Goal: Communication & Community: Participate in discussion

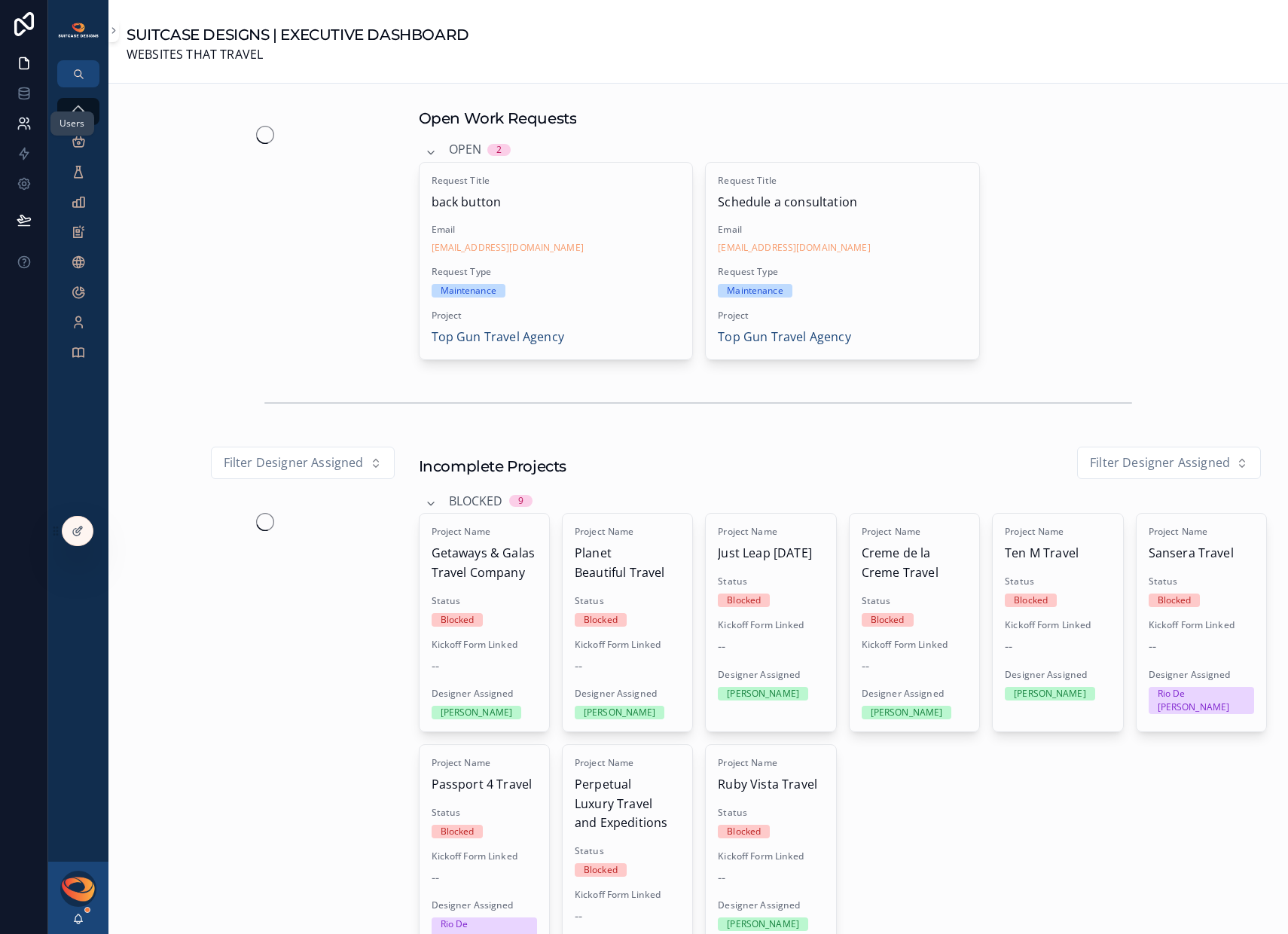
click at [21, 119] on icon at bounding box center [24, 123] width 15 height 15
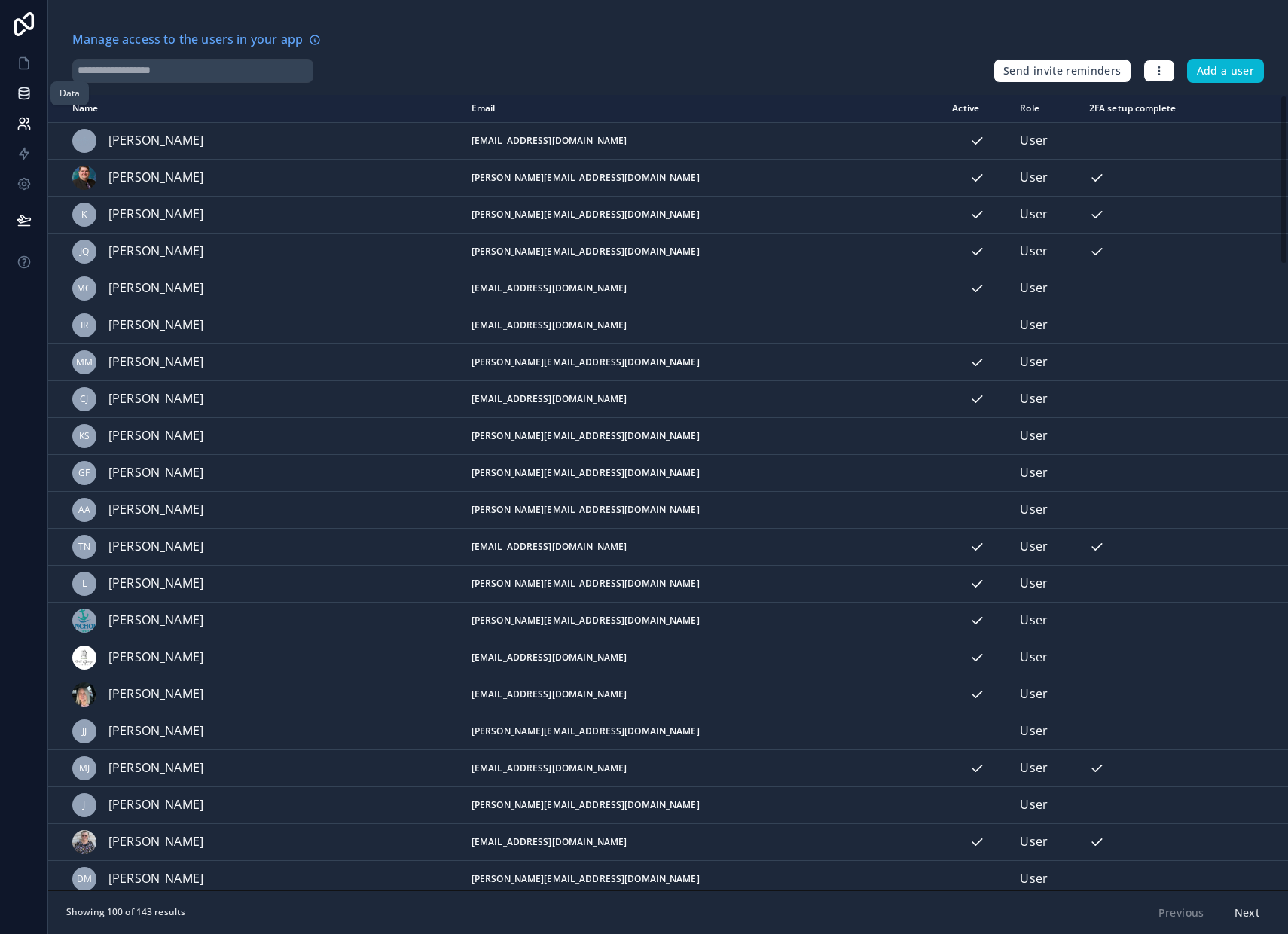
click at [23, 101] on link at bounding box center [24, 93] width 48 height 30
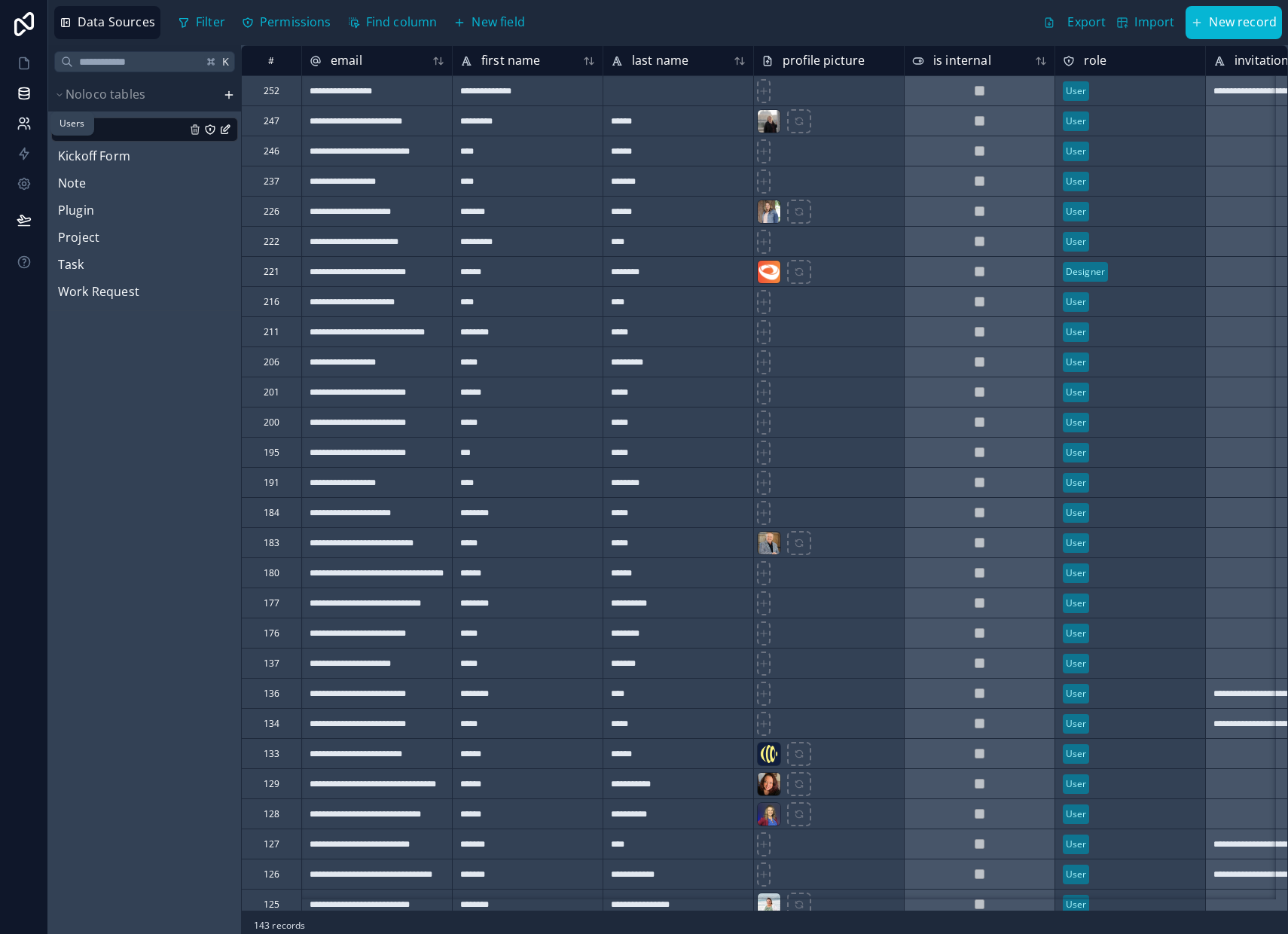
click at [26, 128] on icon at bounding box center [22, 128] width 7 height 4
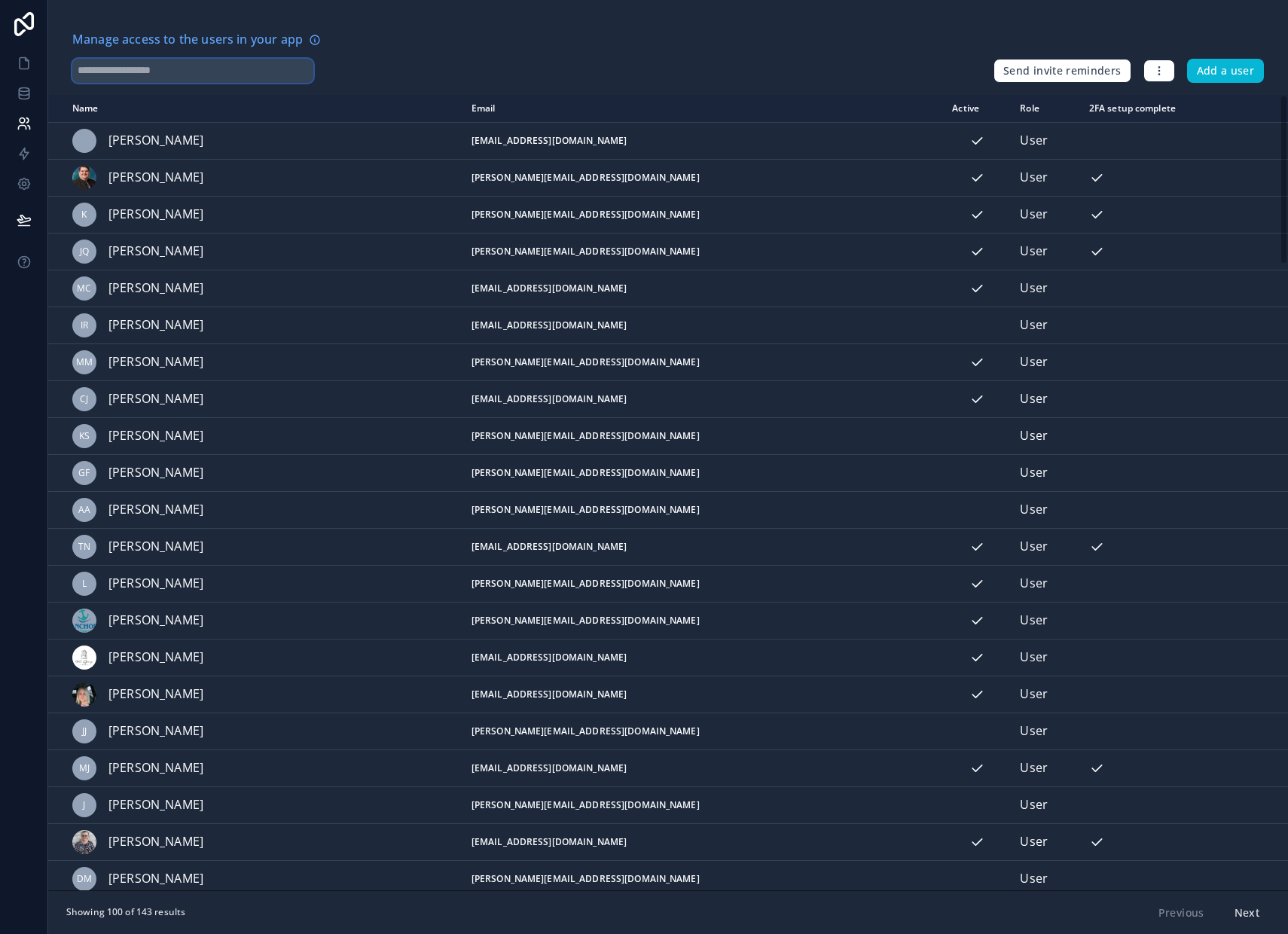
click at [188, 76] on input "text" at bounding box center [193, 71] width 241 height 24
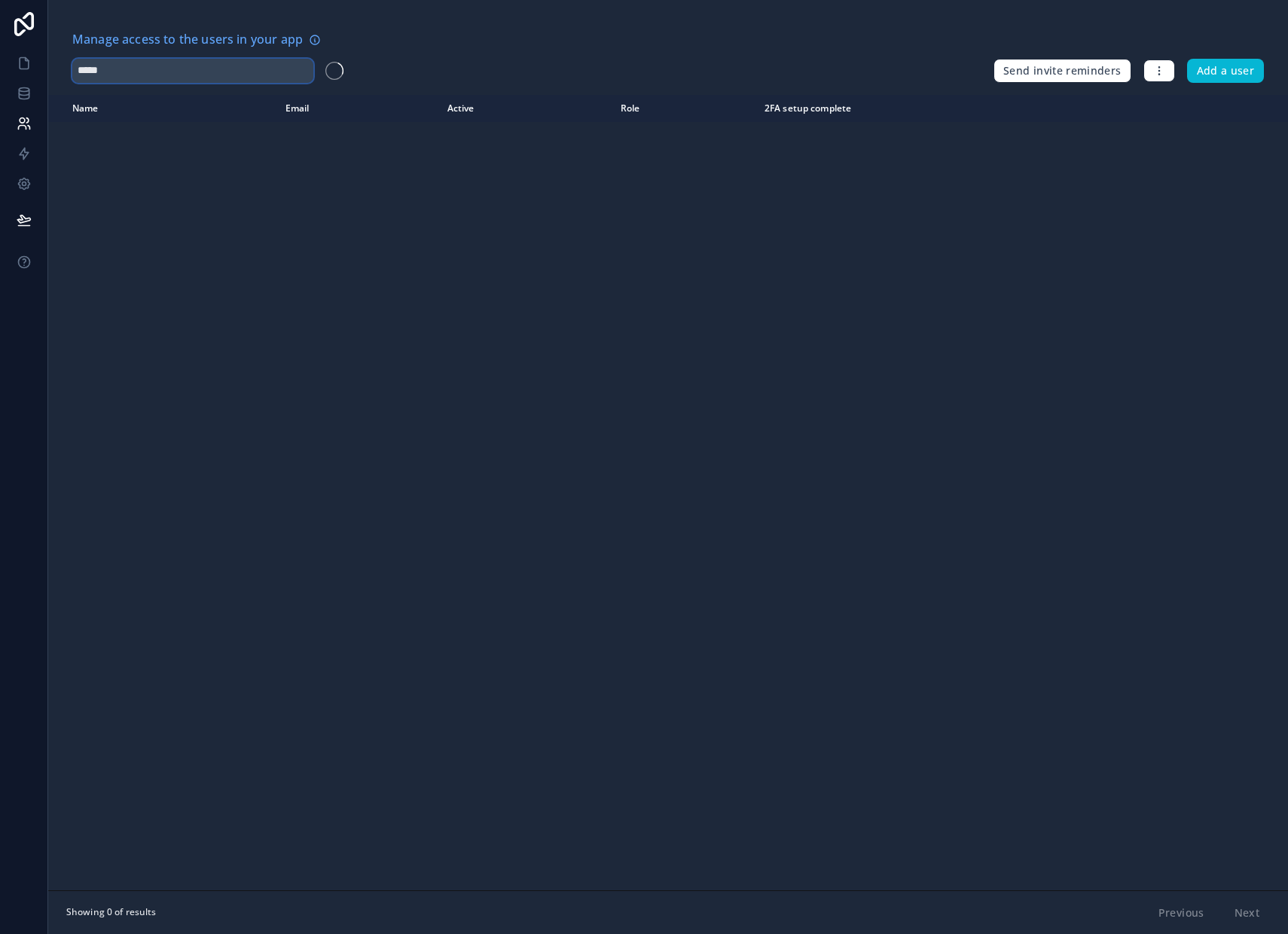
type input "*****"
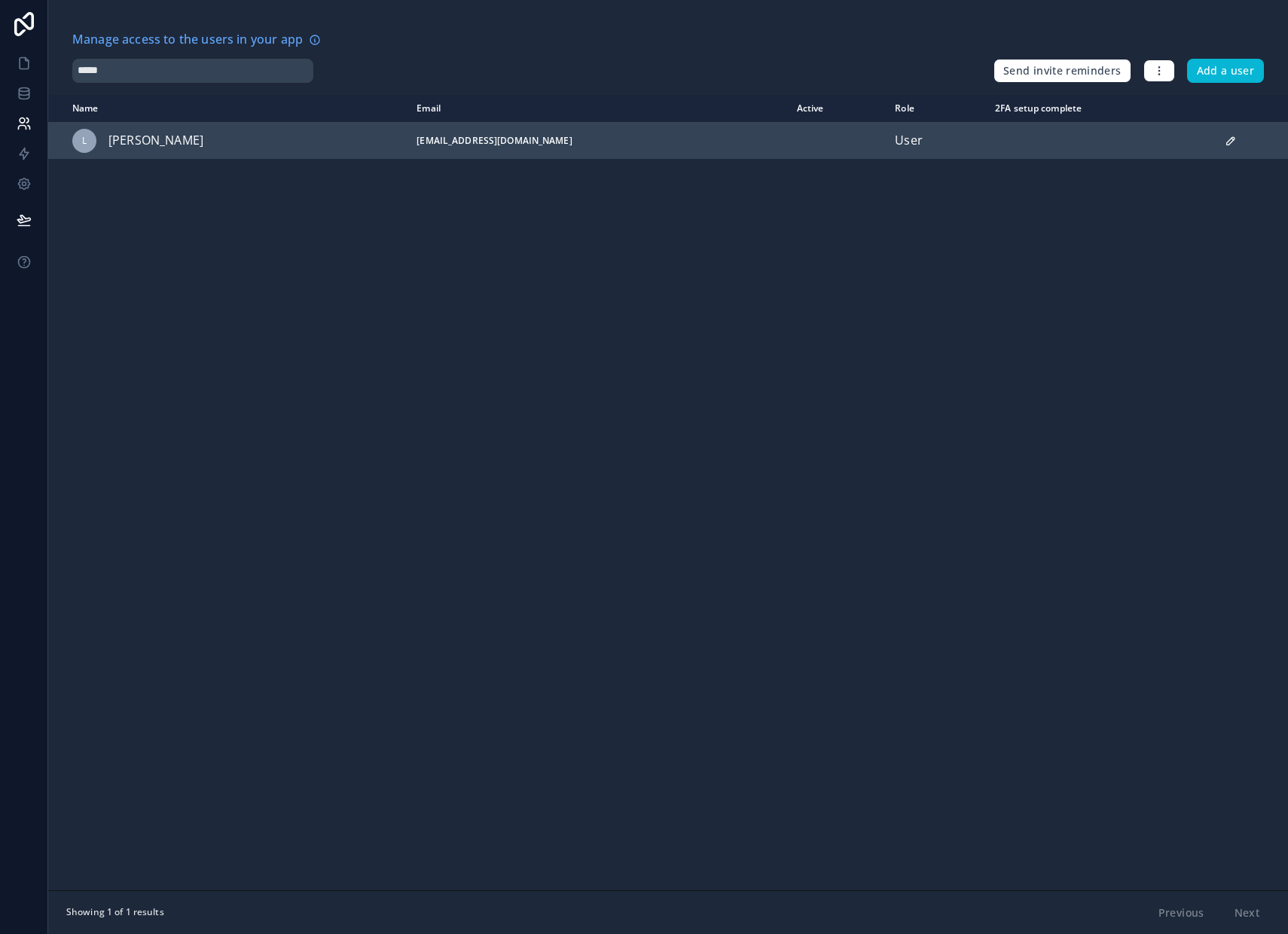
click at [1225, 144] on icon "scrollable content" at bounding box center [1231, 140] width 12 height 12
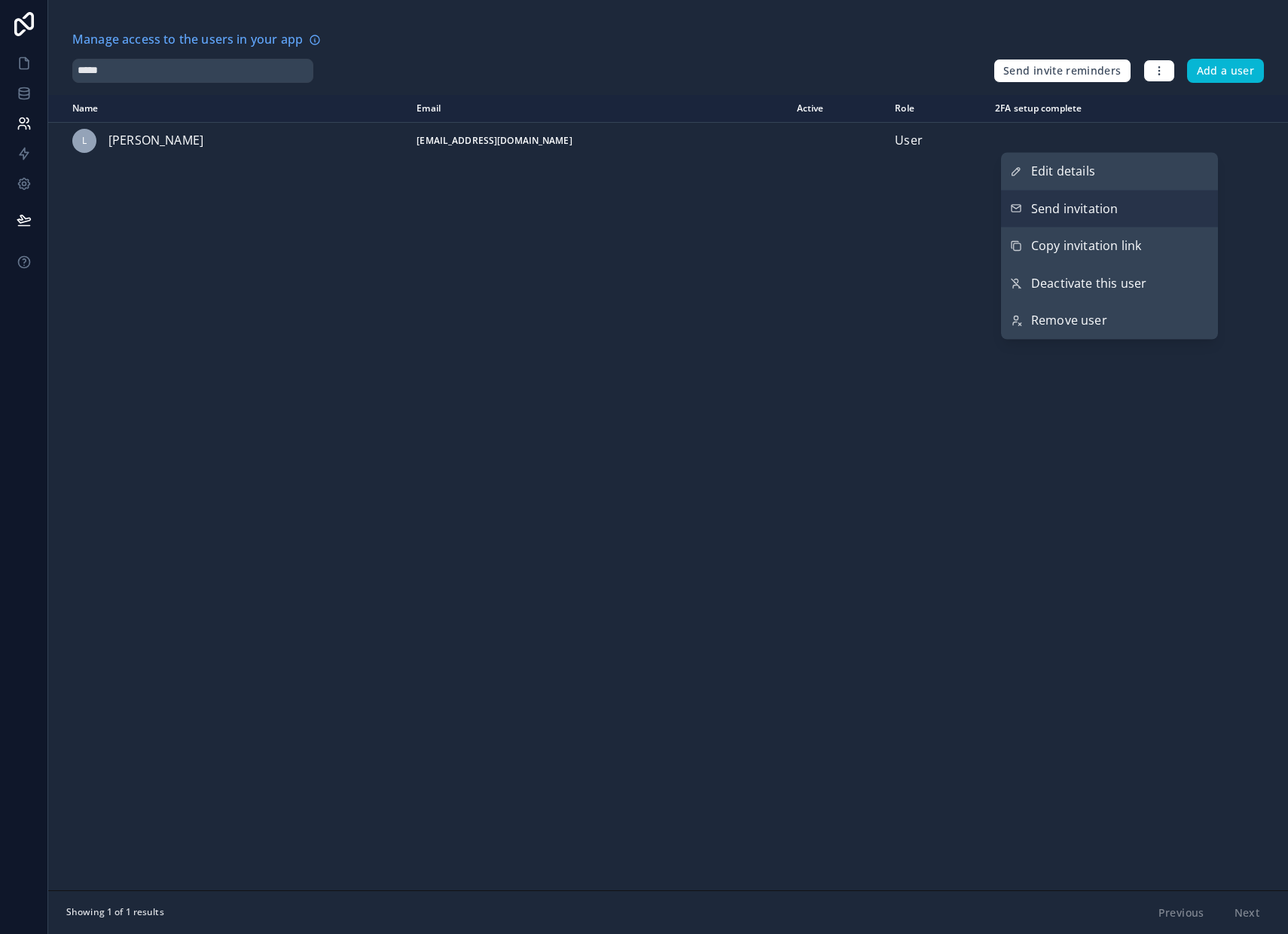
click at [1126, 209] on button "Send invitation" at bounding box center [1110, 208] width 217 height 38
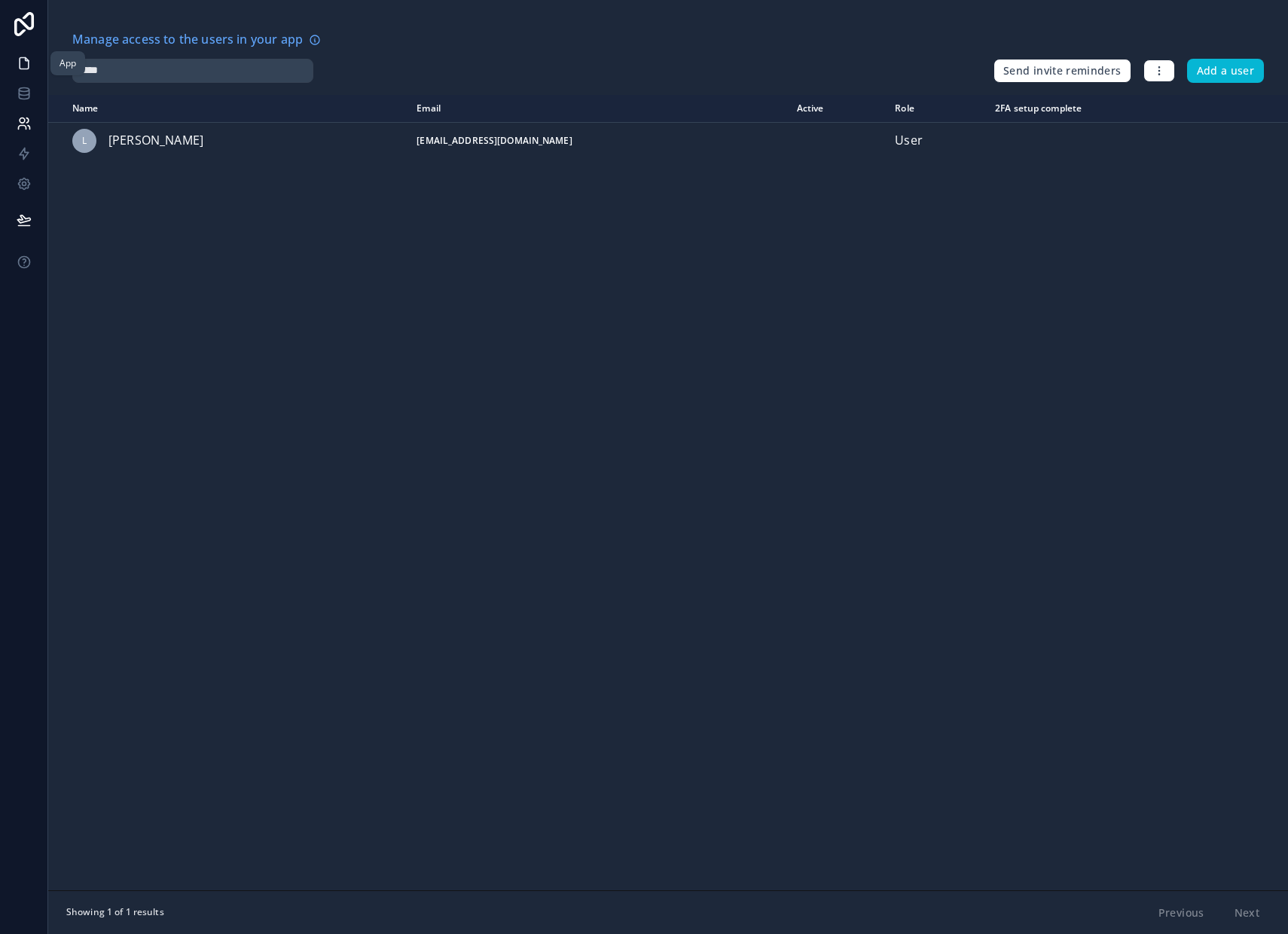
click at [23, 64] on icon at bounding box center [24, 63] width 15 height 15
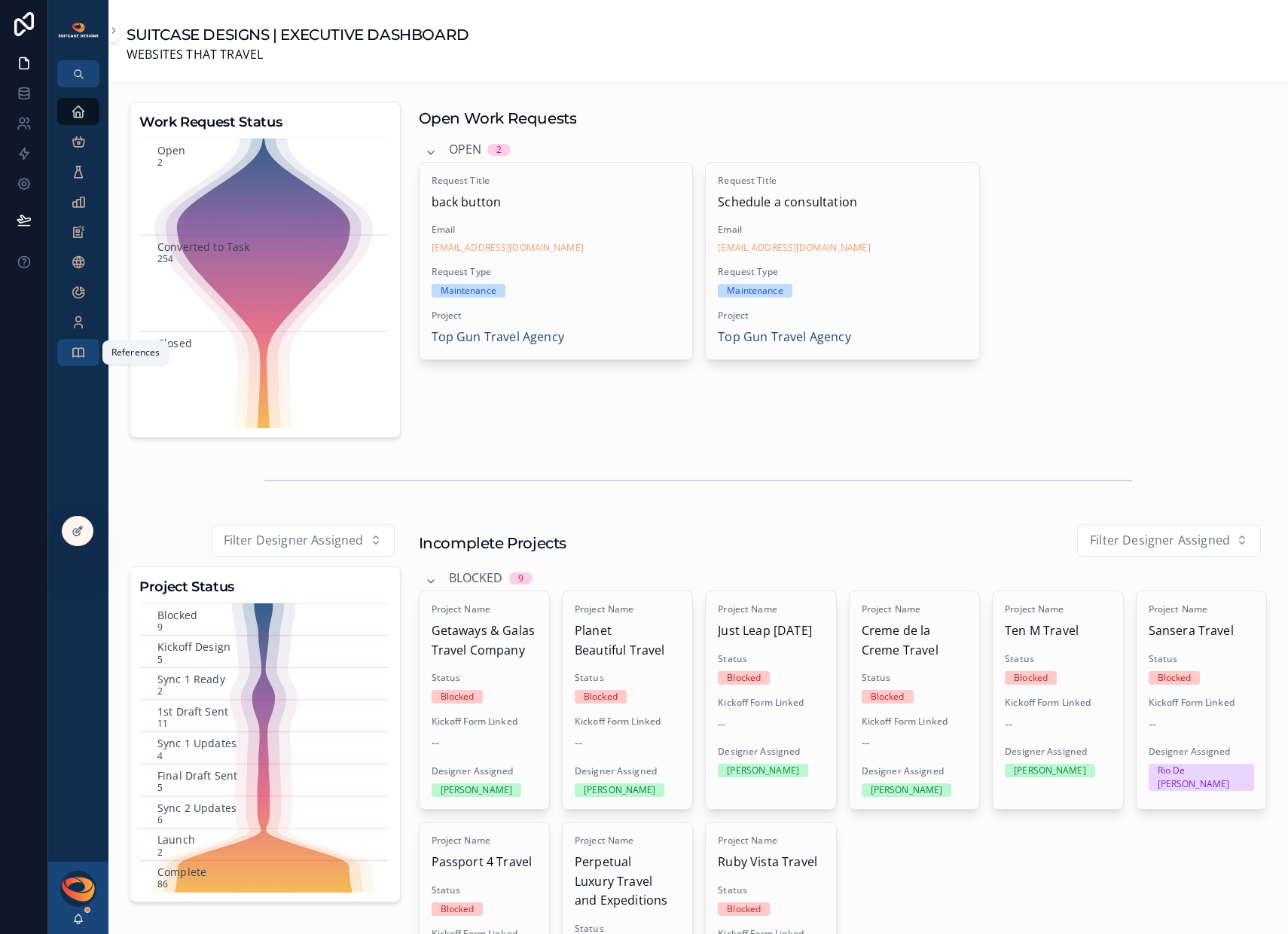
click at [76, 353] on icon "scrollable content" at bounding box center [78, 352] width 15 height 15
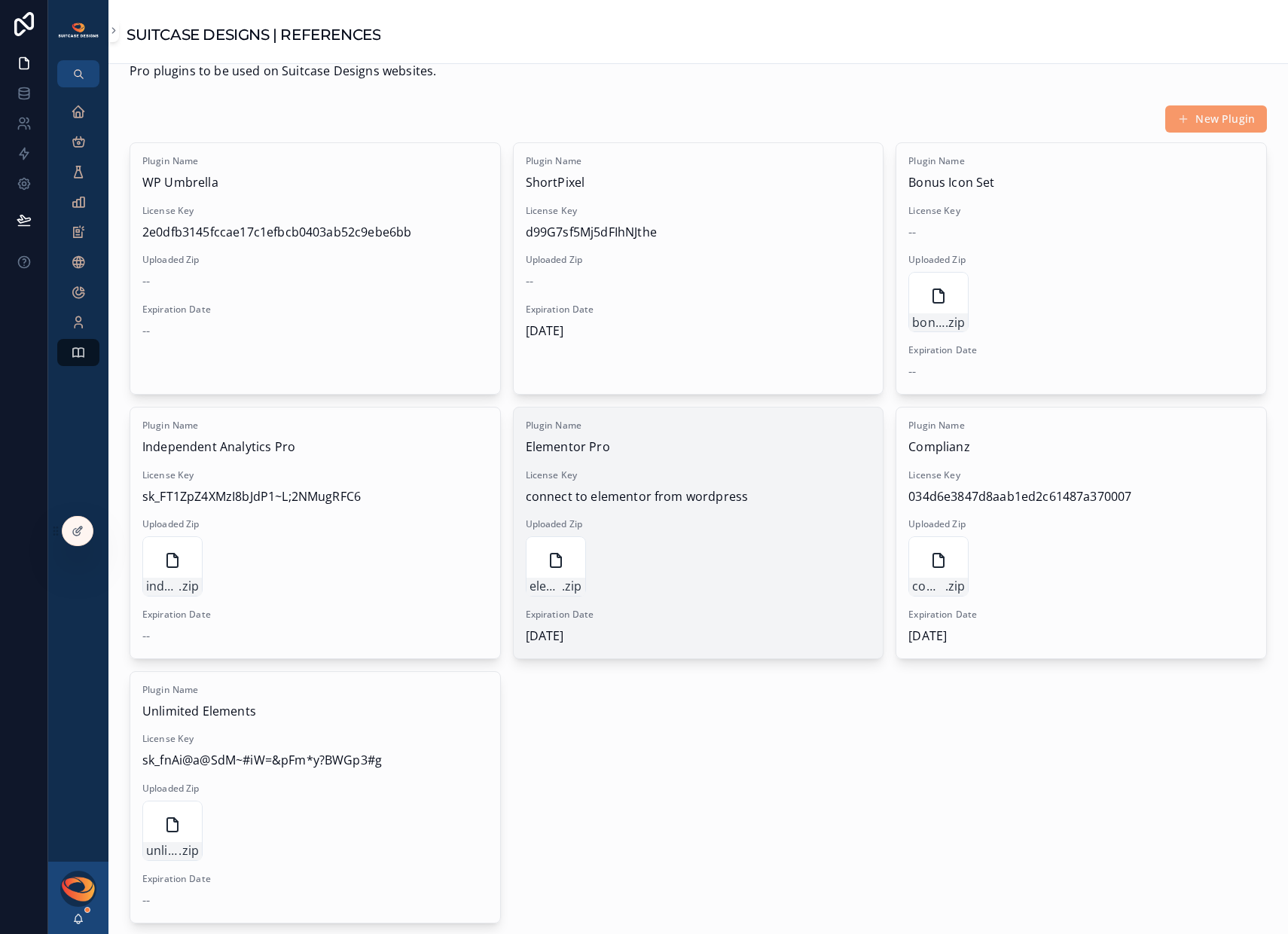
scroll to position [1093, 0]
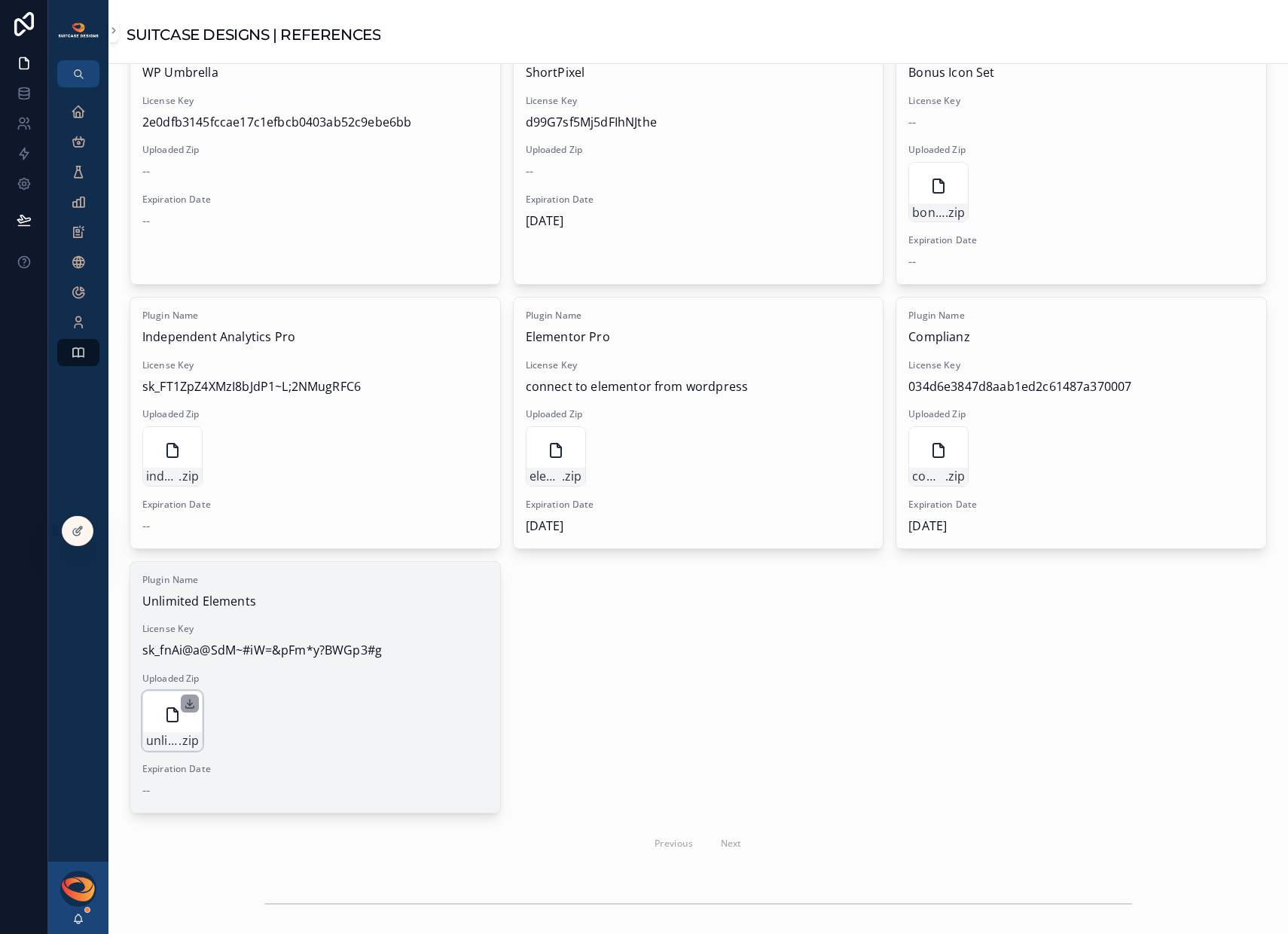
click at [189, 699] on icon "scrollable content" at bounding box center [190, 703] width 12 height 12
drag, startPoint x: 386, startPoint y: 649, endPoint x: 134, endPoint y: 649, distance: 252.0
click at [134, 649] on div "Plugin Name Unlimited Elements License Key sk_fnAi@a@SdM~#iW=&pFm*y?BWGp3#g Upl…" at bounding box center [316, 686] width 370 height 251
copy span "sk_fnAi@a@SdM~#iW=&pFm*y?BWGp3#g"
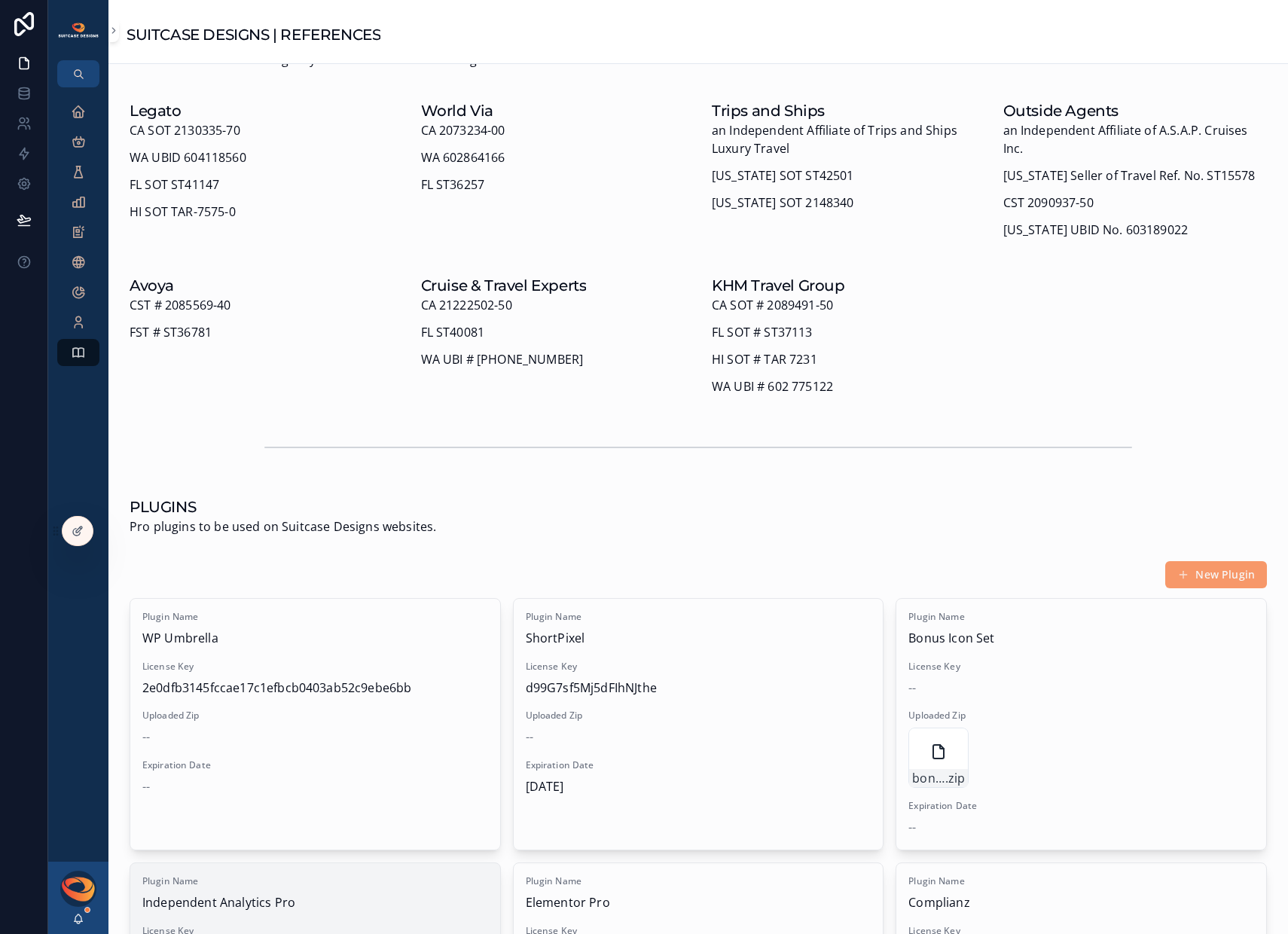
scroll to position [0, 0]
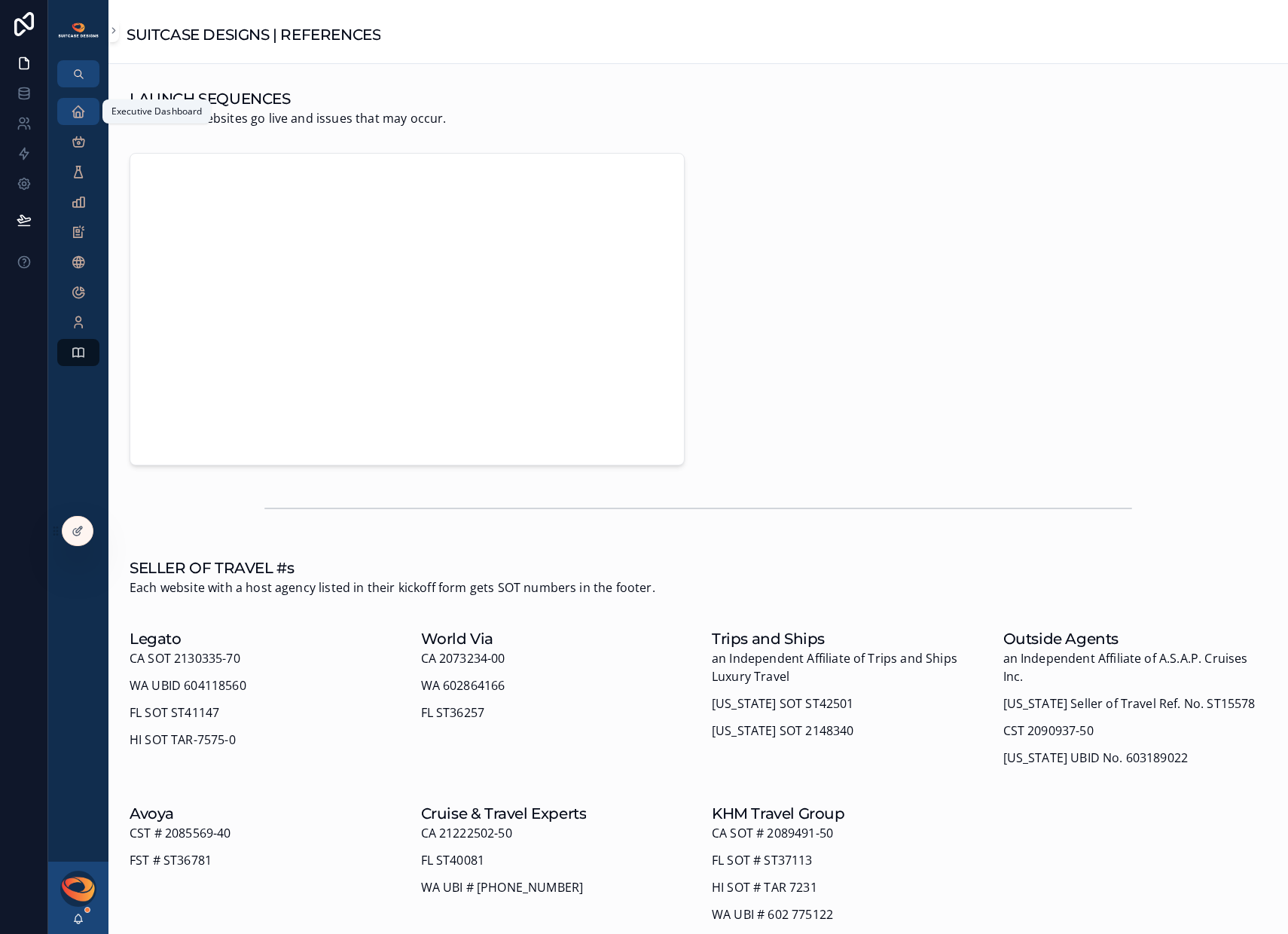
click at [78, 114] on icon "scrollable content" at bounding box center [78, 111] width 15 height 15
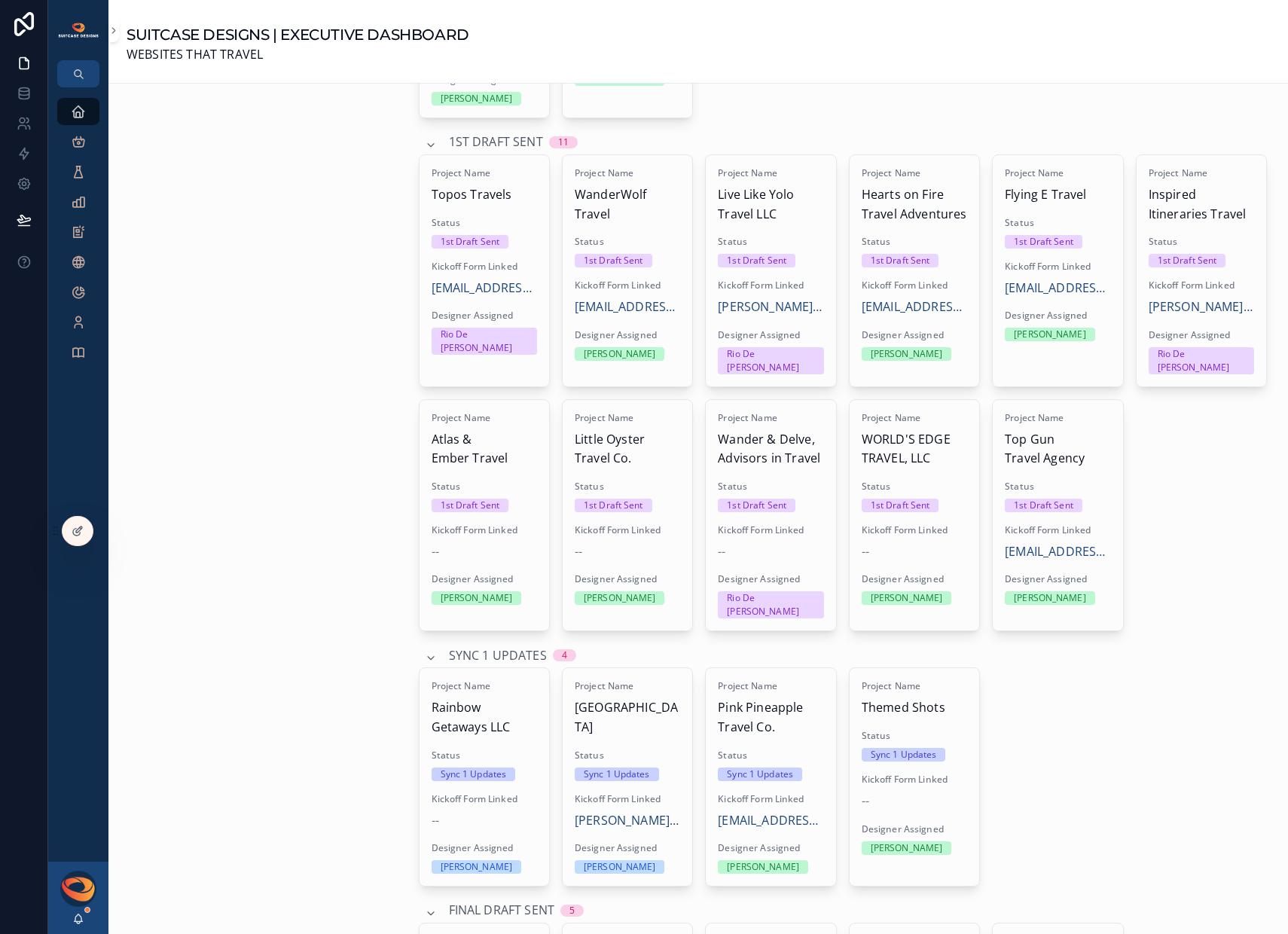
scroll to position [1461, 0]
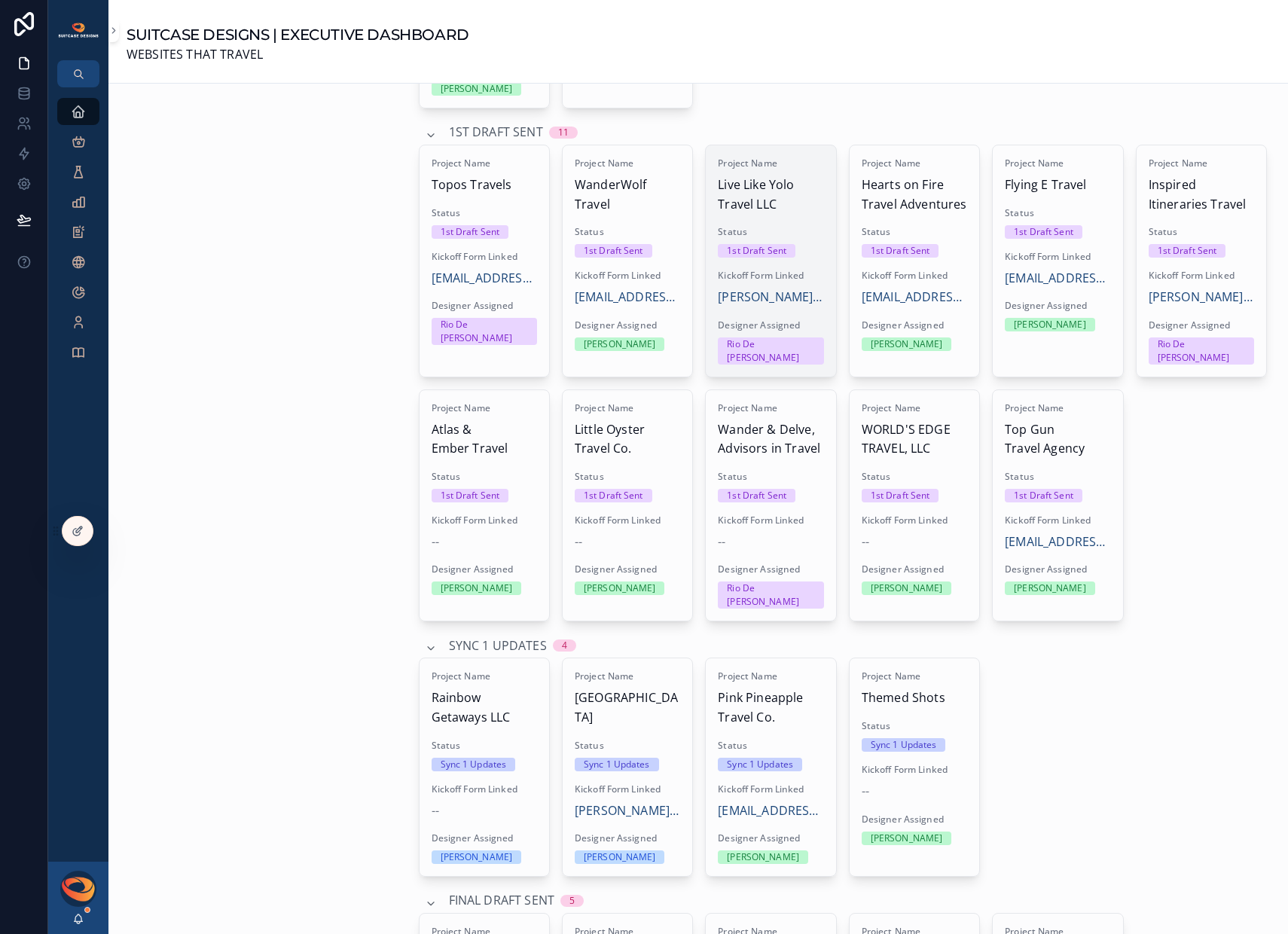
click at [765, 229] on span "Status" at bounding box center [771, 232] width 106 height 12
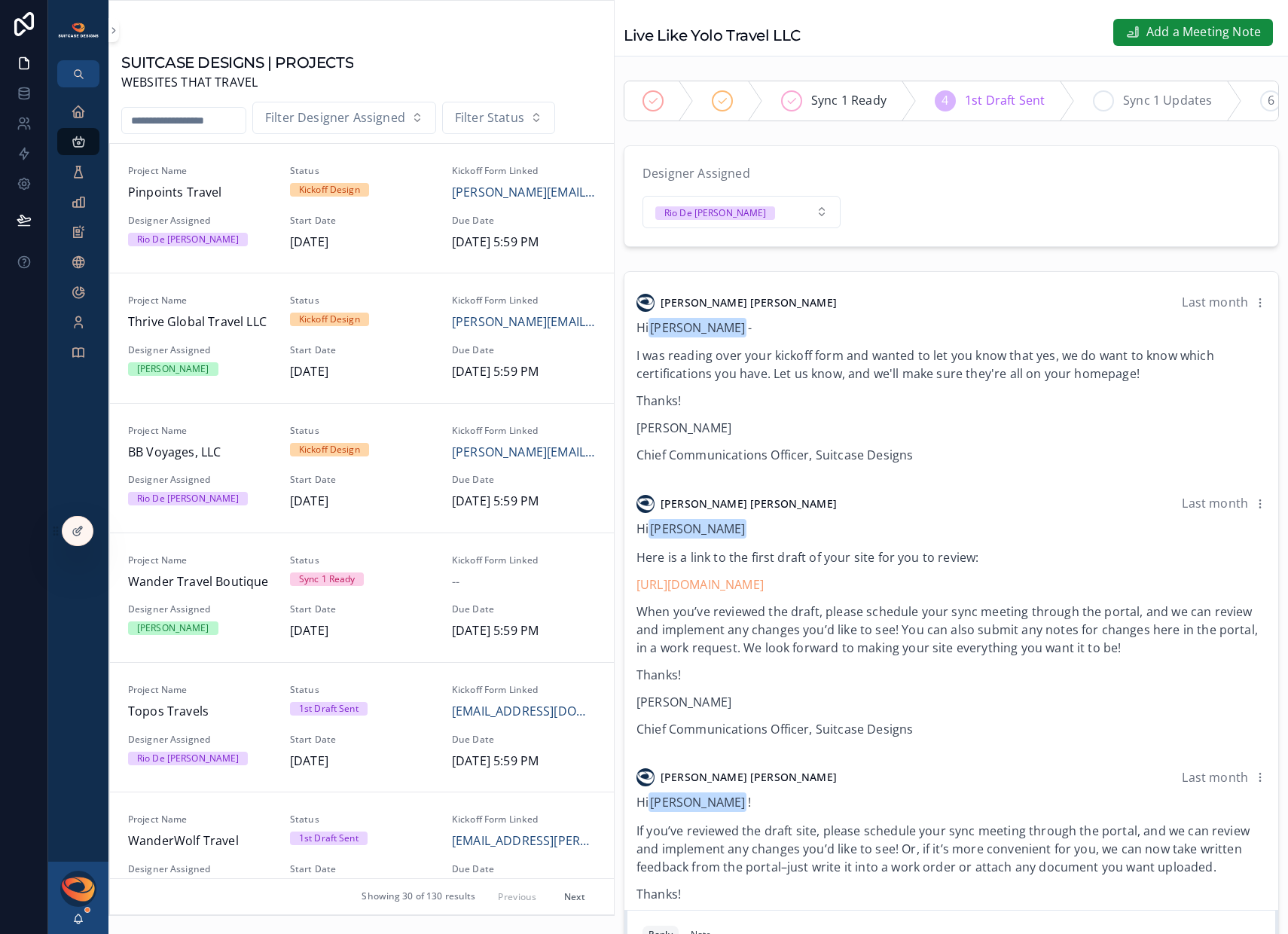
scroll to position [251, 0]
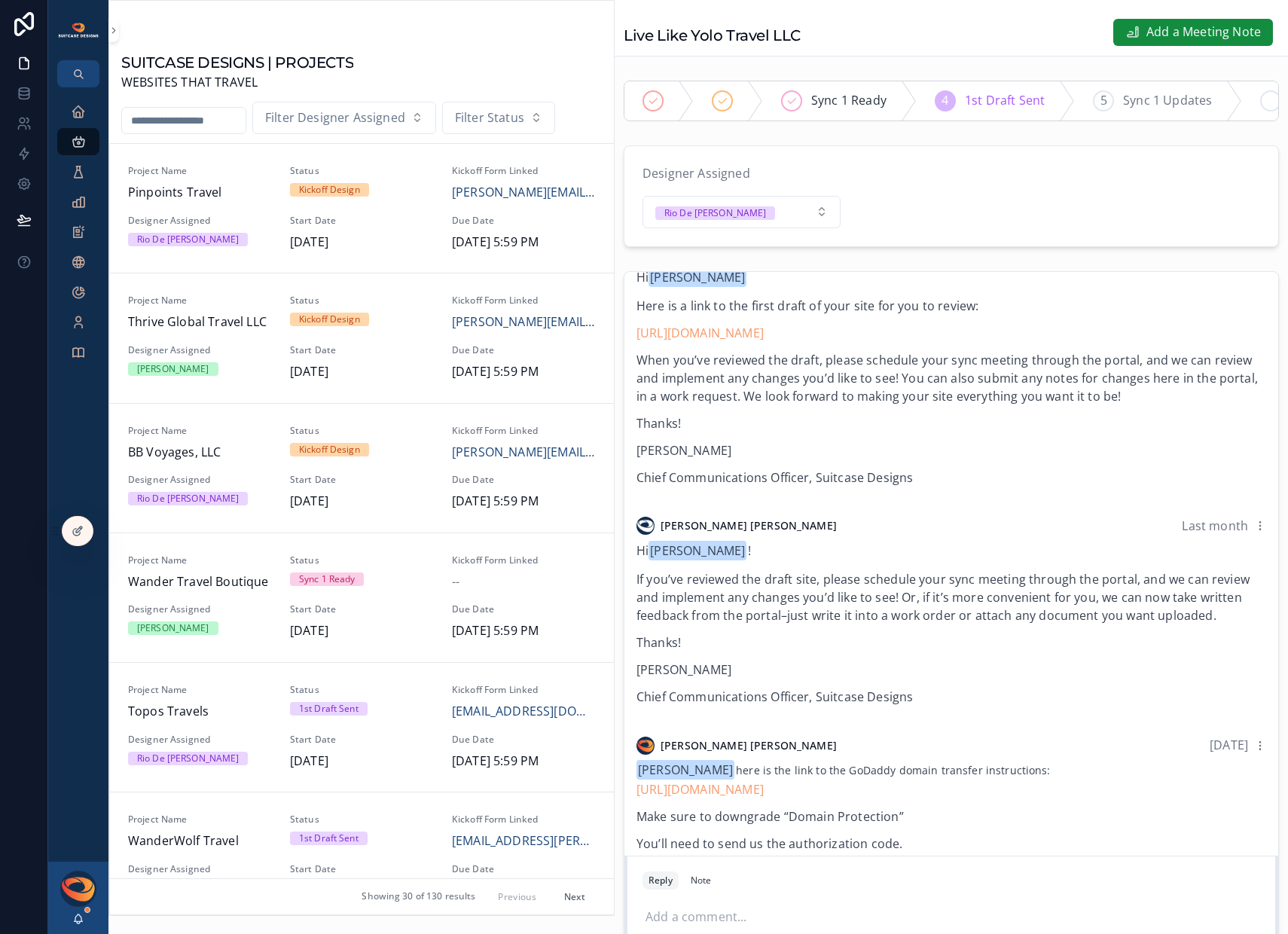
click at [1156, 107] on span "Sync 1 Updates" at bounding box center [1167, 100] width 89 height 19
click at [75, 120] on div "Executive Dashboard" at bounding box center [78, 111] width 24 height 24
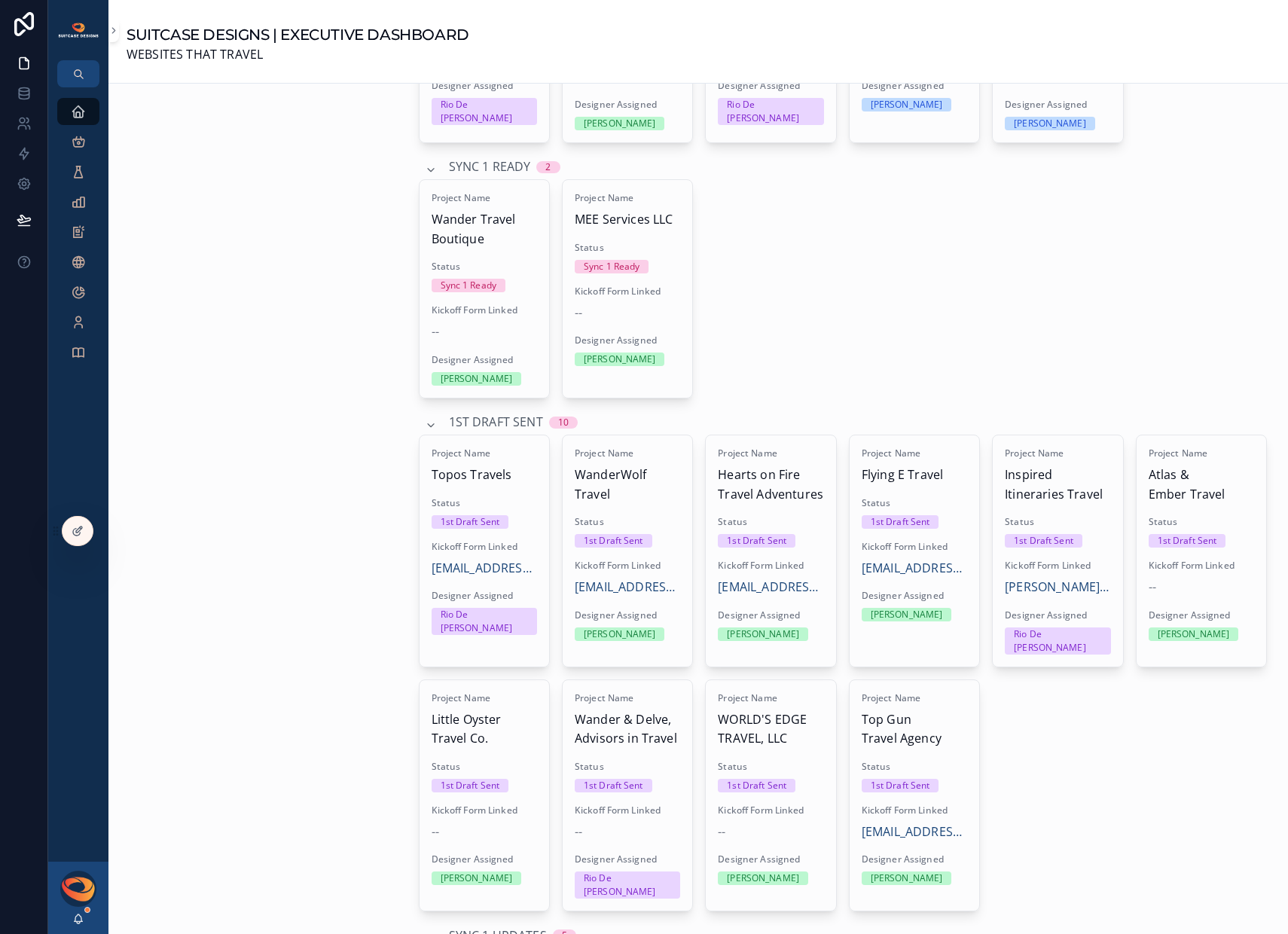
scroll to position [1401, 0]
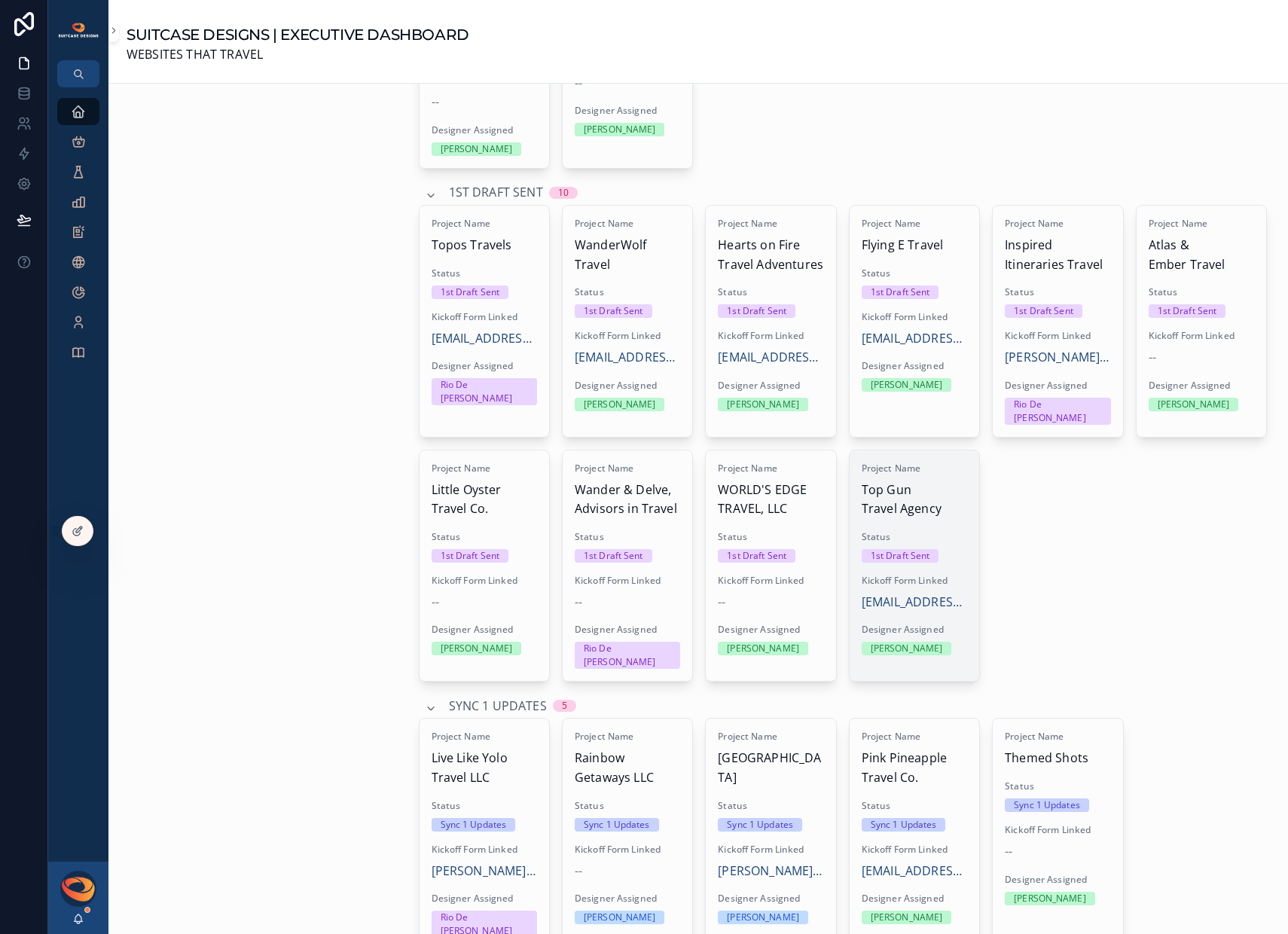
click at [927, 511] on div "Project Name Top Gun Travel Agency Status 1st Draft Sent Kickoff Form Linked [E…" at bounding box center [914, 559] width 130 height 218
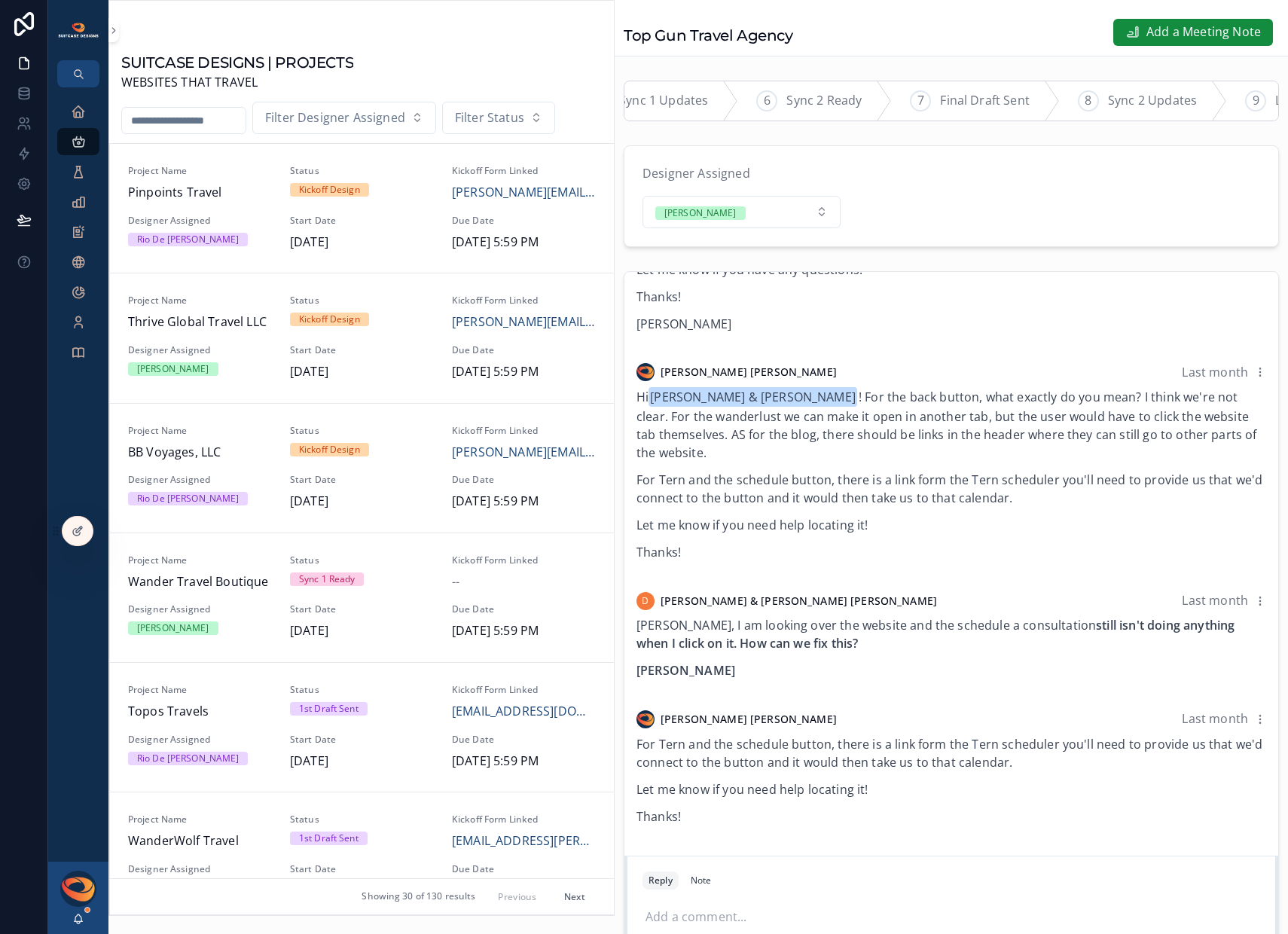
scroll to position [0, 512]
click at [922, 104] on div "7 Final Draft Sent" at bounding box center [968, 100] width 168 height 40
click at [81, 121] on div "Executive Dashboard" at bounding box center [78, 111] width 24 height 24
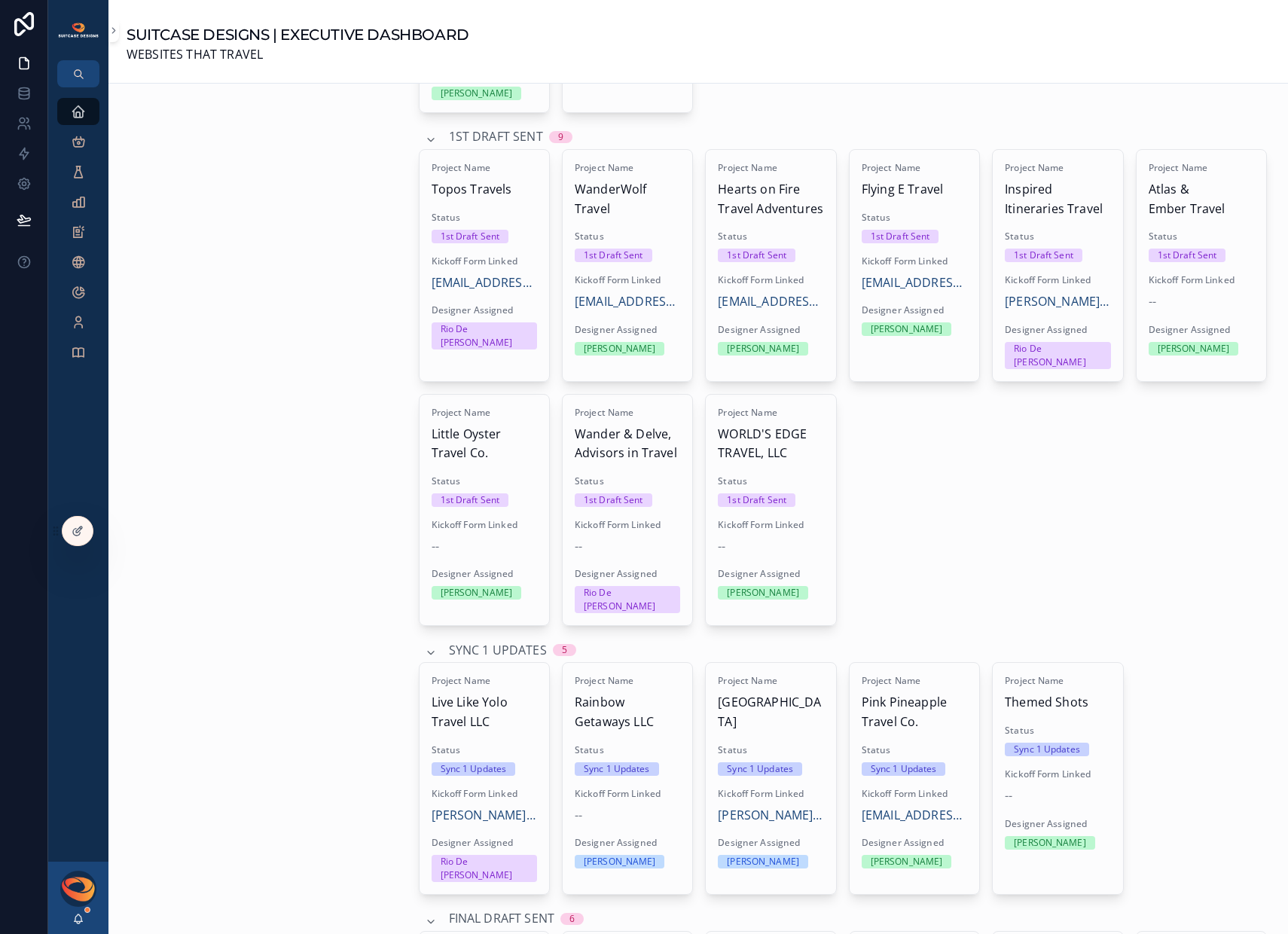
scroll to position [1447, 0]
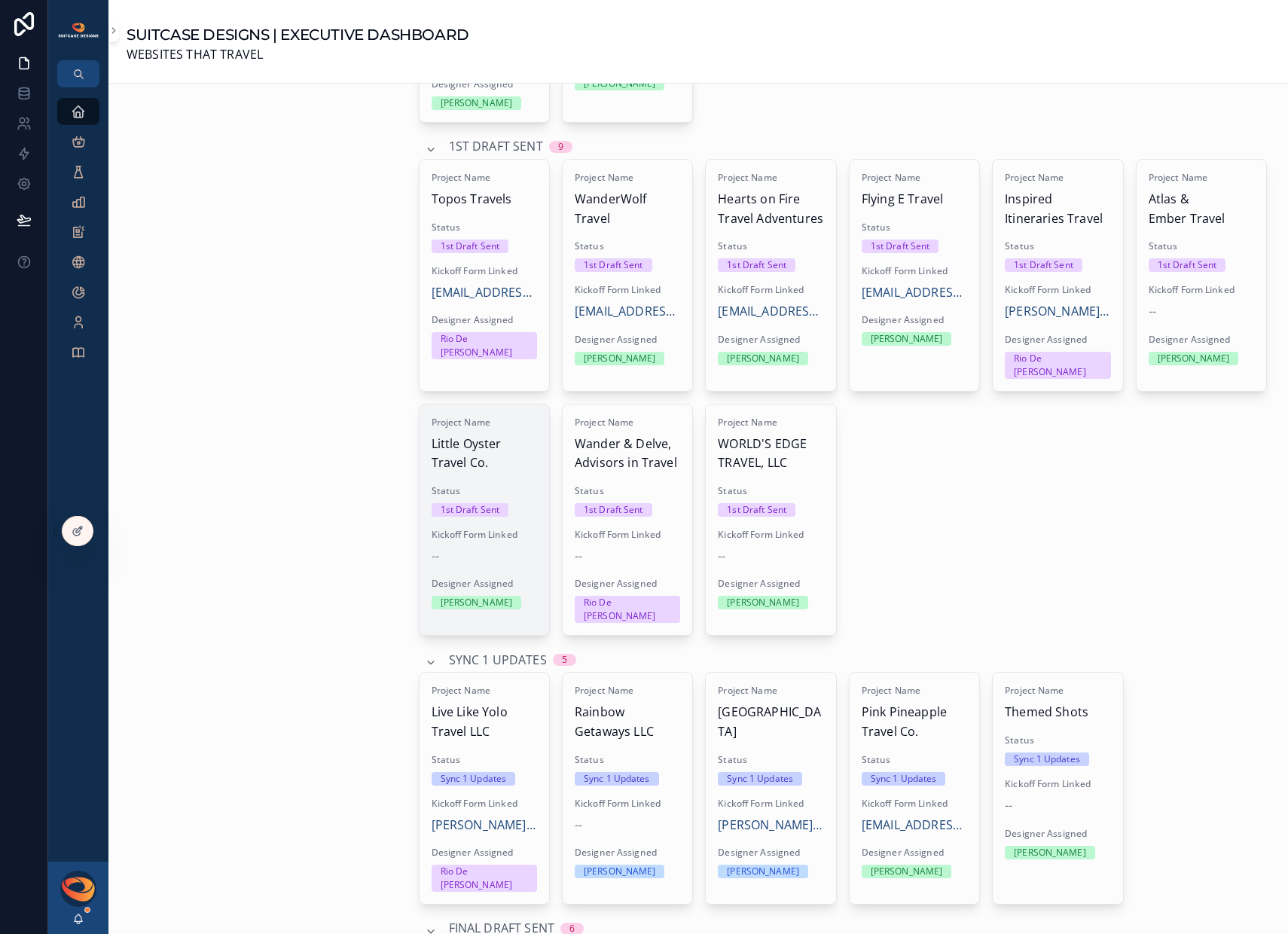
click at [500, 454] on span "Little Oyster Travel Co." at bounding box center [484, 454] width 106 height 39
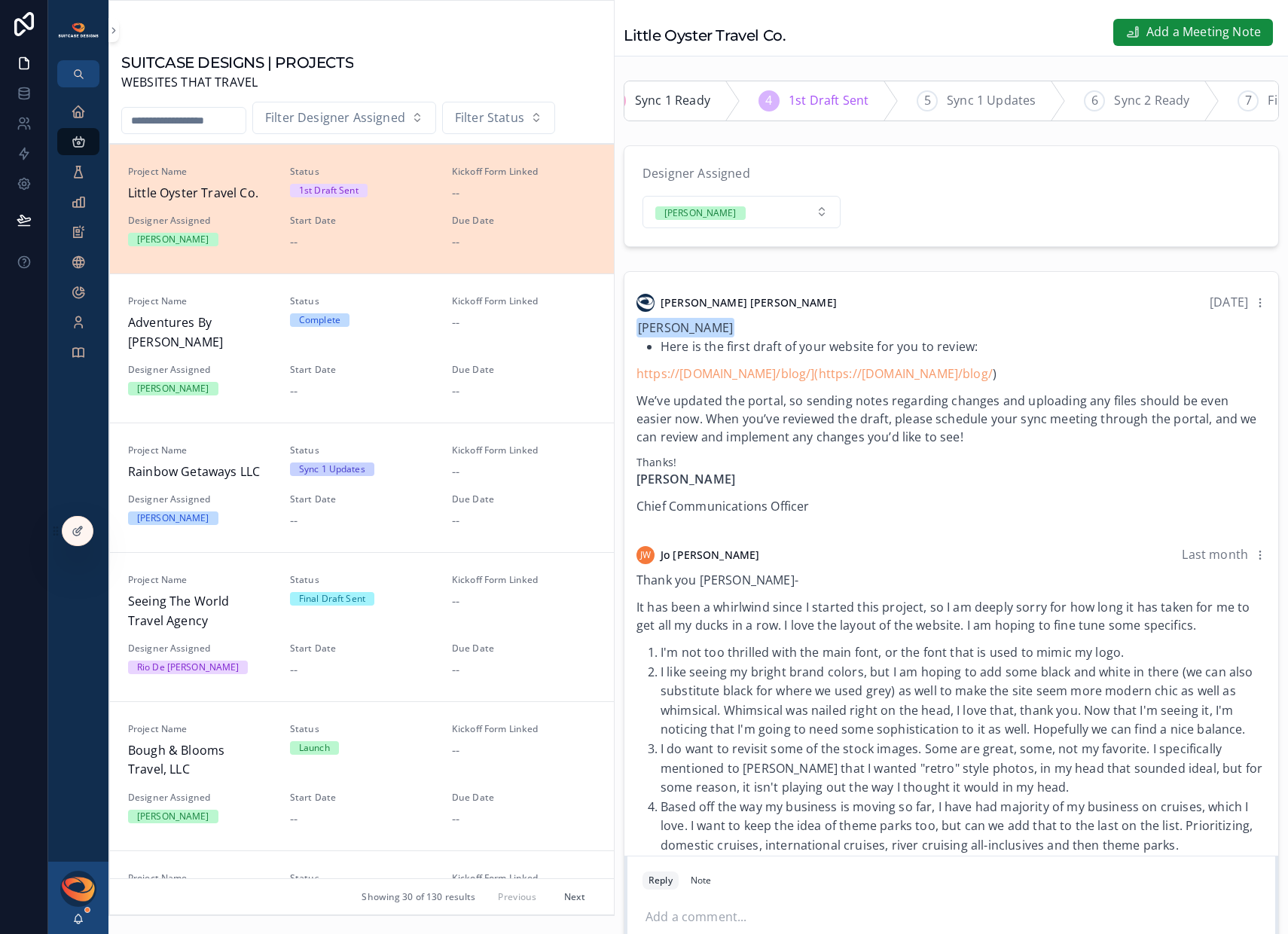
scroll to position [0, 247]
click at [935, 105] on span "Sync 1 Updates" at bounding box center [921, 100] width 89 height 19
click at [87, 118] on div "Executive Dashboard" at bounding box center [78, 111] width 24 height 24
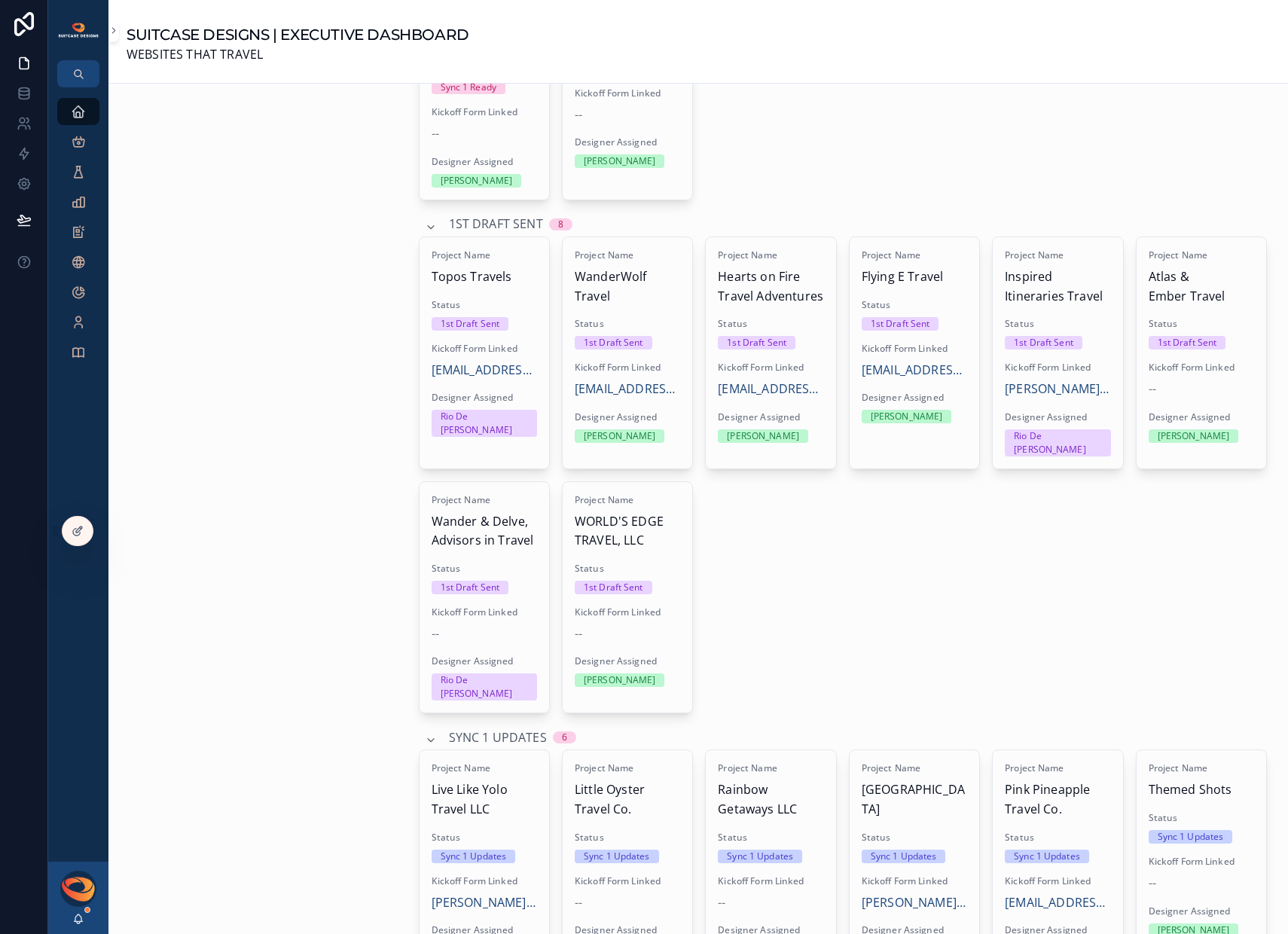
scroll to position [1447, 0]
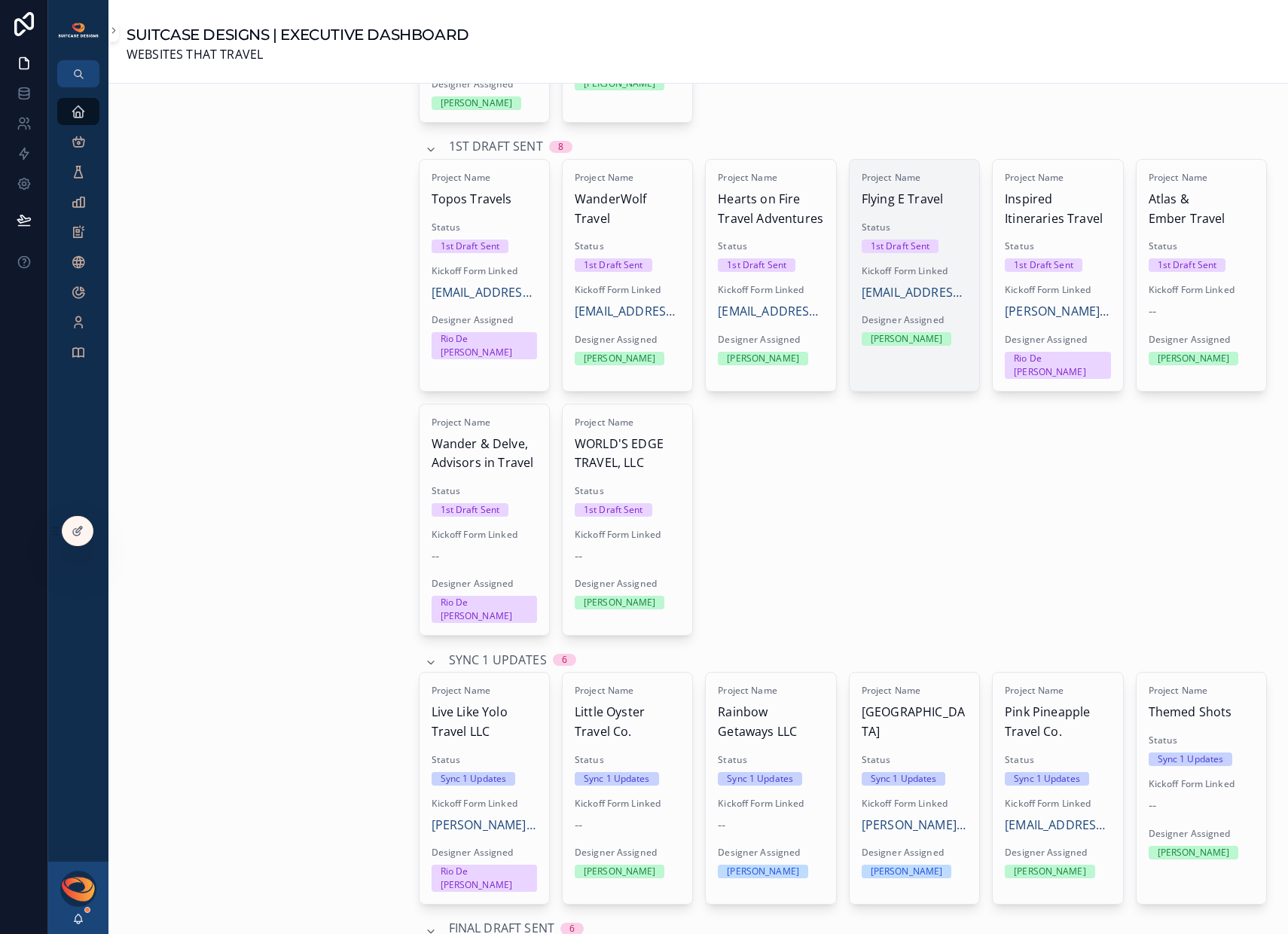
click at [922, 223] on span "Status" at bounding box center [914, 227] width 106 height 12
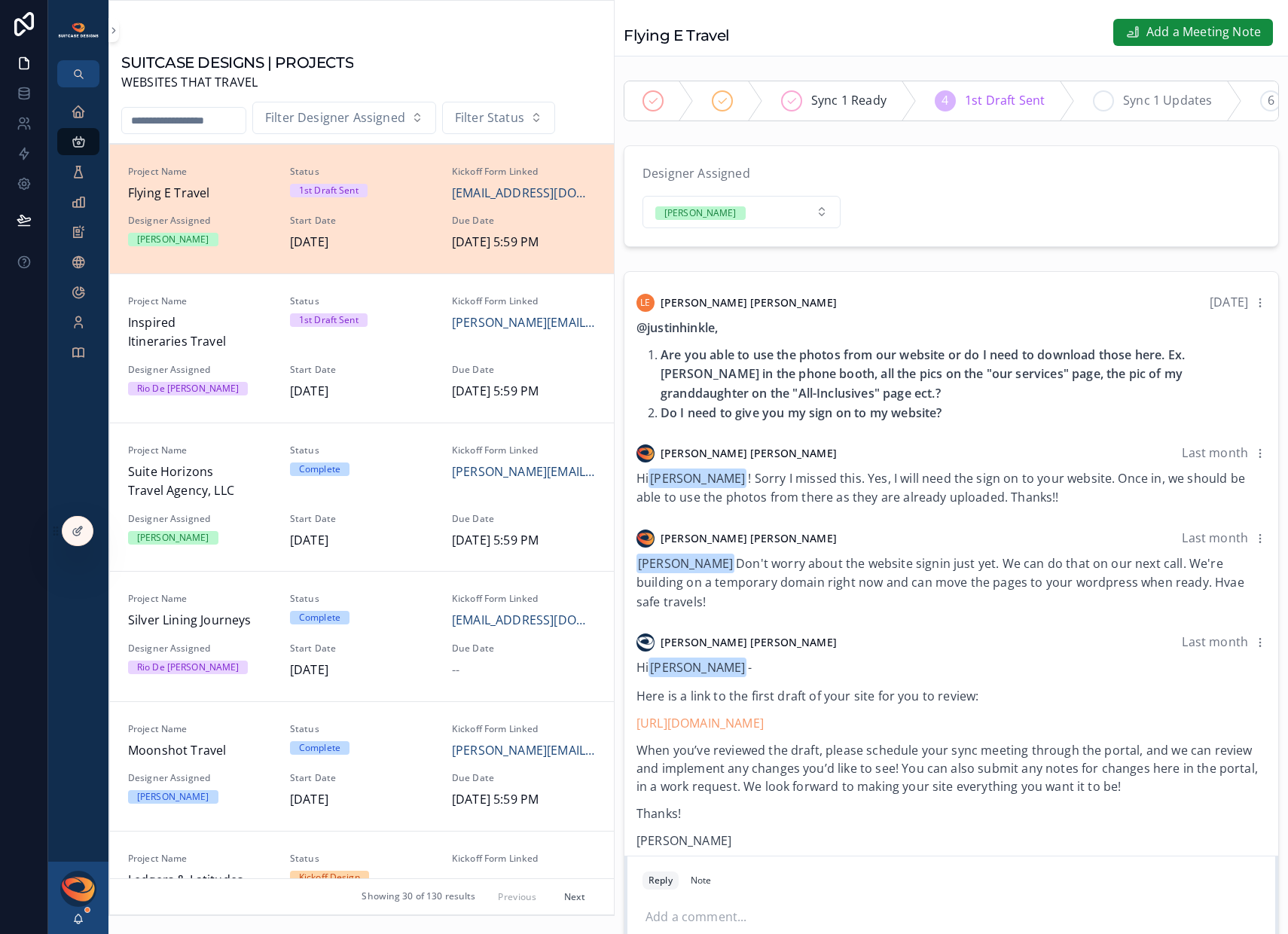
scroll to position [335, 0]
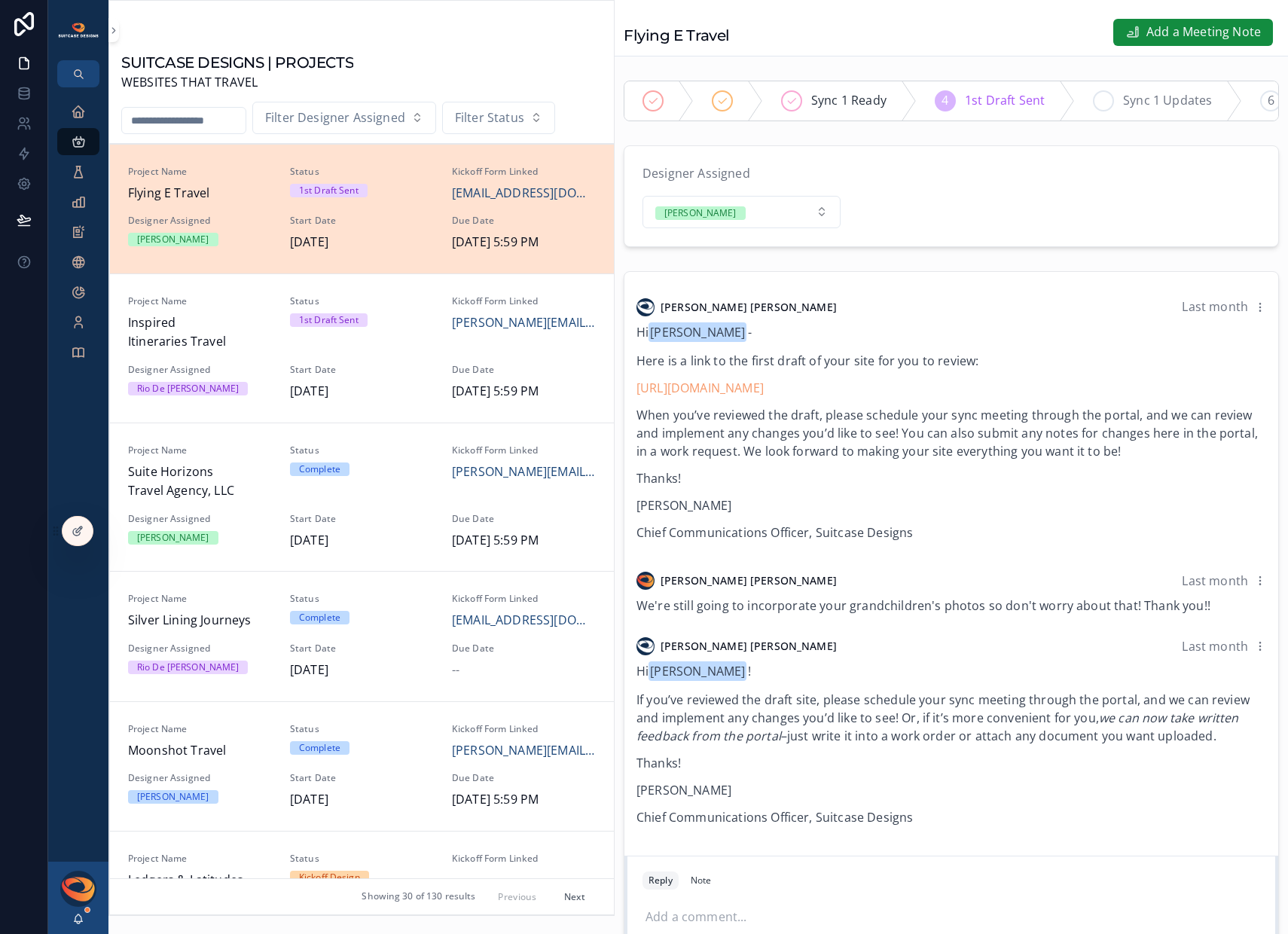
click at [1137, 108] on span "Sync 1 Updates" at bounding box center [1167, 100] width 89 height 19
click at [82, 114] on icon "scrollable content" at bounding box center [78, 111] width 15 height 15
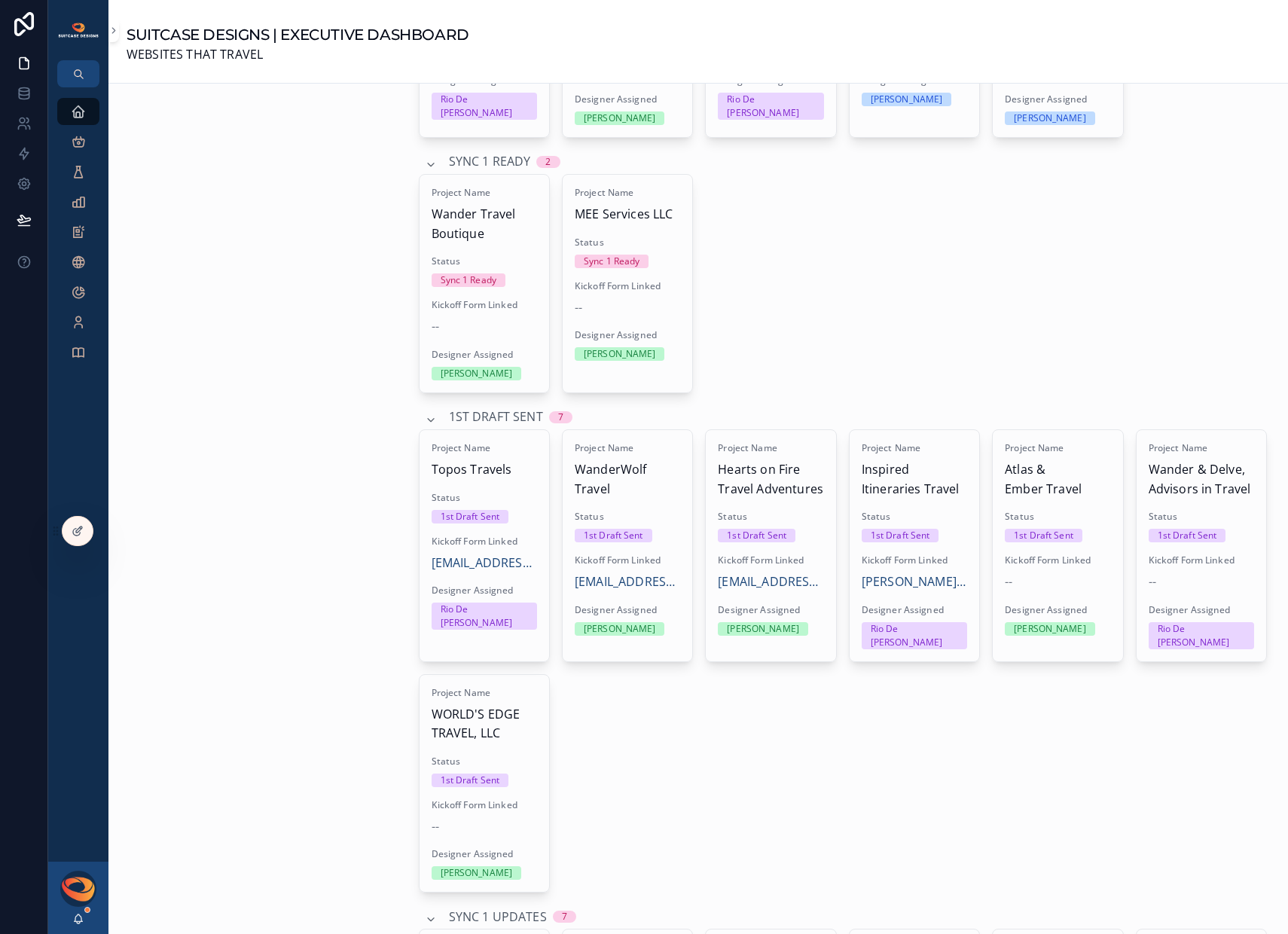
scroll to position [1271, 0]
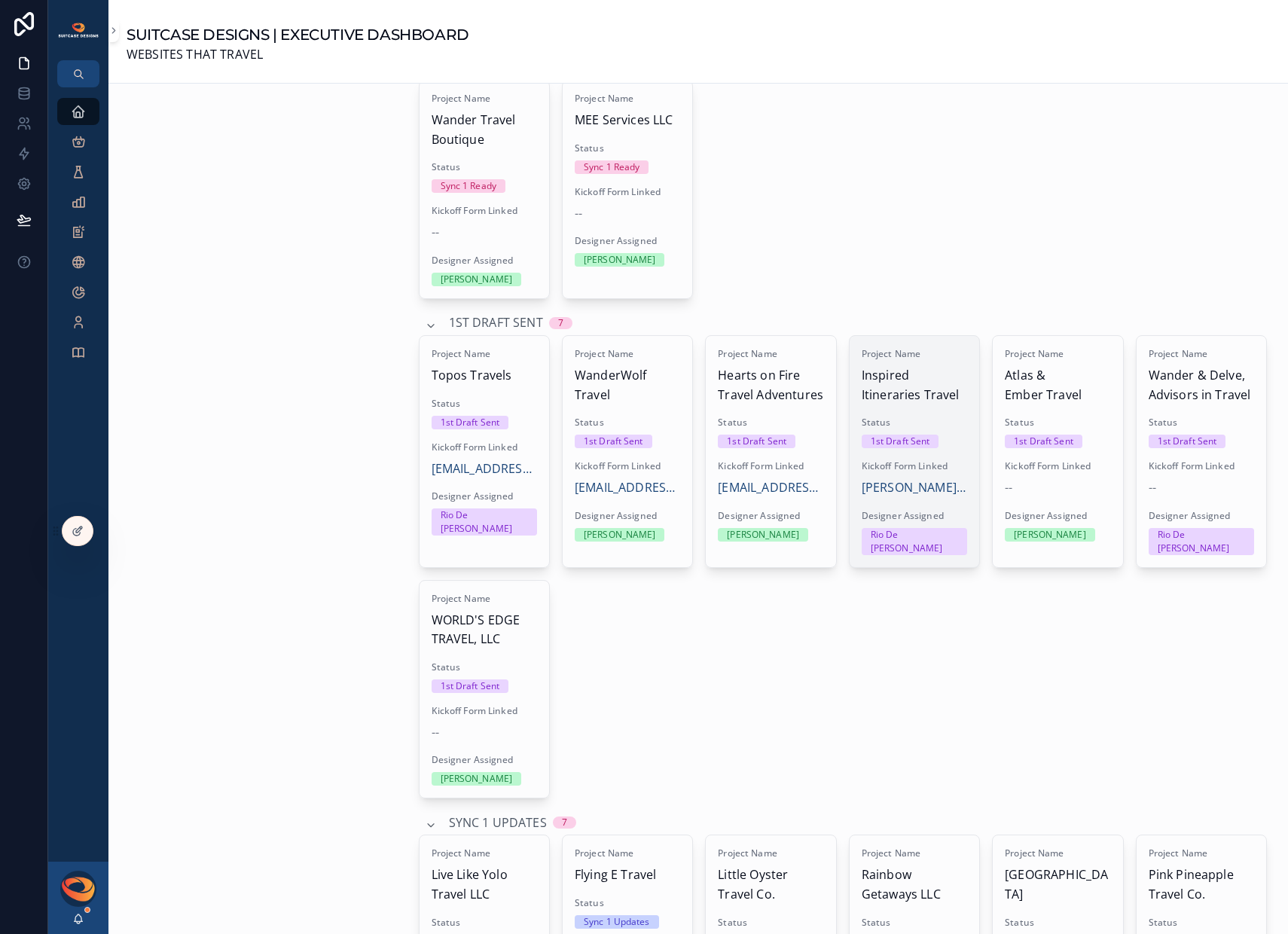
click at [927, 401] on span "Inspired Itineraries Travel" at bounding box center [914, 386] width 106 height 39
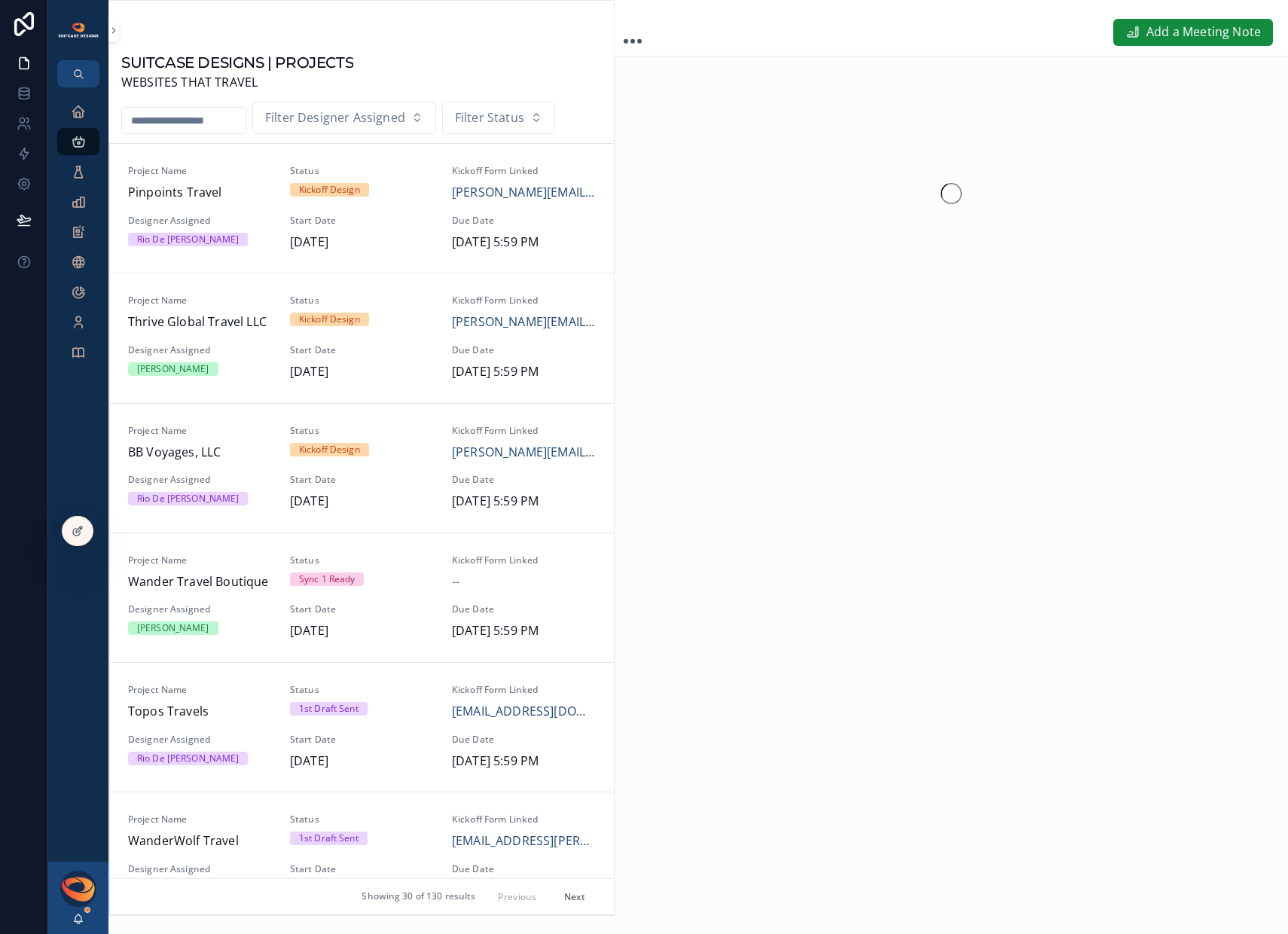
scroll to position [1445, 0]
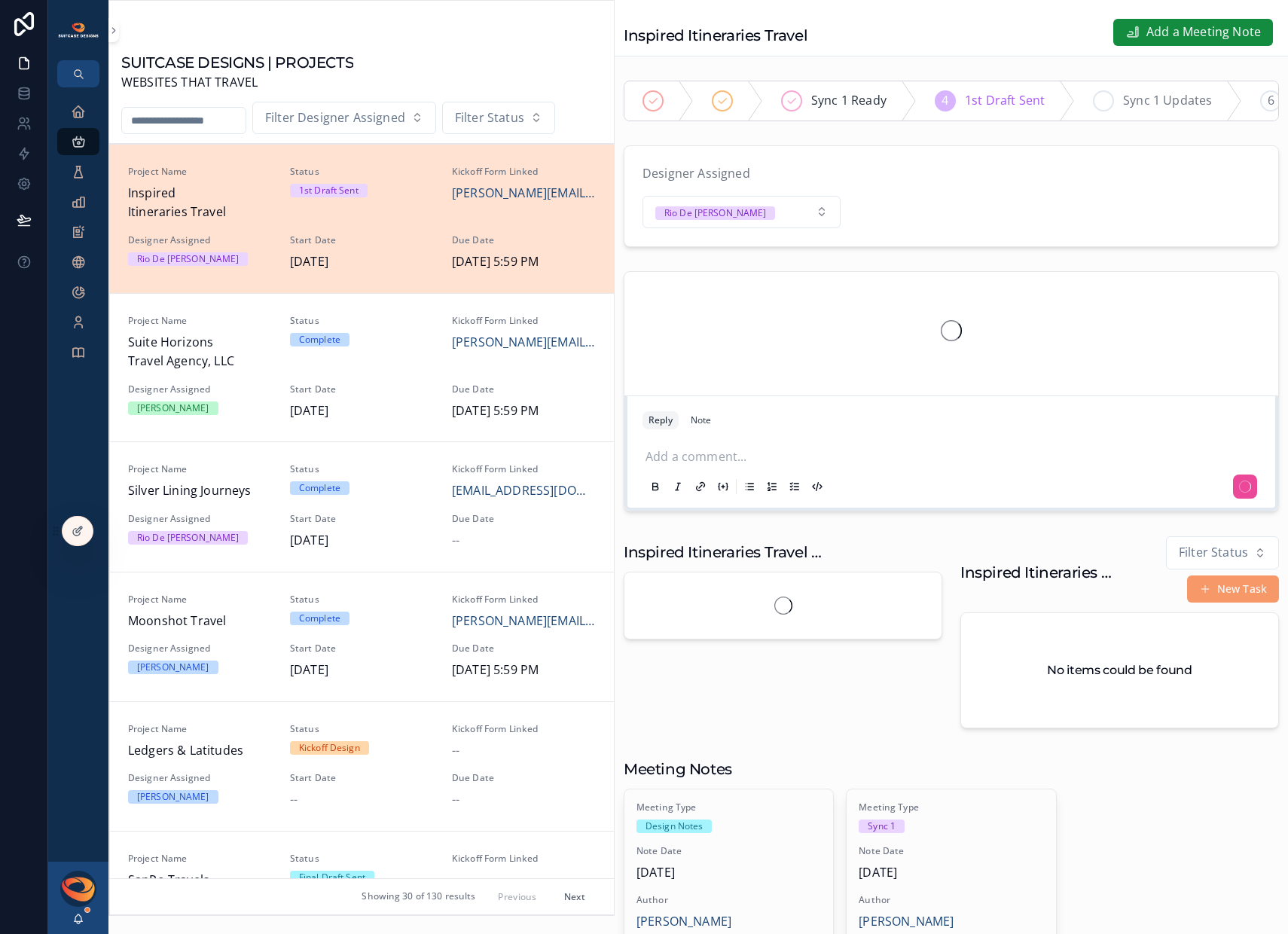
click at [1155, 99] on span "Sync 1 Updates" at bounding box center [1167, 100] width 89 height 19
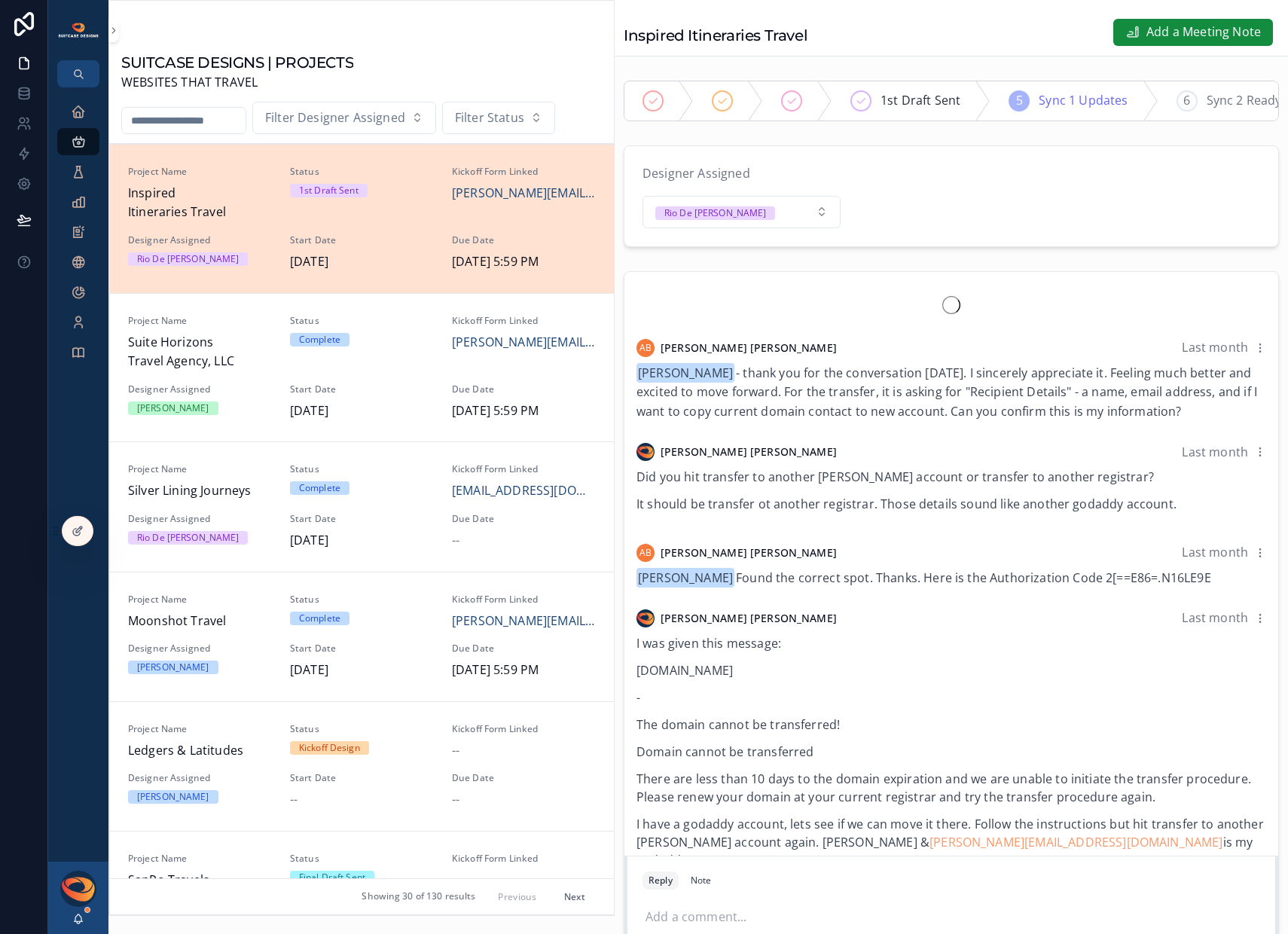
scroll to position [3353, 0]
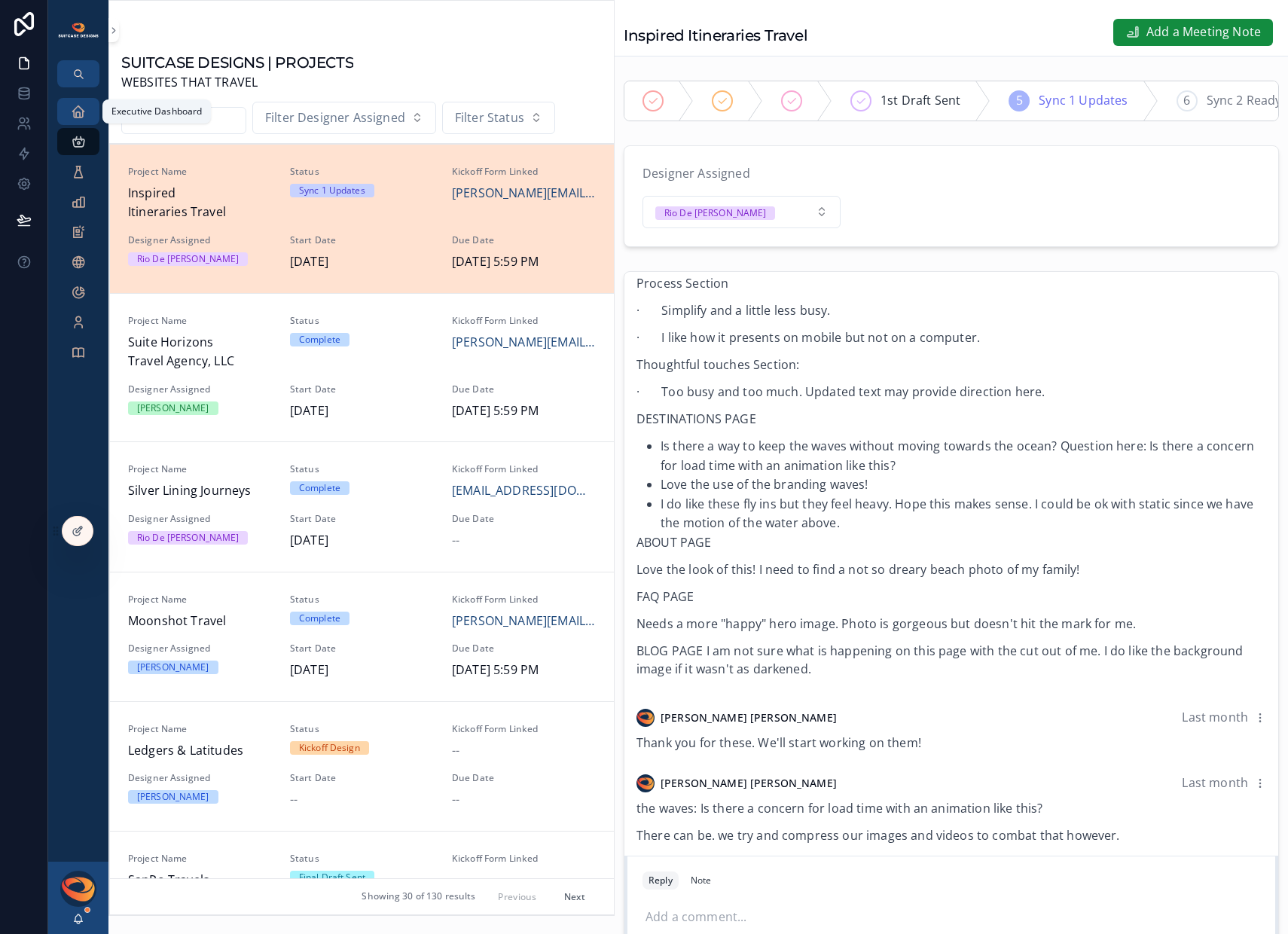
click at [82, 115] on icon "scrollable content" at bounding box center [78, 111] width 15 height 15
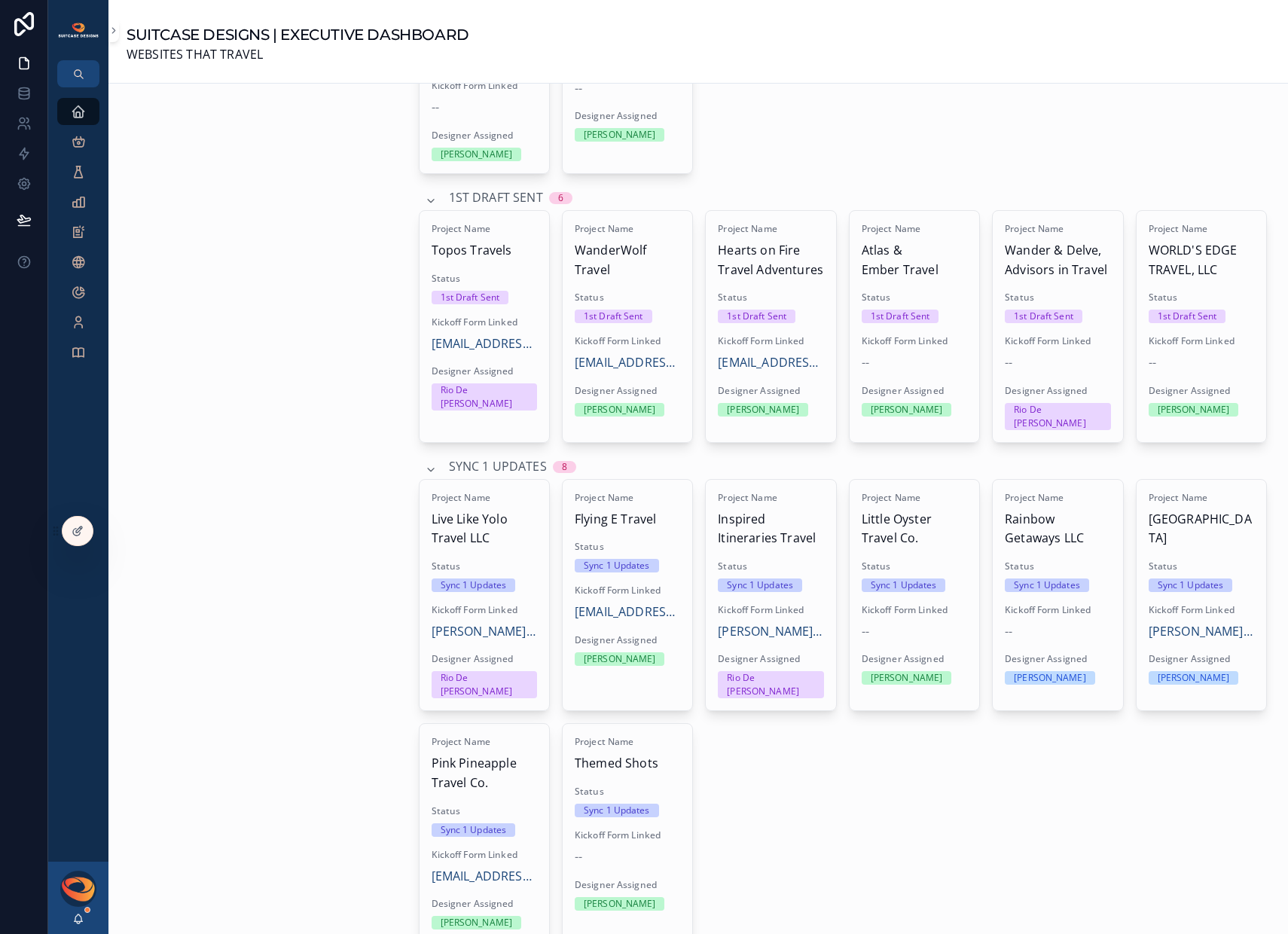
scroll to position [1387, 0]
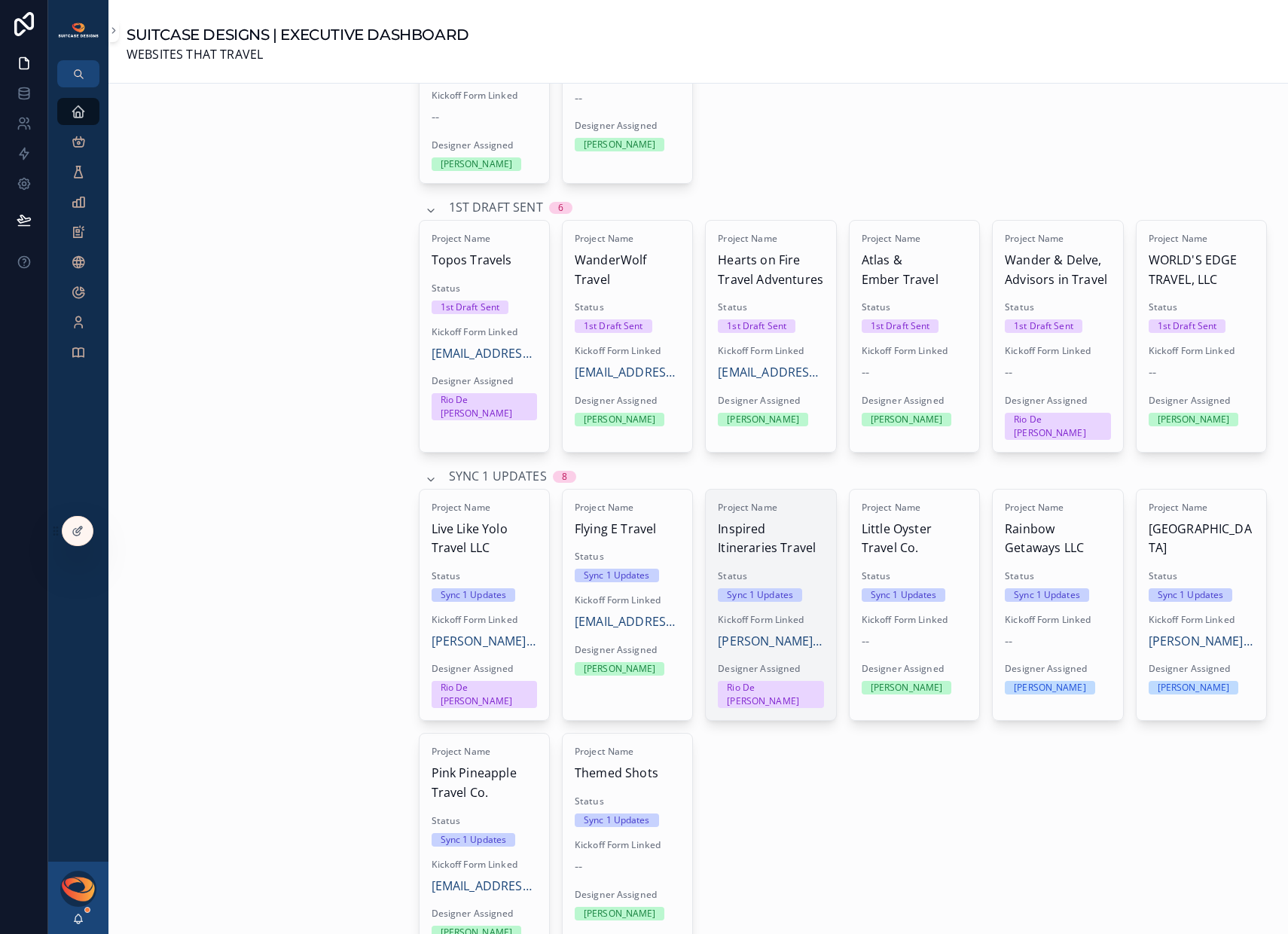
click at [793, 502] on span "Project Name" at bounding box center [771, 507] width 106 height 12
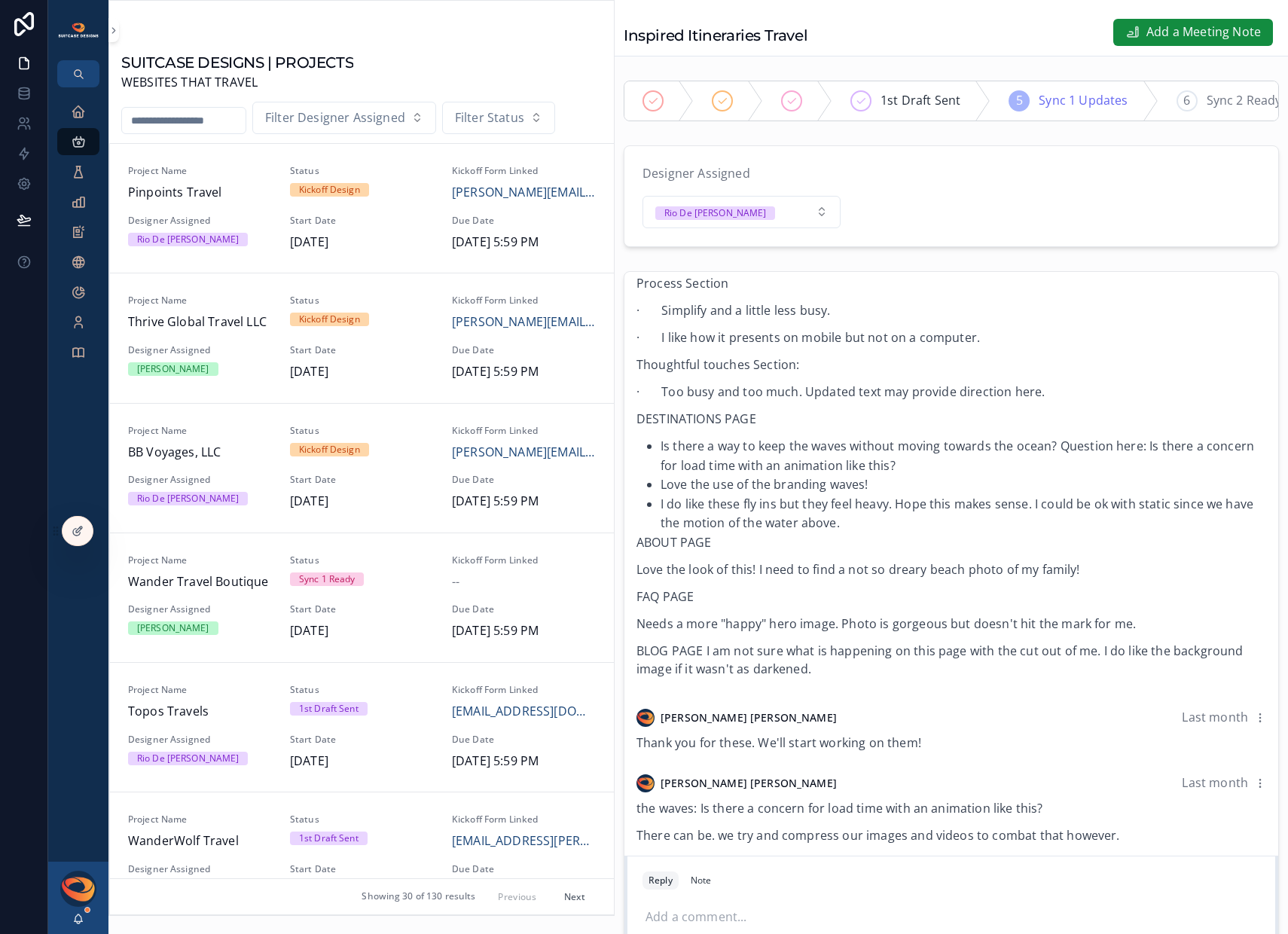
scroll to position [1445, 0]
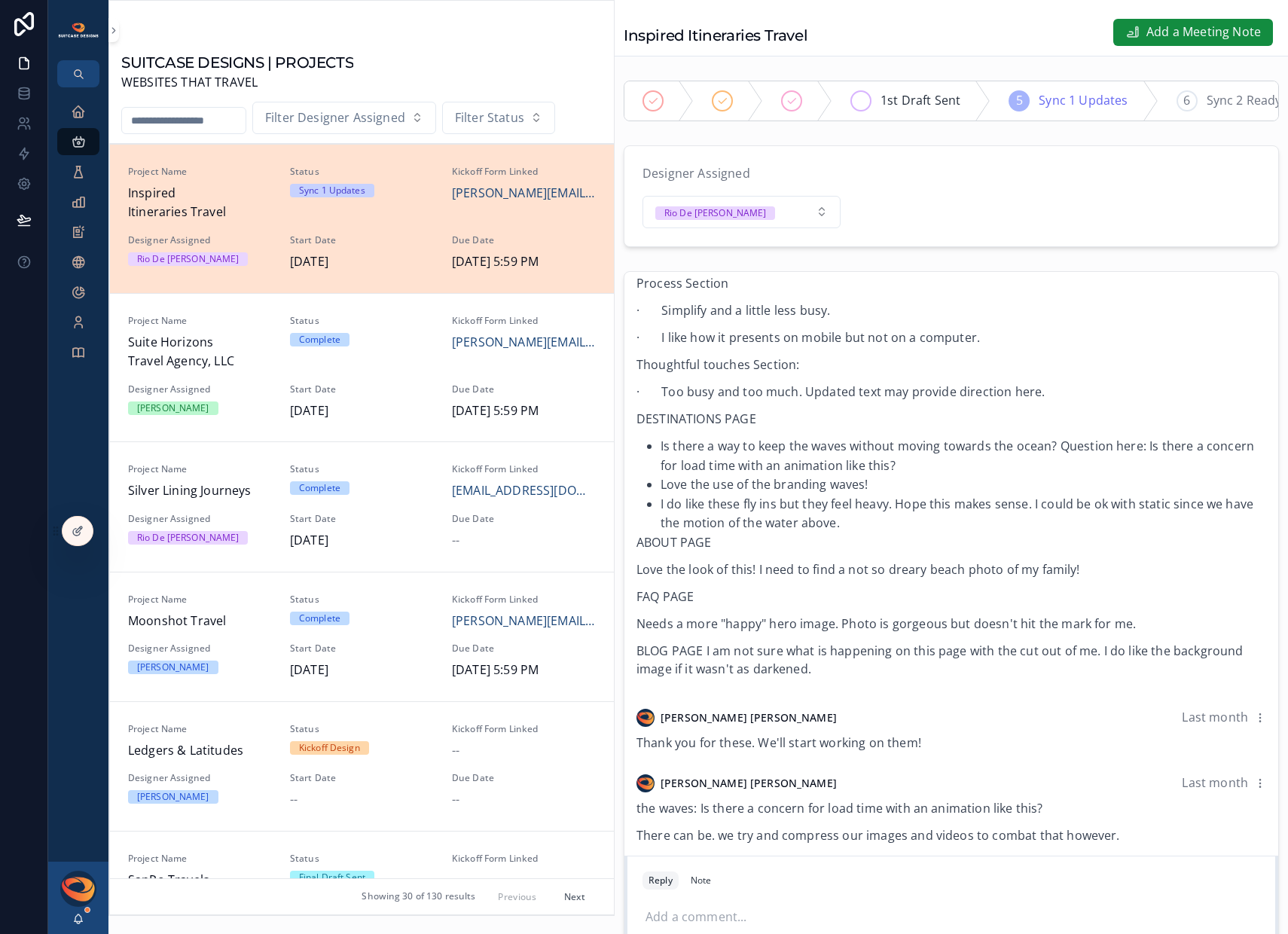
click at [898, 87] on div "1st Draft Sent" at bounding box center [911, 100] width 158 height 40
drag, startPoint x: 93, startPoint y: 110, endPoint x: 93, endPoint y: 119, distance: 9.0
click at [93, 110] on link "Executive Dashboard" at bounding box center [78, 110] width 42 height 27
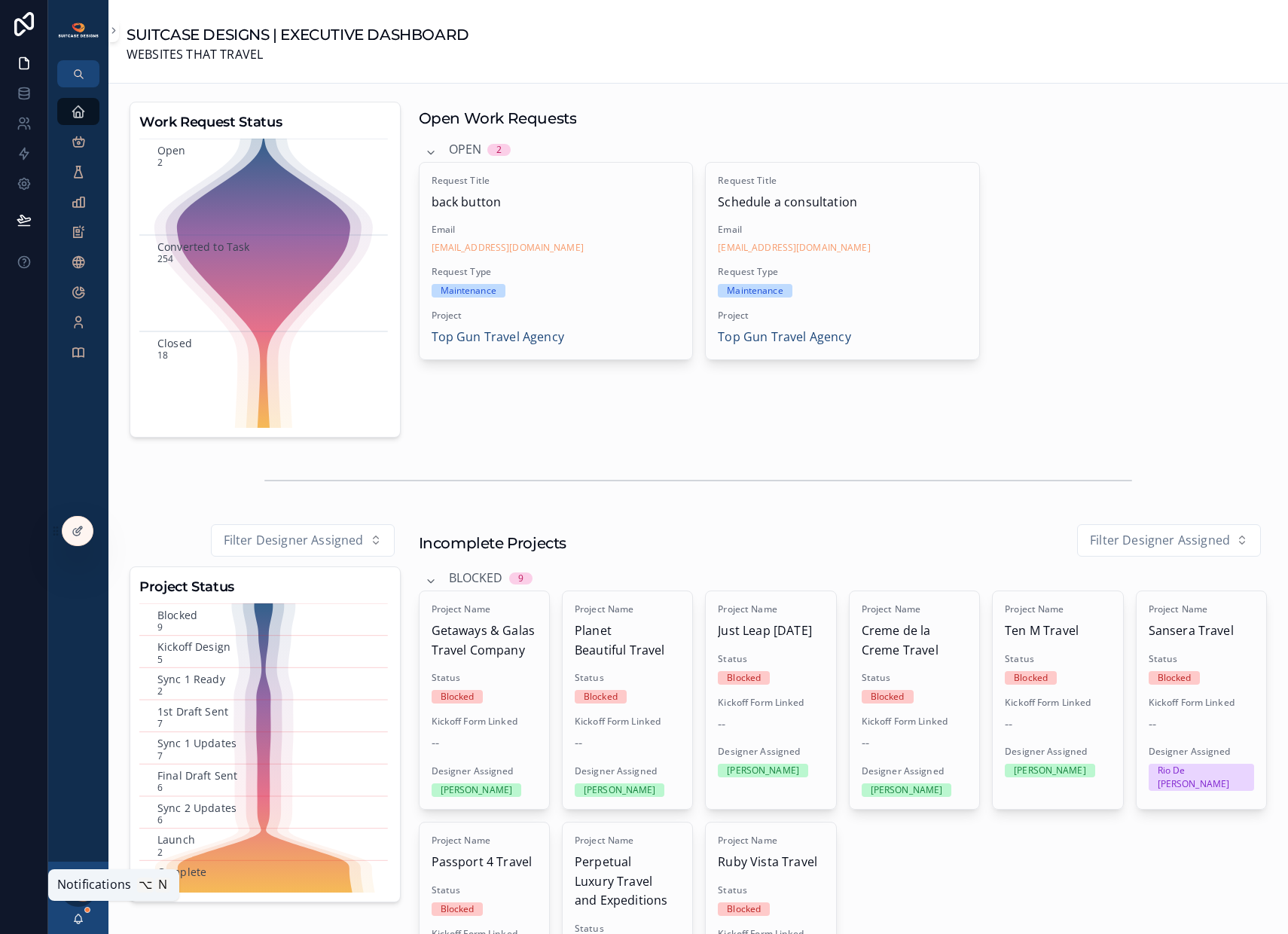
click at [75, 919] on icon "scrollable content" at bounding box center [78, 917] width 8 height 6
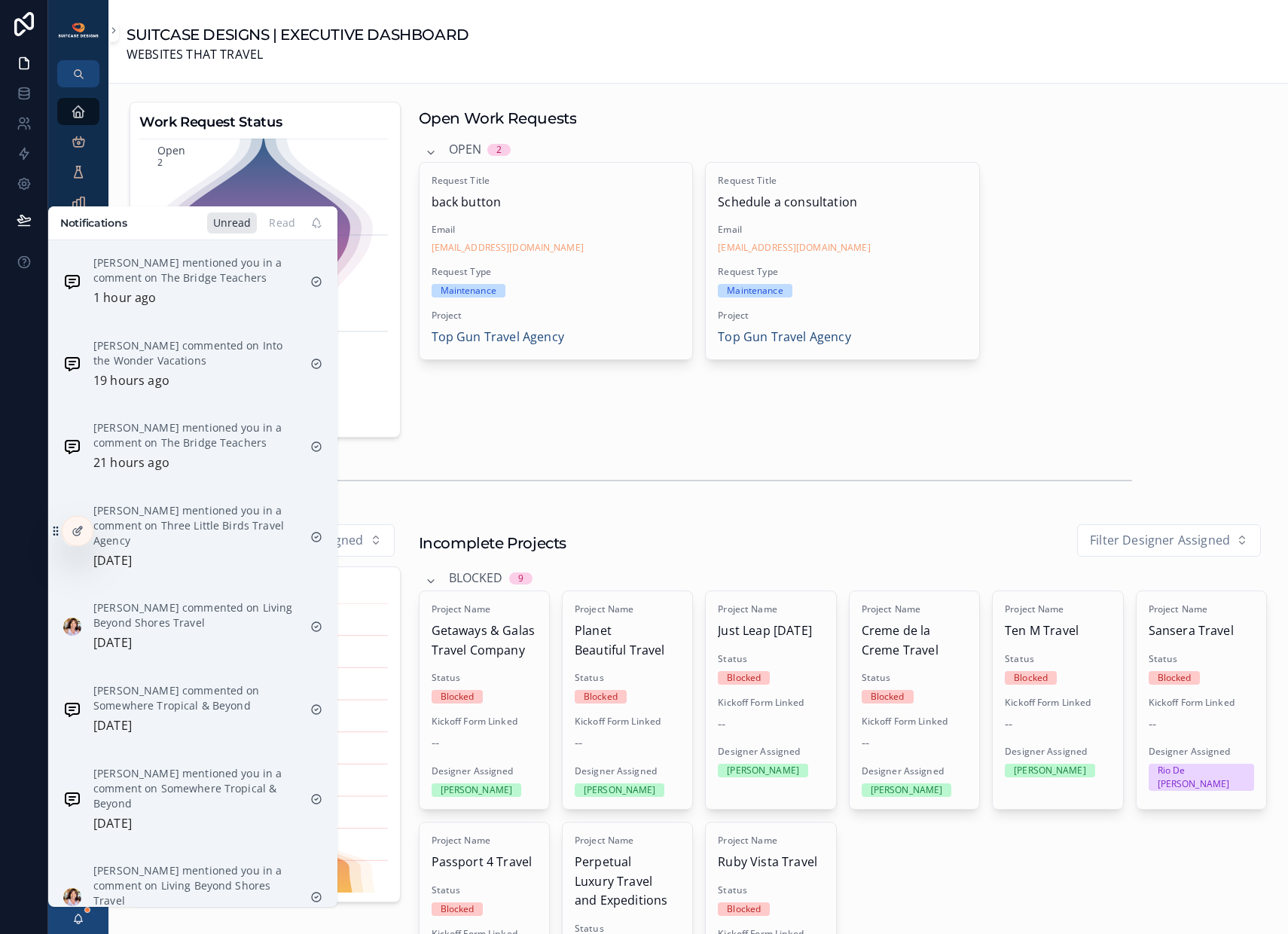
click at [219, 74] on div "SUITCASE DESIGNS | EXECUTIVE DASHBOARD WEBSITES THAT TRAVEL" at bounding box center [698, 41] width 1143 height 83
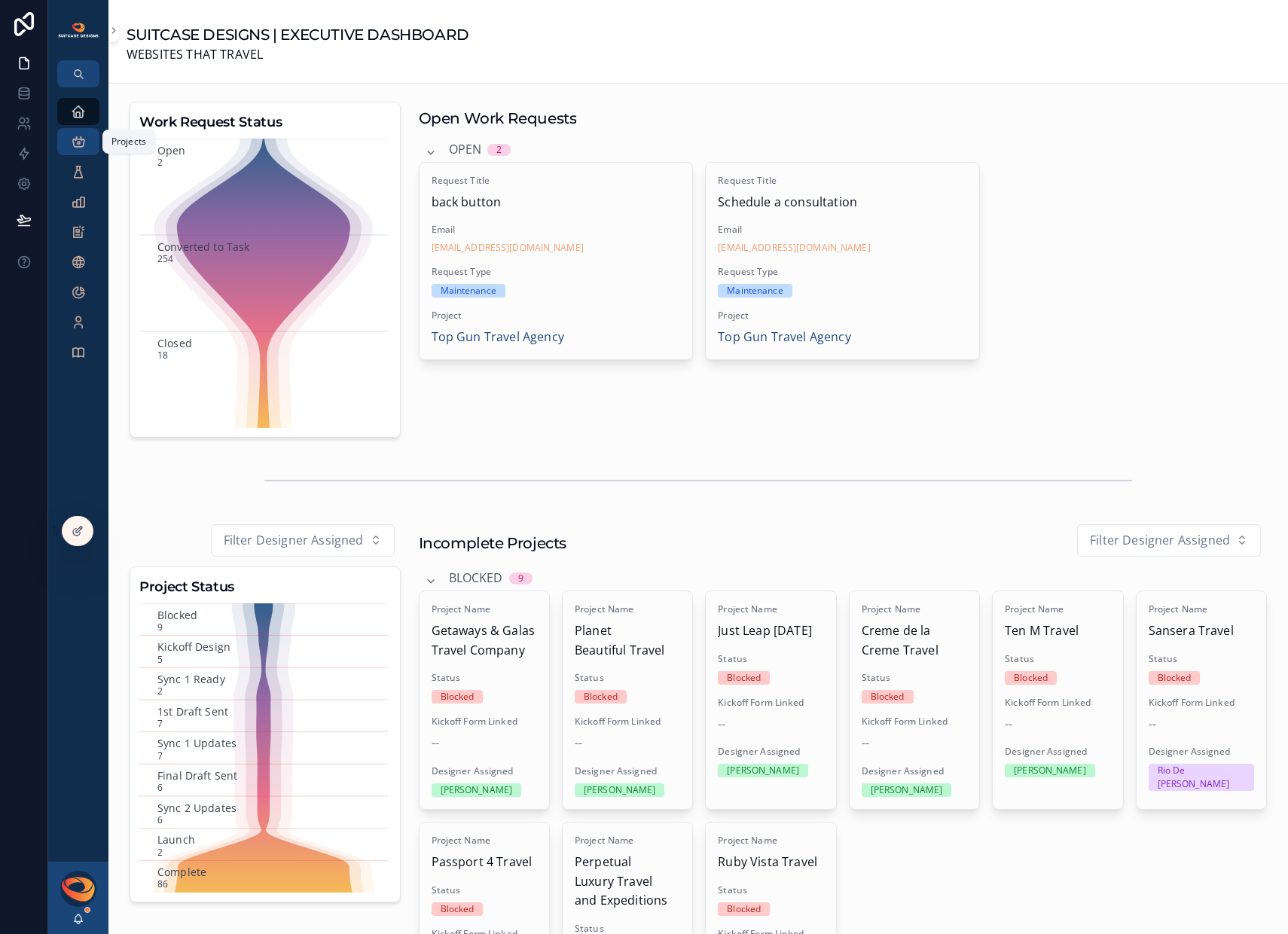
click at [80, 148] on icon "scrollable content" at bounding box center [78, 142] width 15 height 15
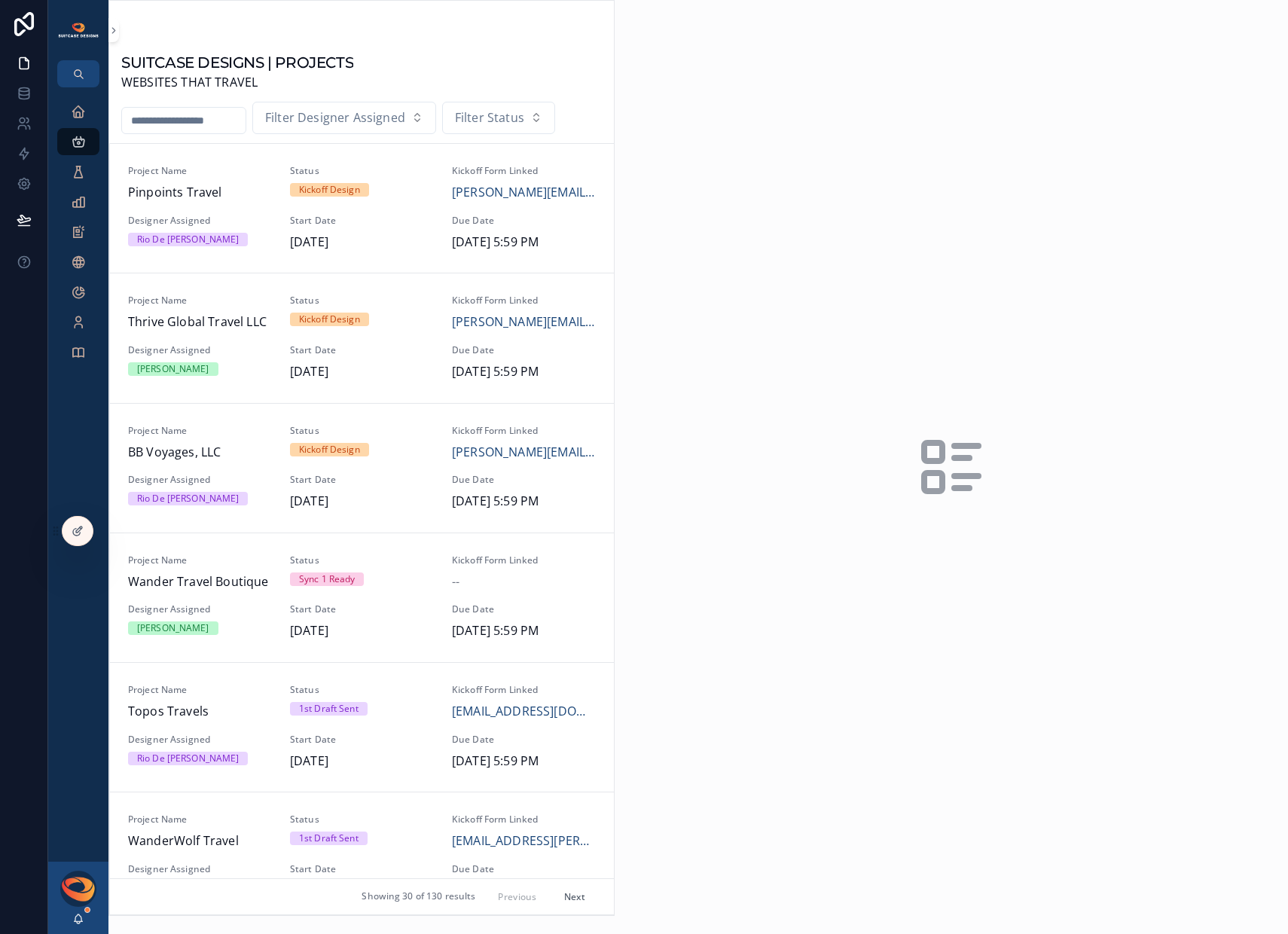
click at [81, 925] on div "[PERSON_NAME]" at bounding box center [77, 897] width 60 height 73
click at [78, 918] on icon "scrollable content" at bounding box center [78, 918] width 12 height 12
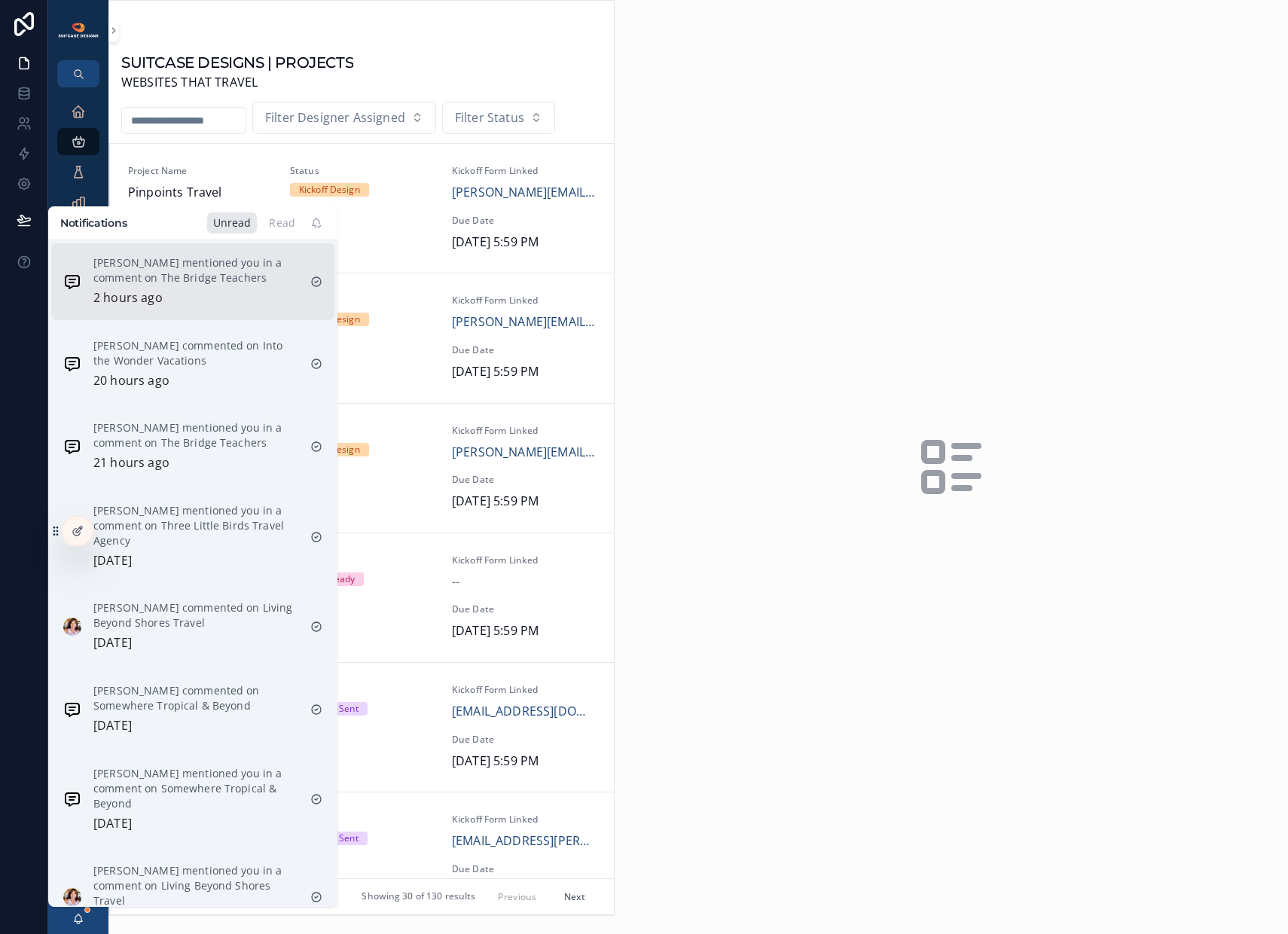
click at [183, 294] on div "[PERSON_NAME] mentioned you in a comment on The Bridge Teachers 2 hours ago" at bounding box center [195, 281] width 205 height 52
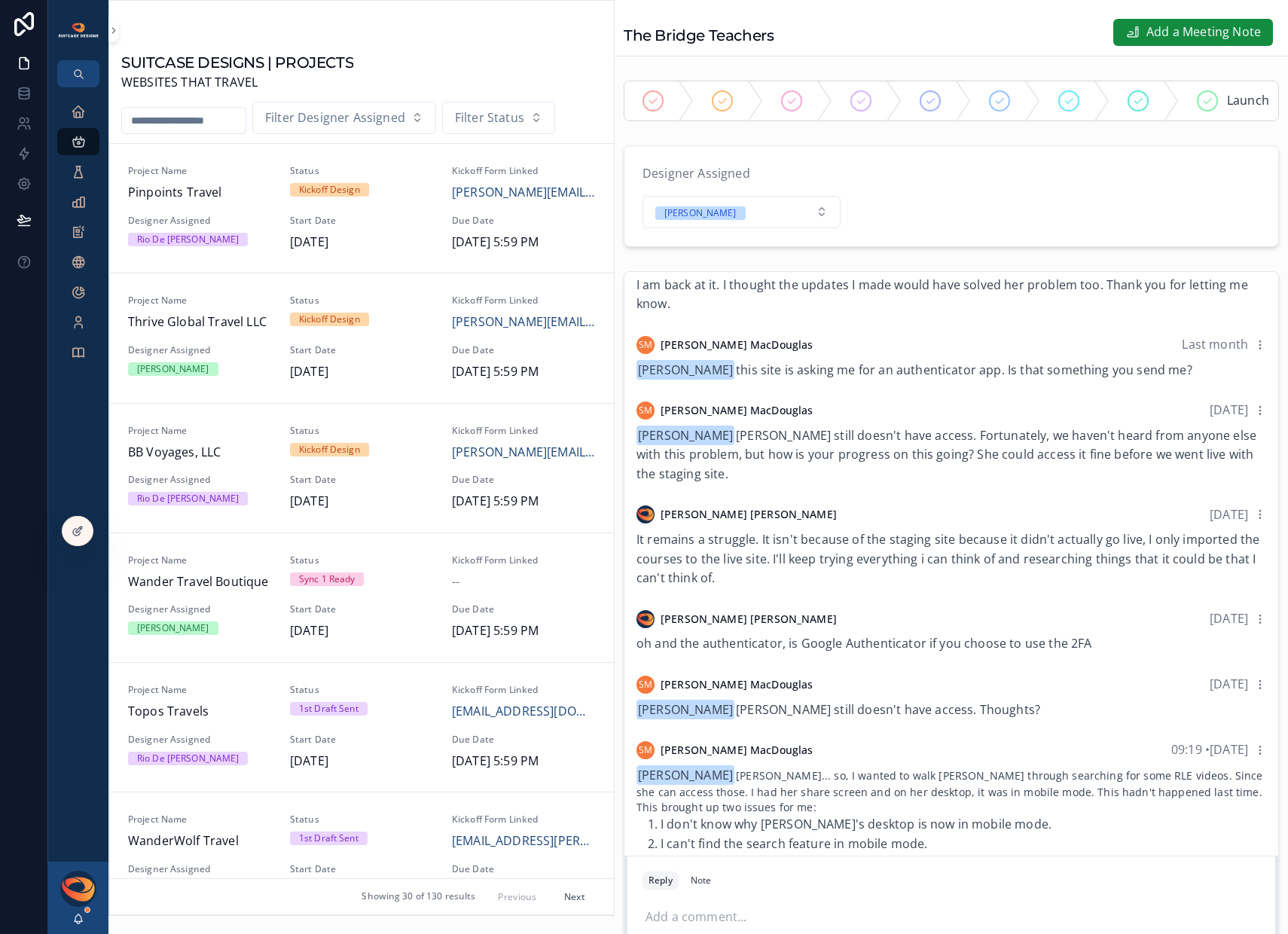
scroll to position [355, 0]
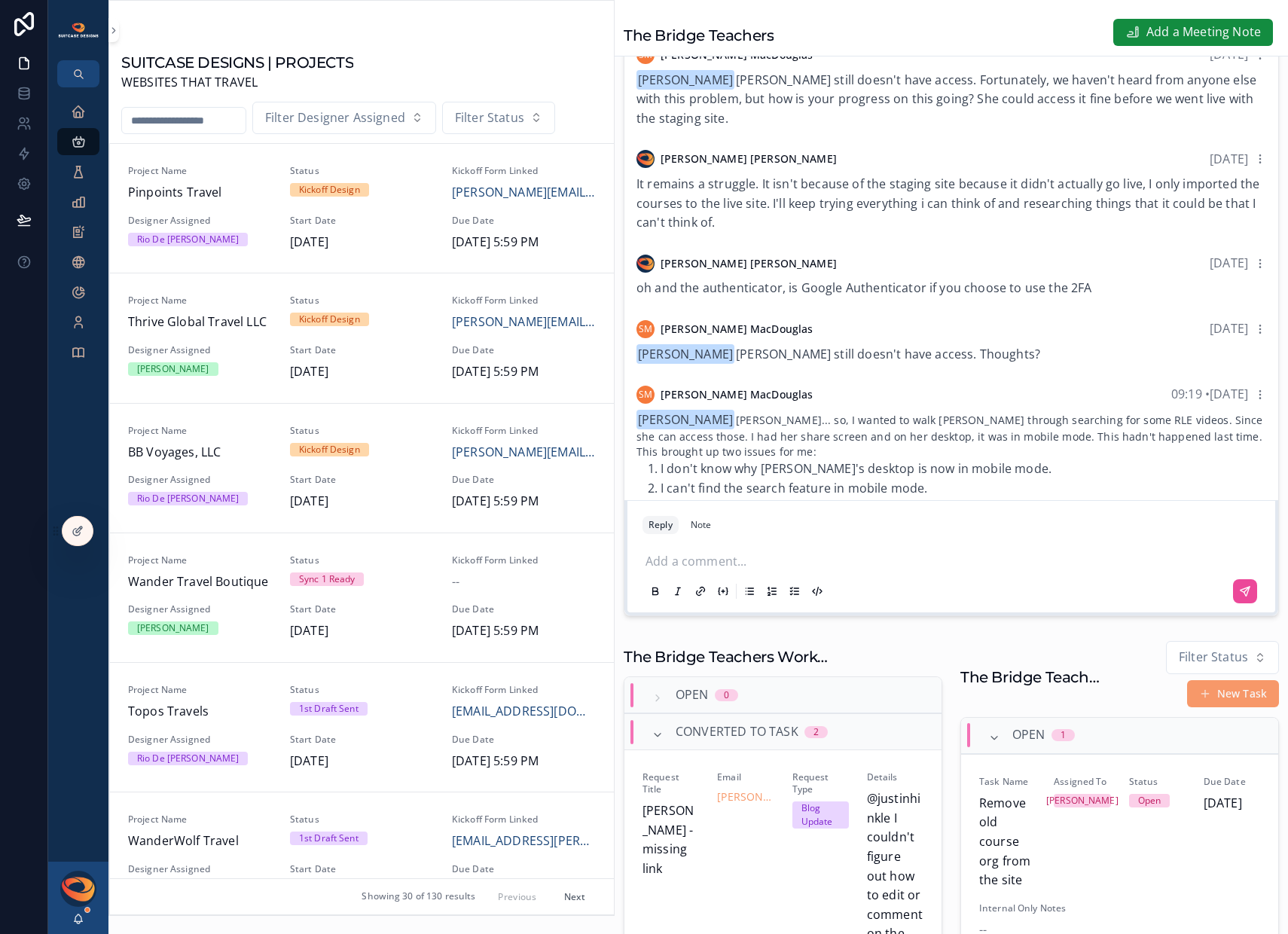
click at [757, 567] on p "scrollable content" at bounding box center [954, 559] width 618 height 15
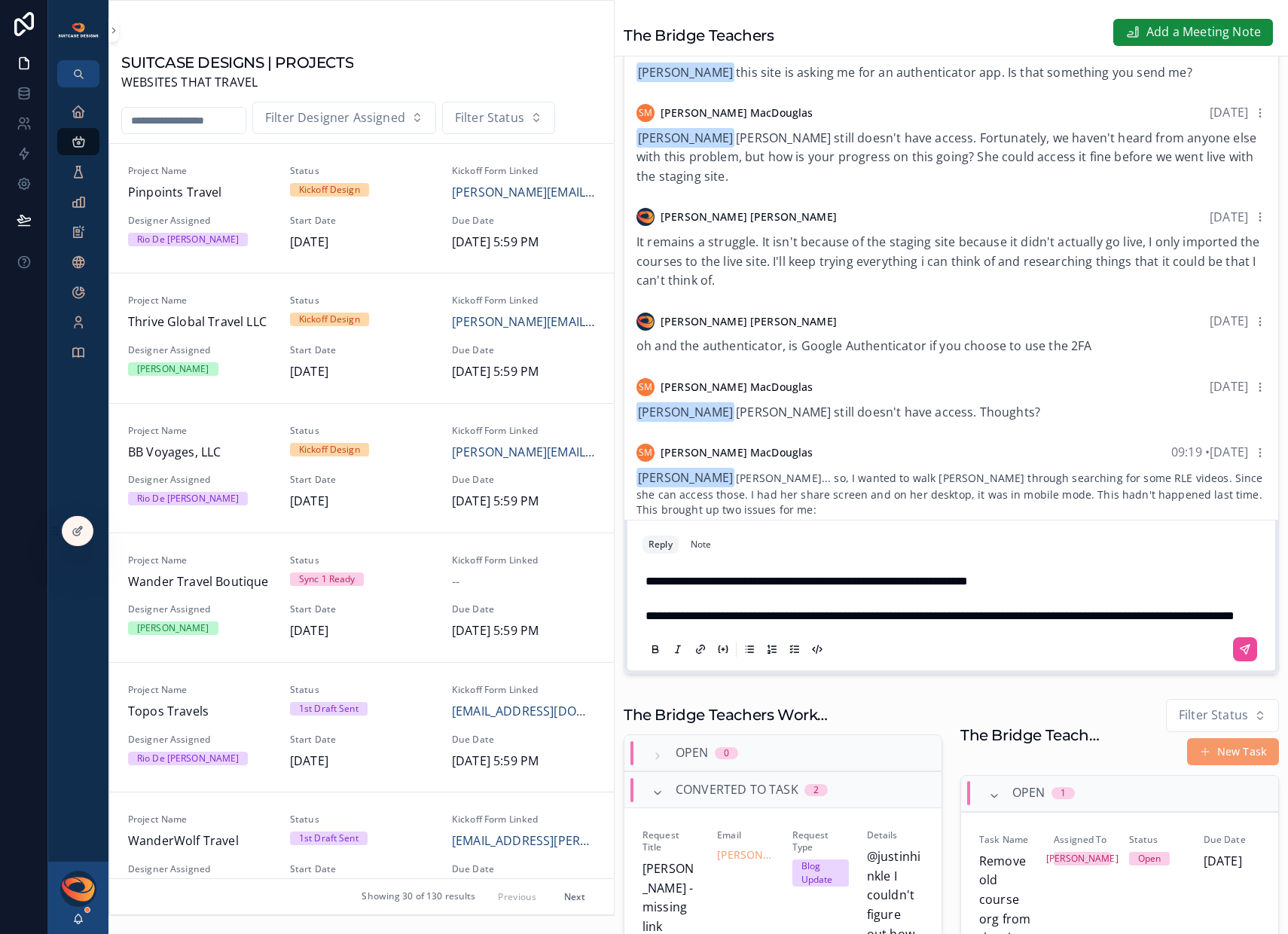
scroll to position [1211, 0]
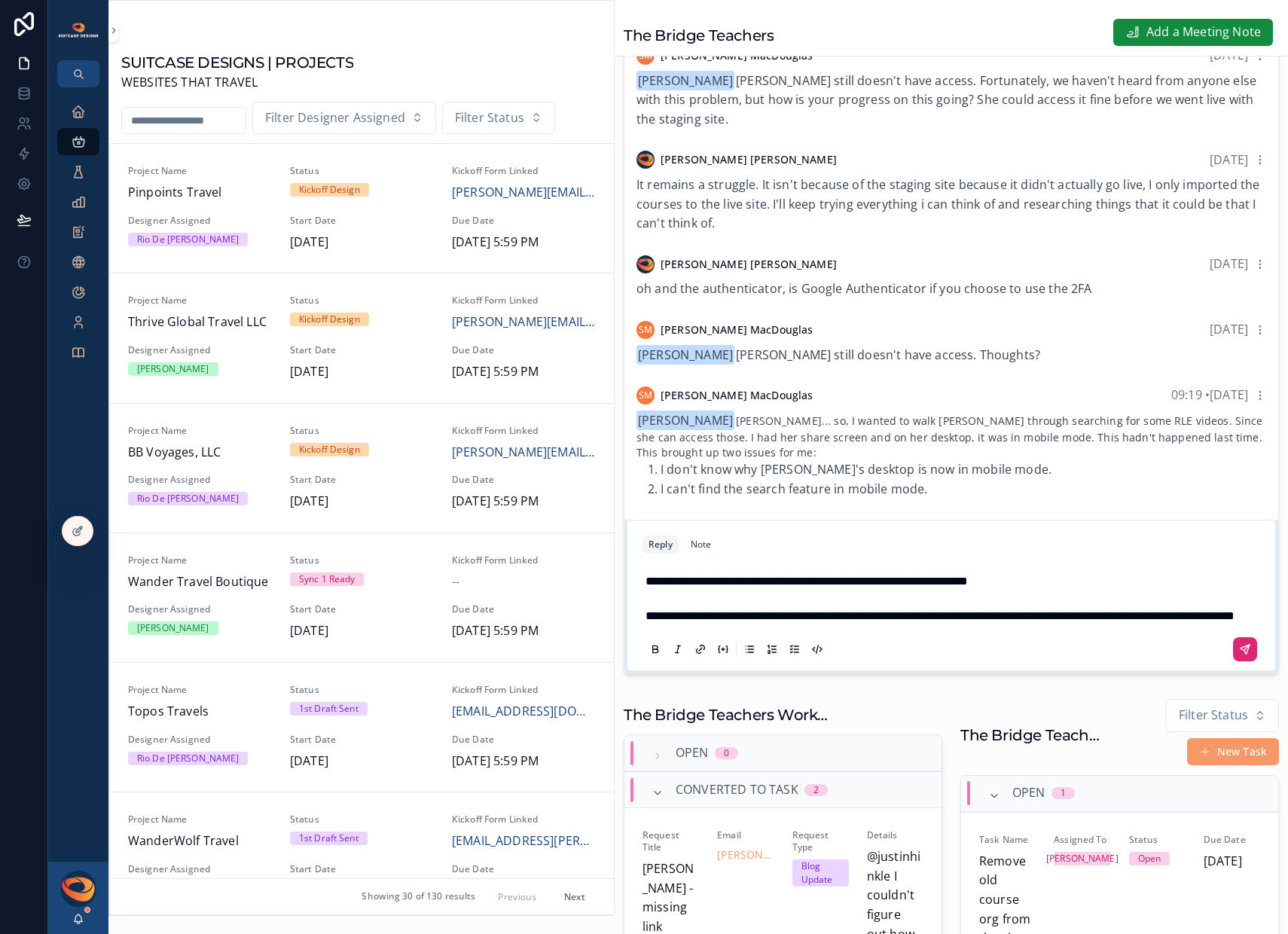
click at [1241, 653] on icon "scrollable content" at bounding box center [1246, 650] width 9 height 9
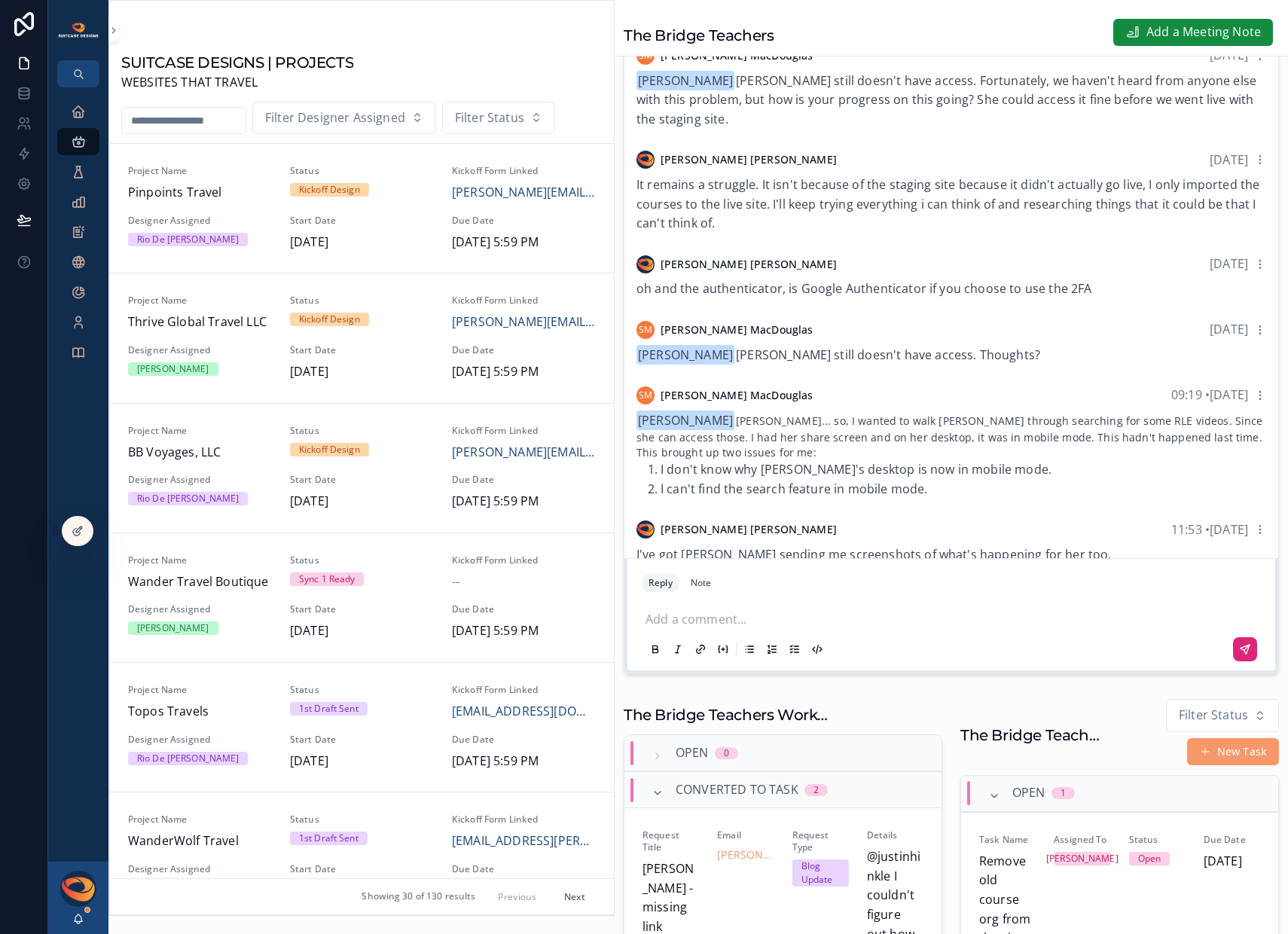
scroll to position [1272, 0]
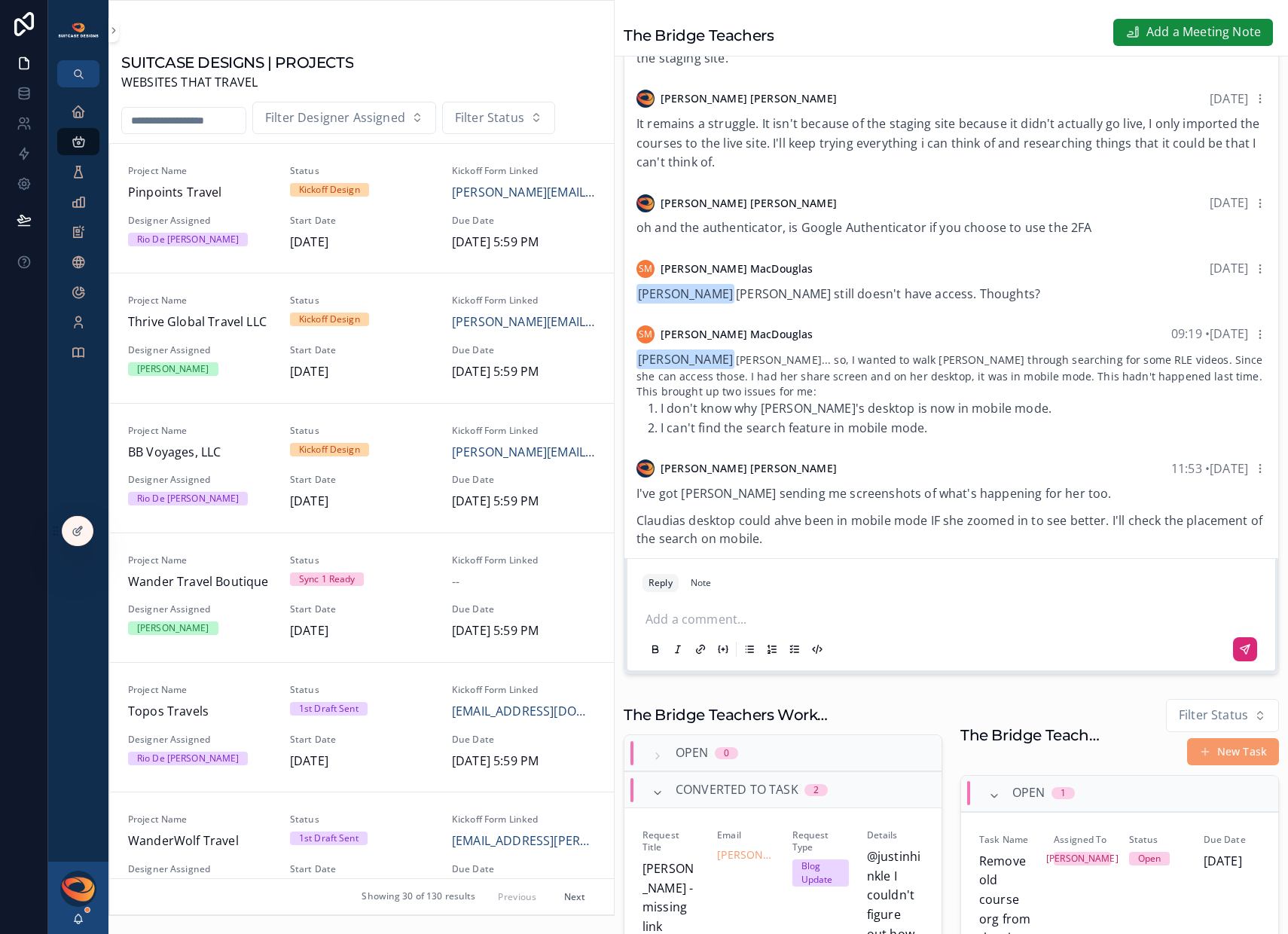
click at [87, 920] on div "[PERSON_NAME]" at bounding box center [77, 897] width 60 height 73
click at [83, 920] on icon "scrollable content" at bounding box center [78, 918] width 12 height 12
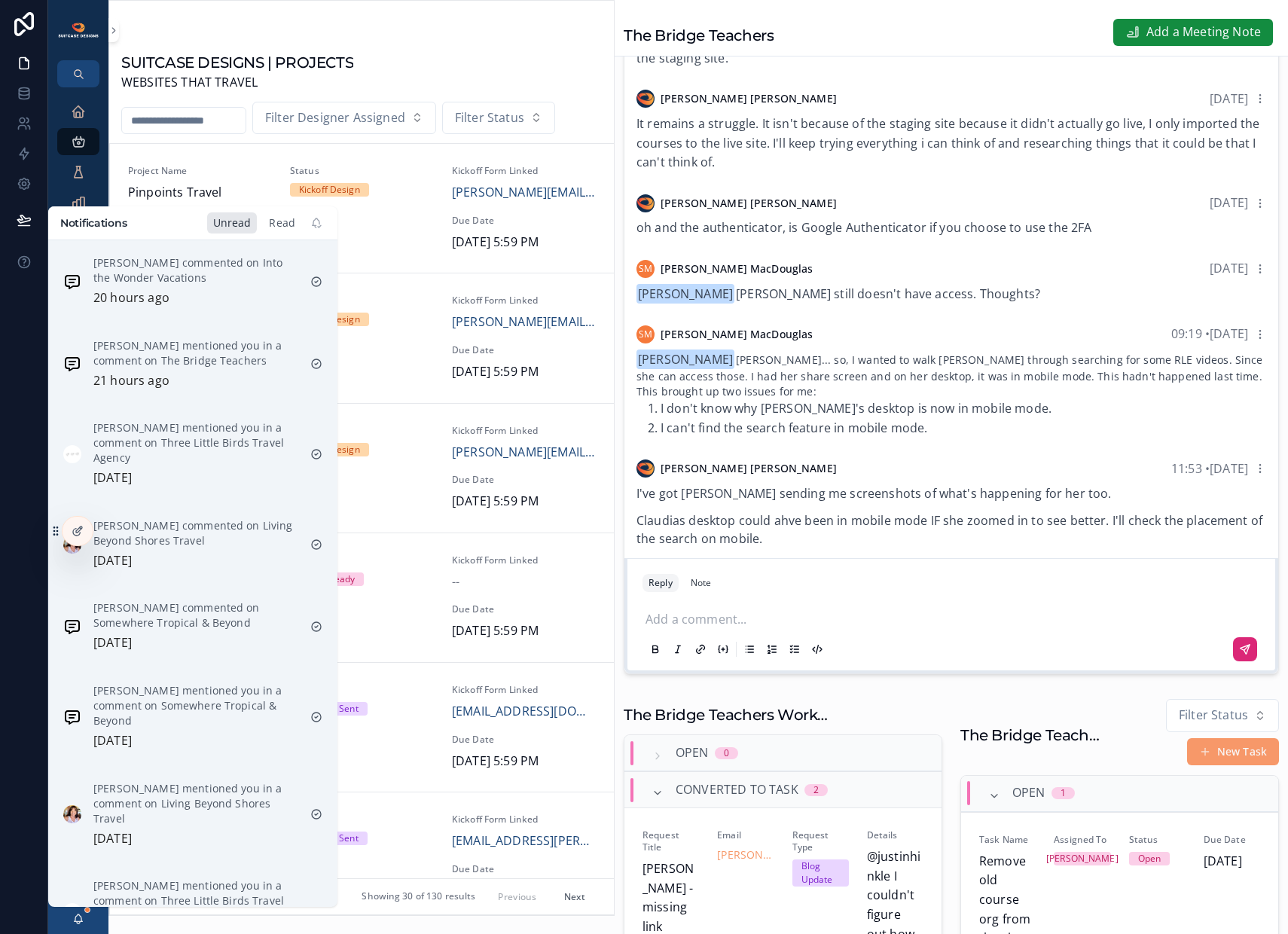
click at [282, 224] on div "Read" at bounding box center [283, 223] width 39 height 21
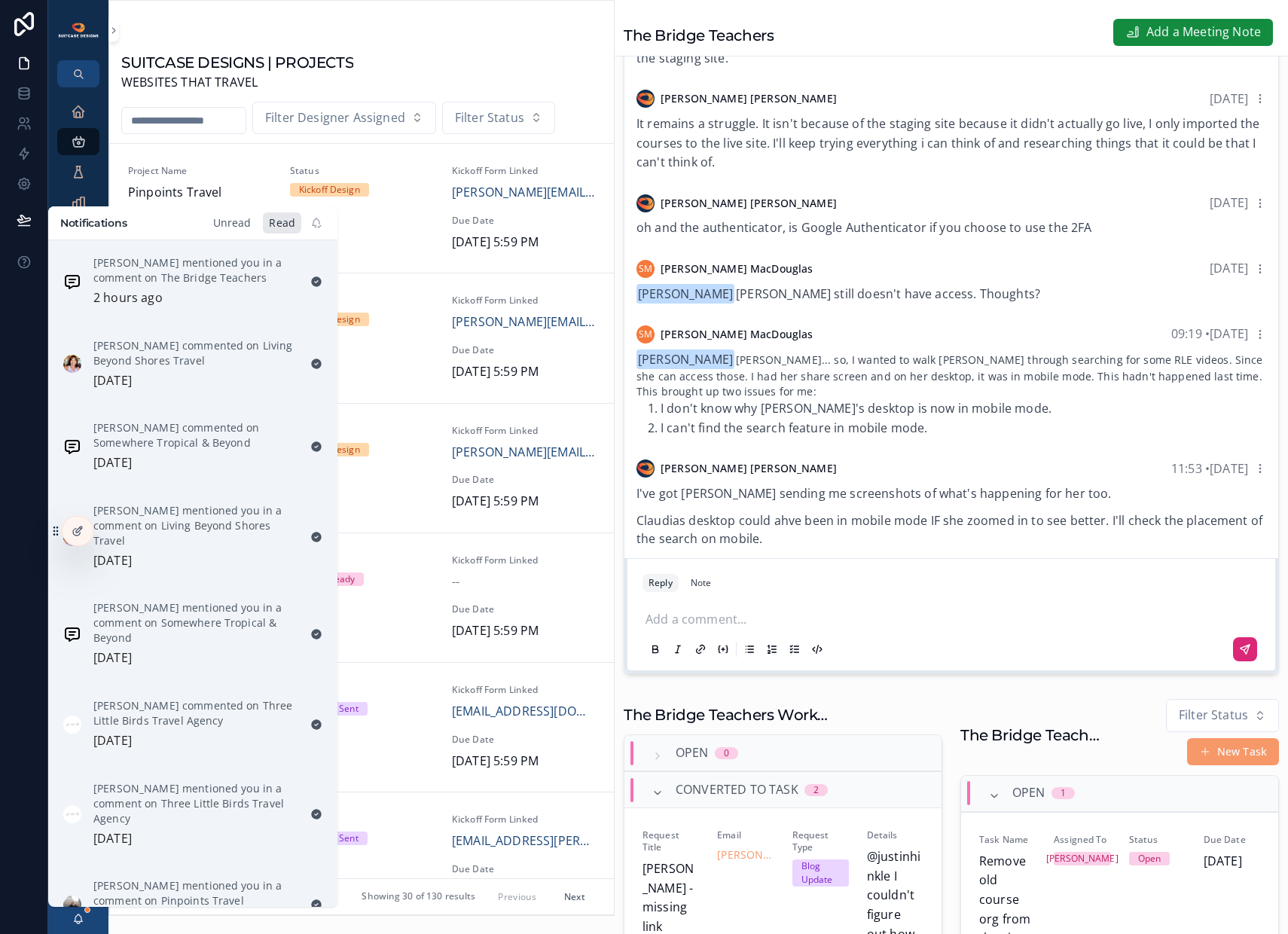
click at [237, 227] on div "Unread" at bounding box center [232, 223] width 51 height 21
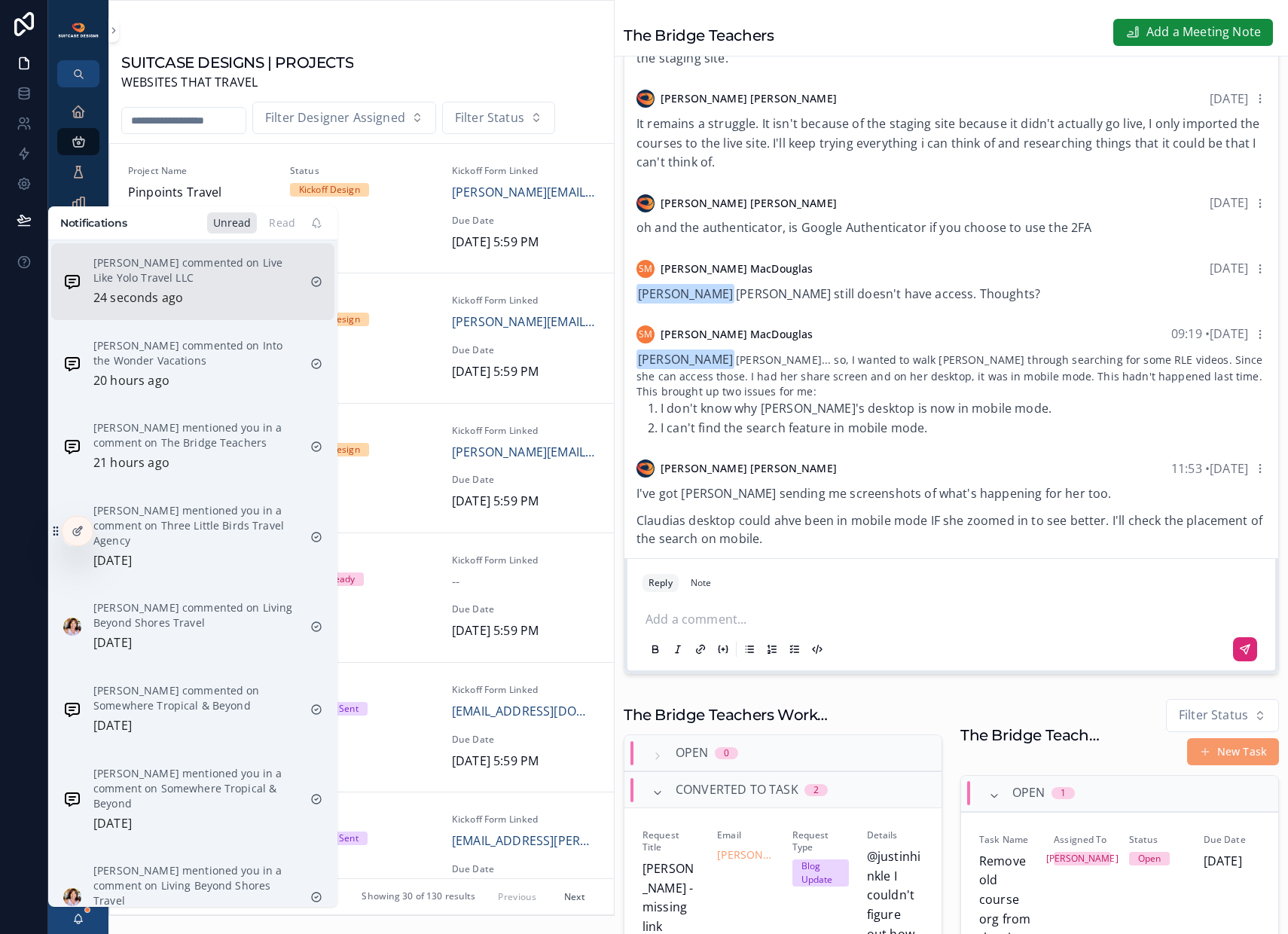
click at [158, 274] on p "[PERSON_NAME] commented on Live Like Yolo Travel LLC" at bounding box center [195, 270] width 205 height 30
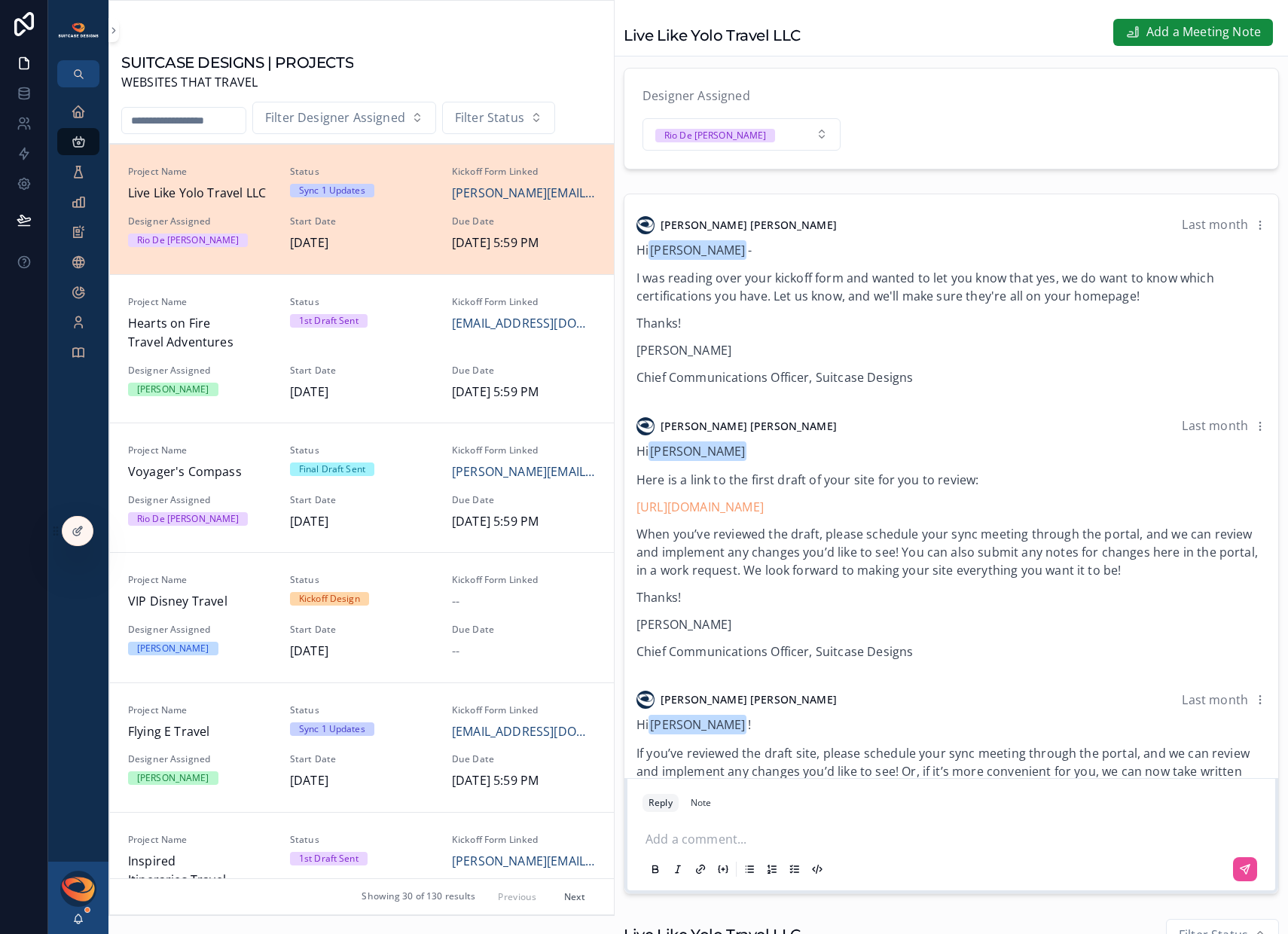
scroll to position [306, 0]
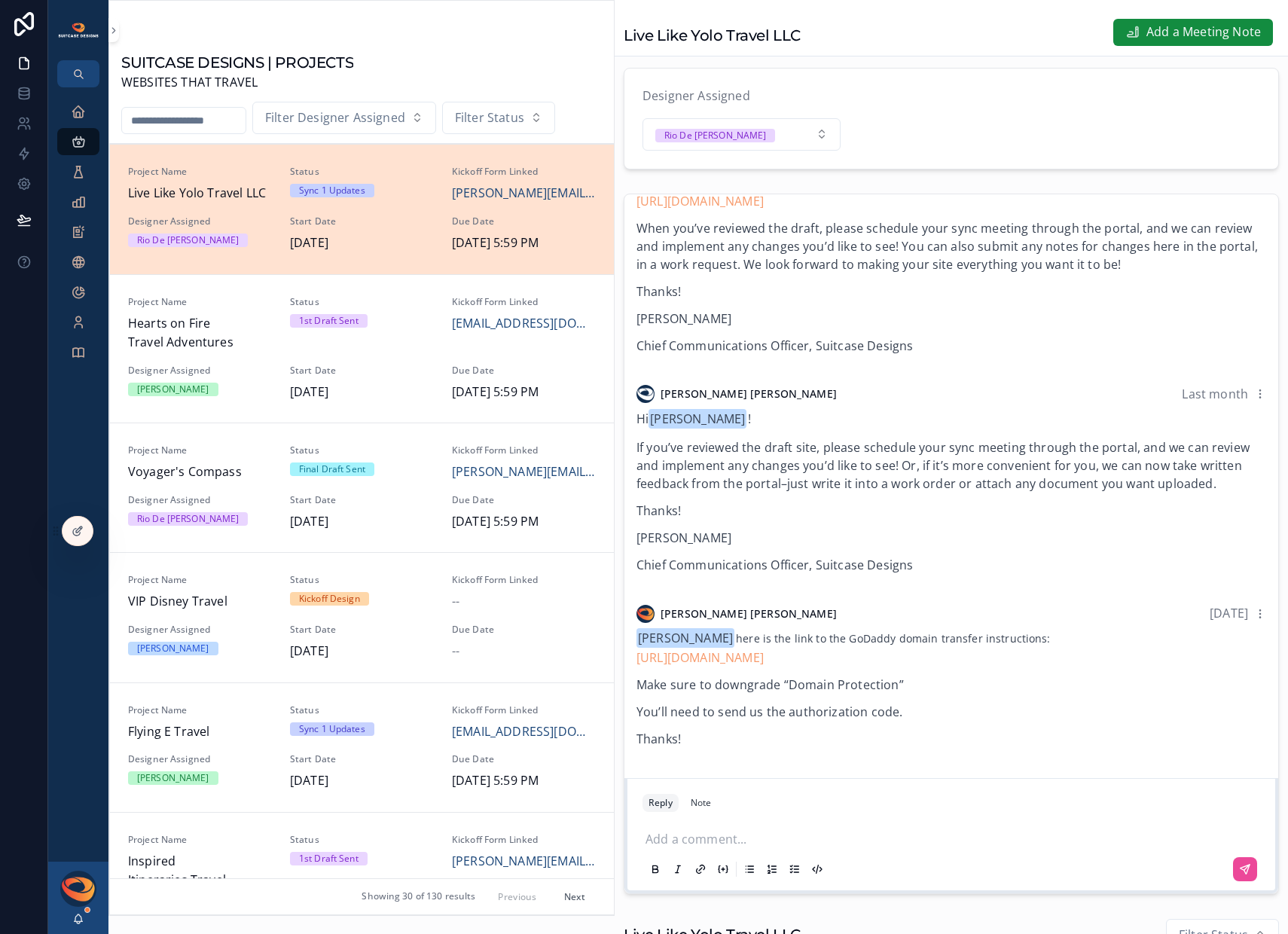
drag, startPoint x: 726, startPoint y: 836, endPoint x: 714, endPoint y: 839, distance: 12.4
click at [725, 837] on div "Add a comment..." at bounding box center [951, 852] width 618 height 63
click at [707, 845] on p "scrollable content" at bounding box center [954, 837] width 618 height 15
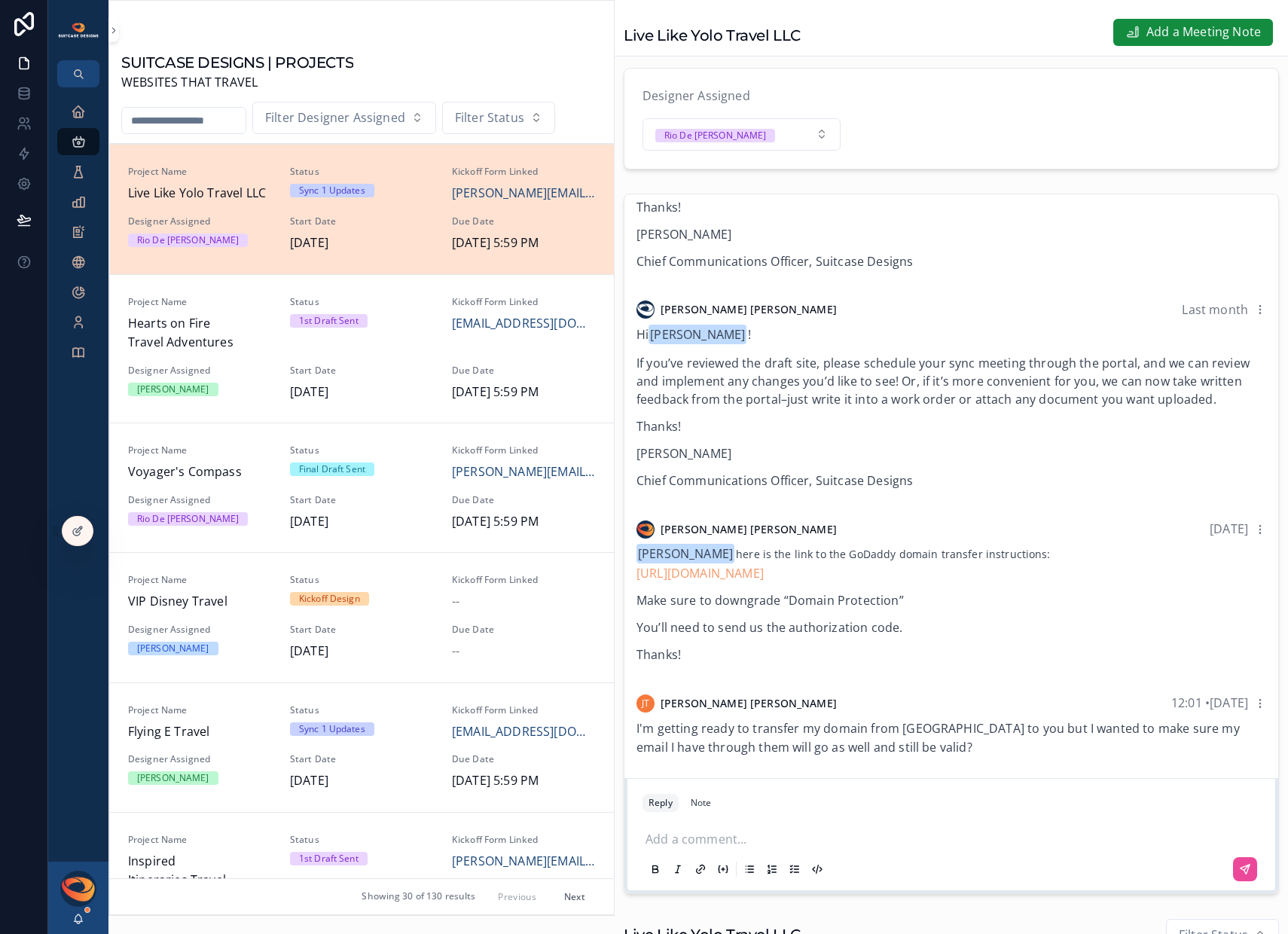
scroll to position [73, 0]
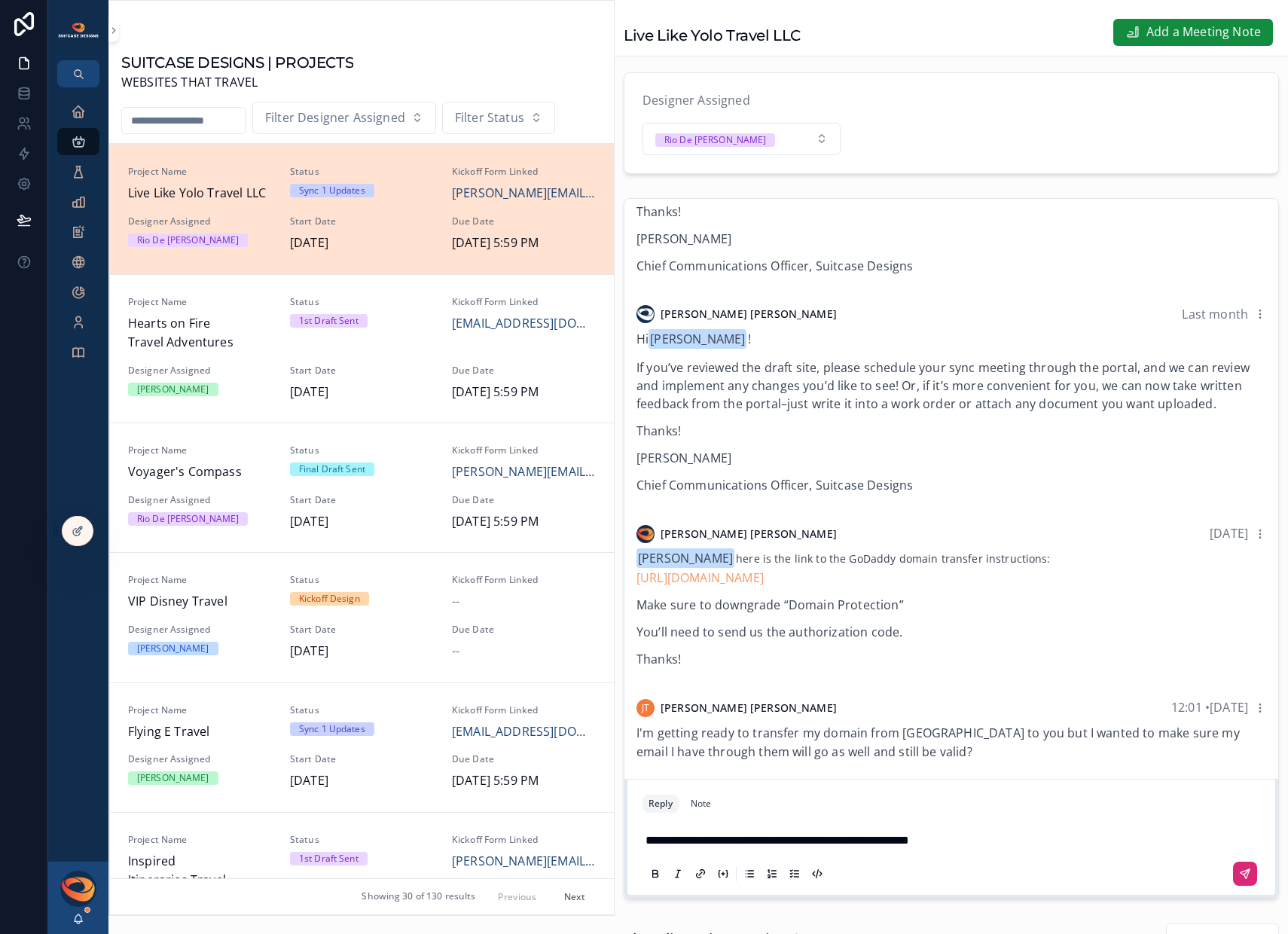
click at [1239, 880] on icon "scrollable content" at bounding box center [1245, 873] width 12 height 12
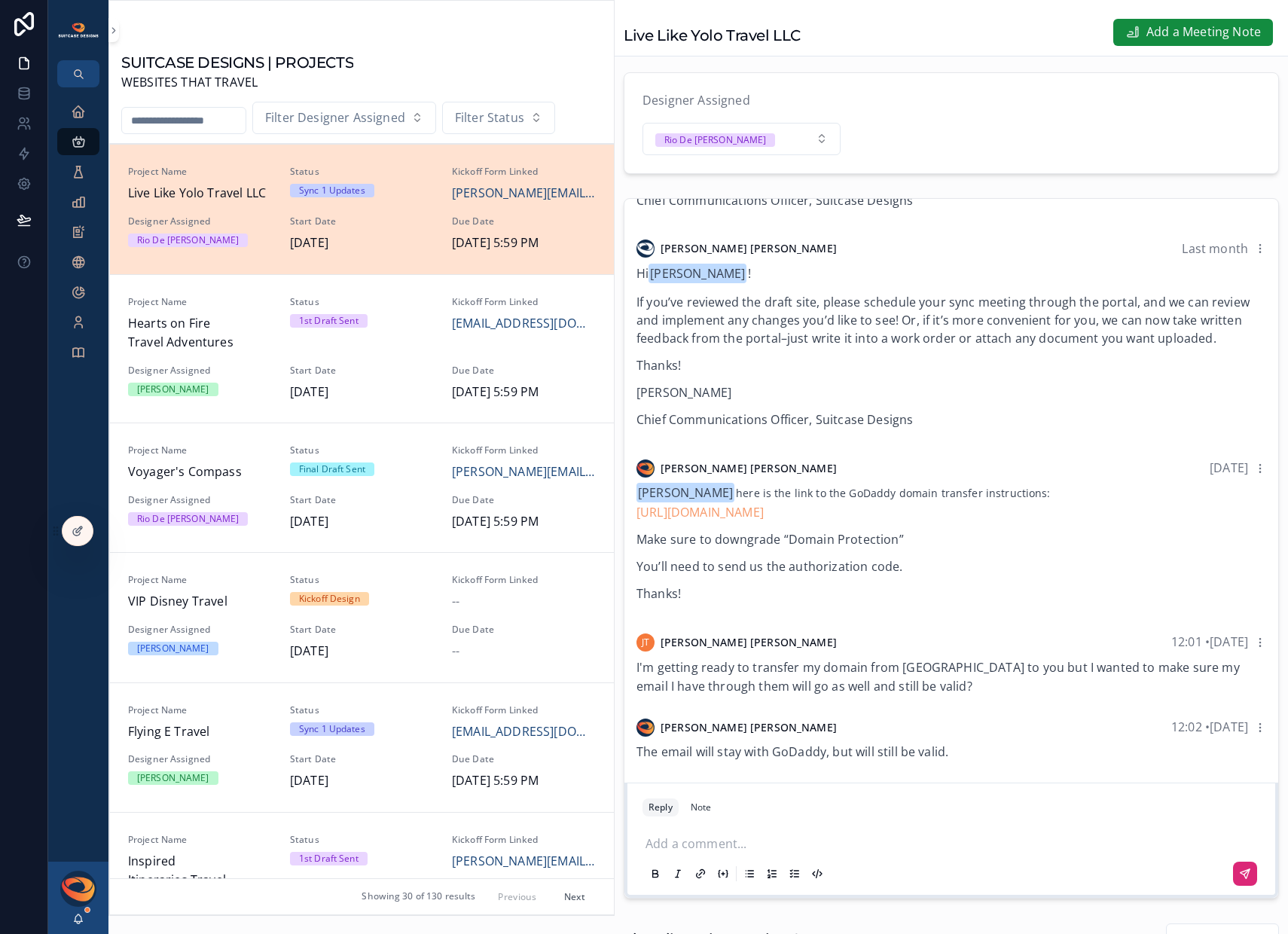
click at [166, 120] on input "scrollable content" at bounding box center [184, 120] width 123 height 21
type input "*****"
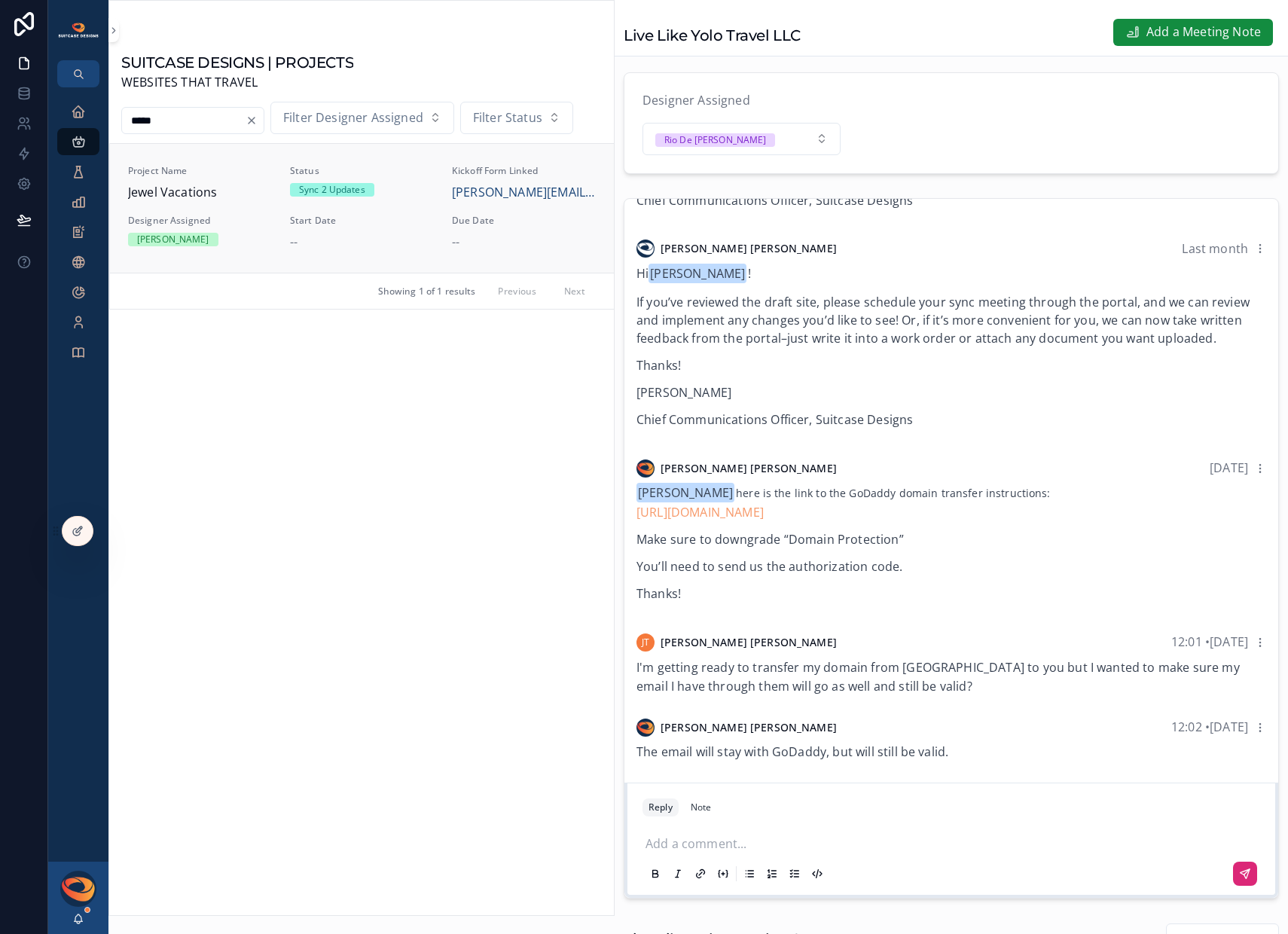
click at [250, 215] on span "Designer Assigned" at bounding box center [200, 220] width 144 height 12
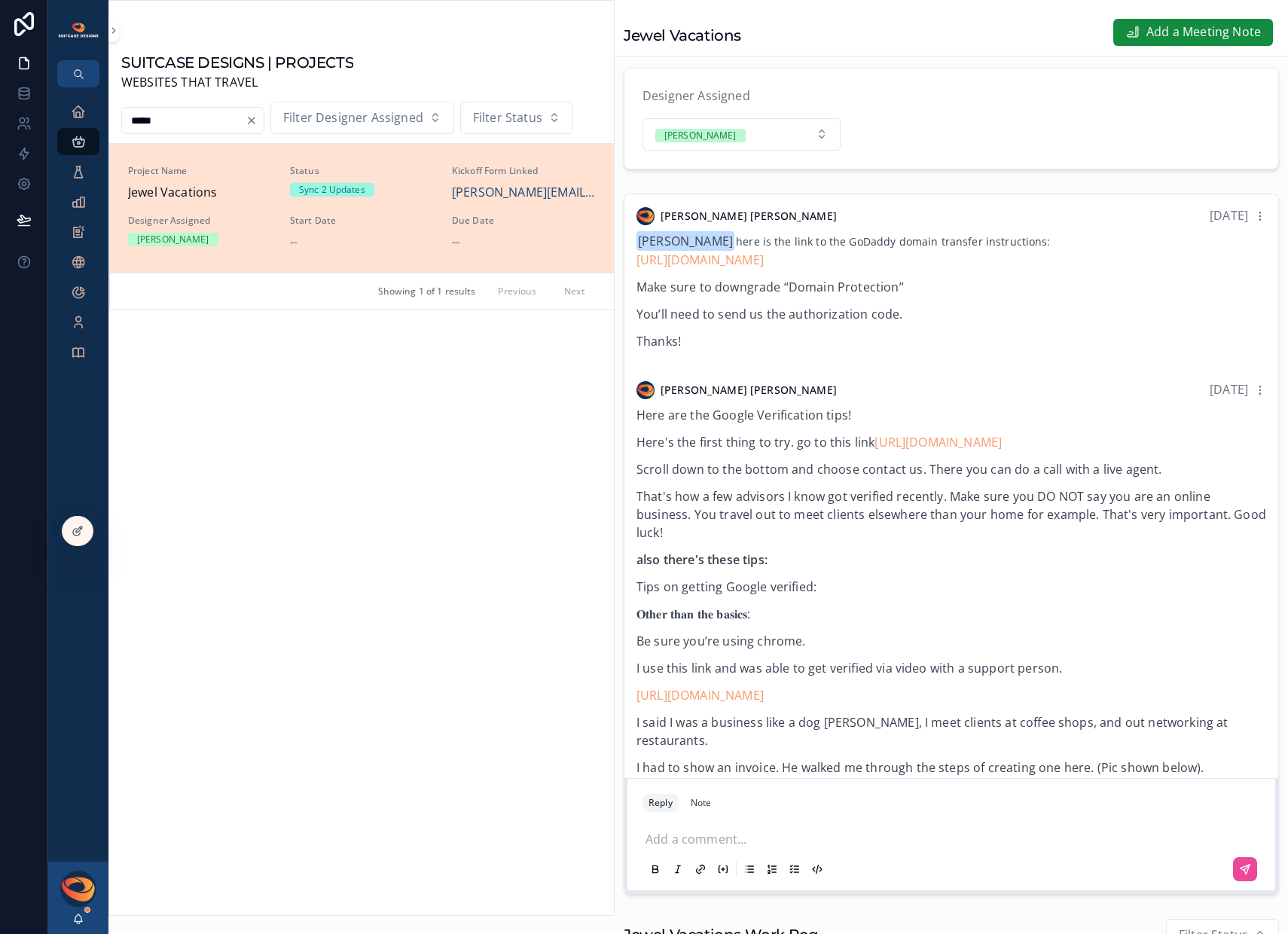
scroll to position [956, 0]
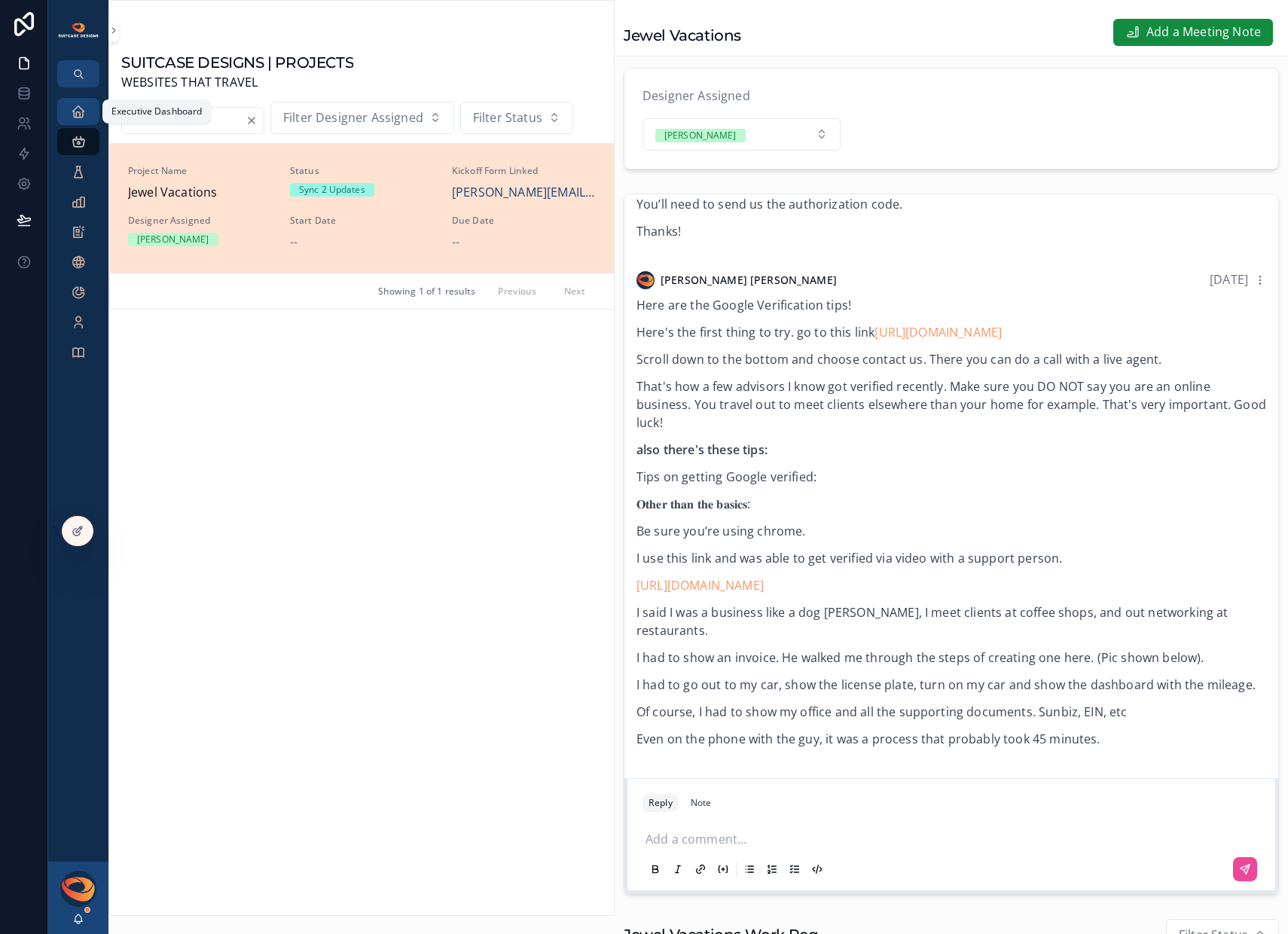
click at [85, 118] on icon "scrollable content" at bounding box center [78, 111] width 15 height 15
